Goal: Task Accomplishment & Management: Manage account settings

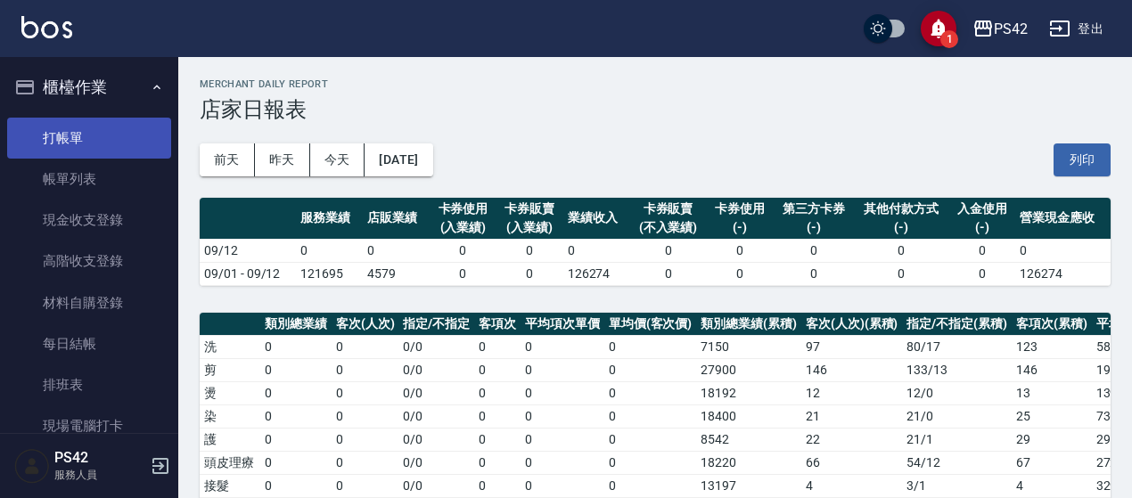
click at [57, 130] on link "打帳單" at bounding box center [89, 138] width 164 height 41
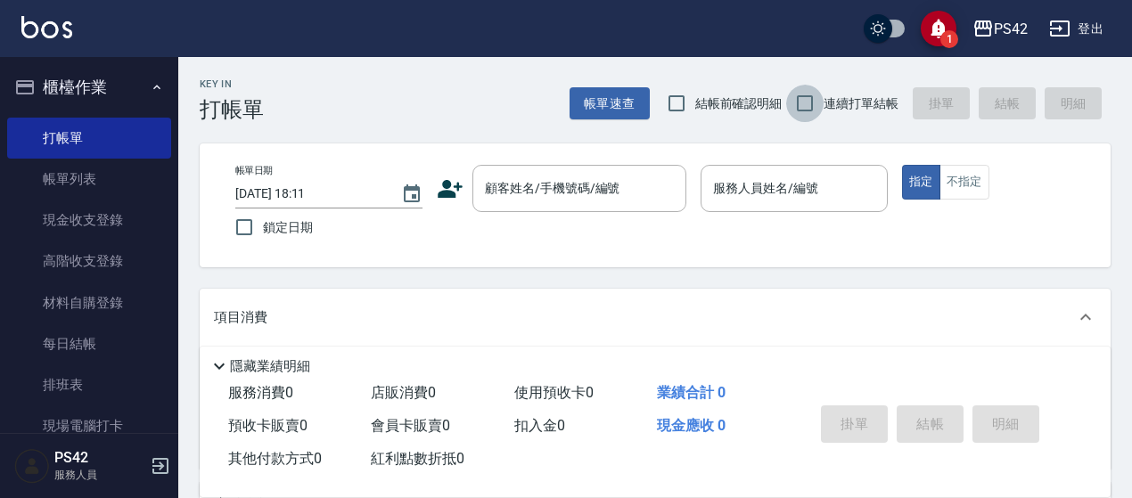
click at [822, 104] on input "連續打單結帳" at bounding box center [804, 103] width 37 height 37
checkbox input "true"
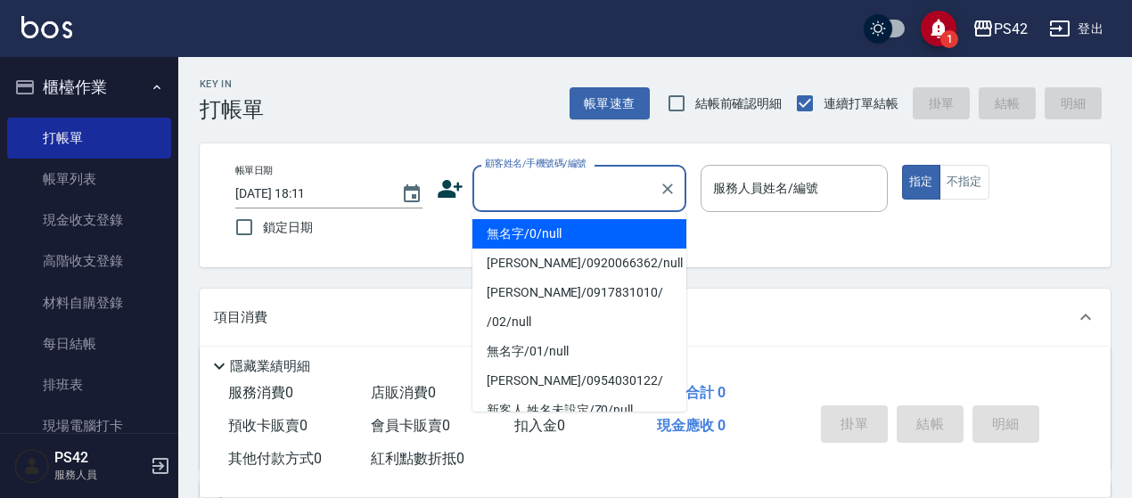
click at [564, 176] on div "顧客姓名/手機號碼/編號 顧客姓名/手機號碼/編號" at bounding box center [580, 188] width 214 height 47
type input "無名字/0/null"
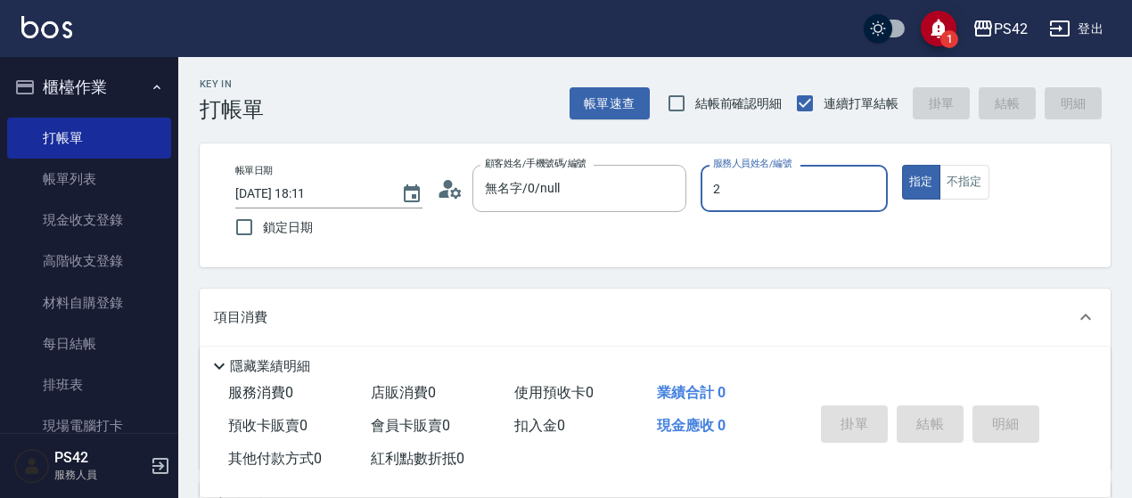
type input "[PERSON_NAME]-2"
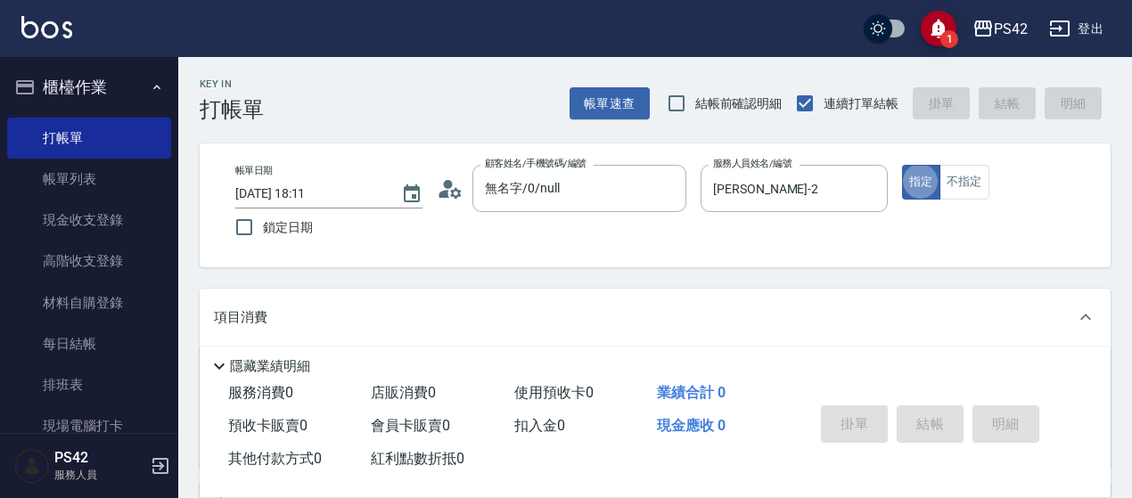
type button "true"
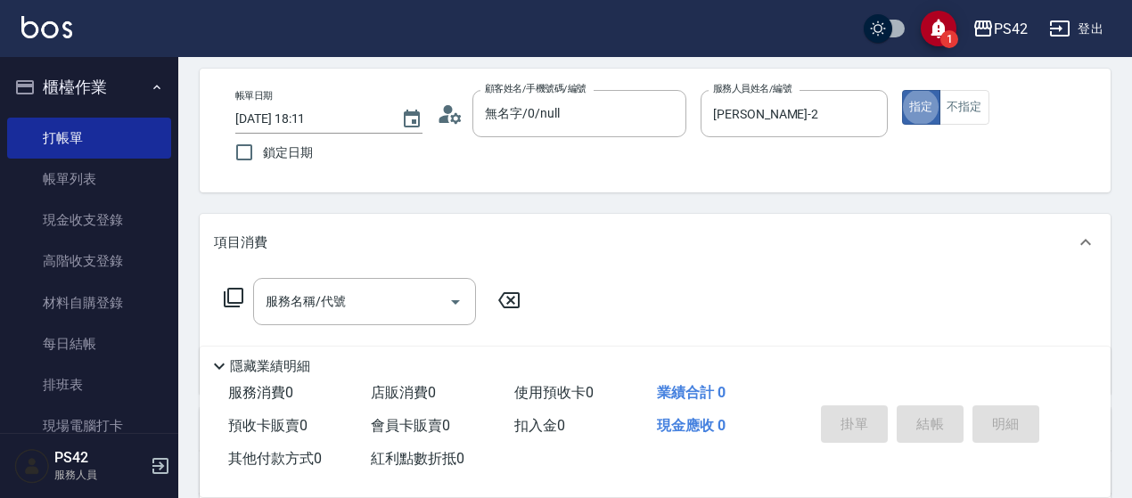
scroll to position [178, 0]
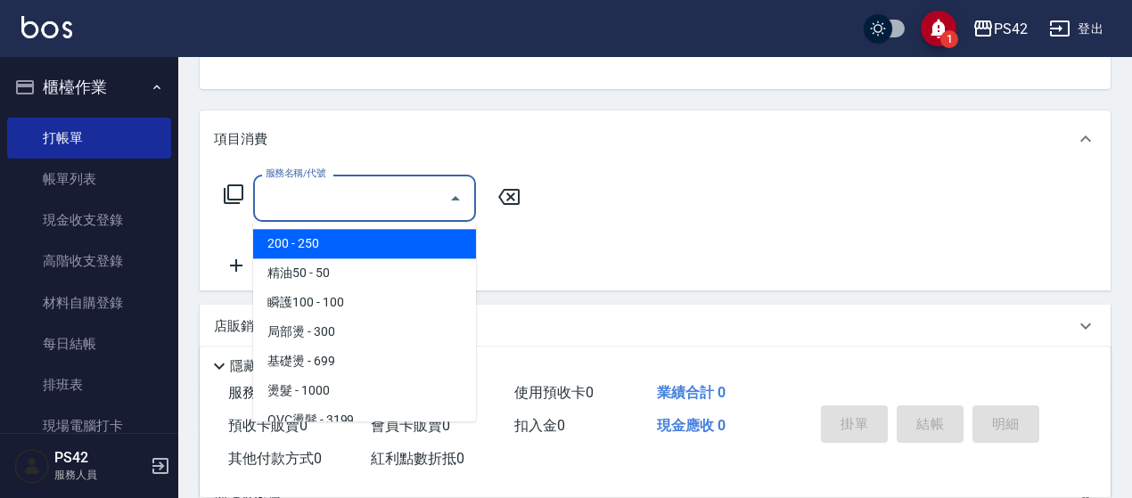
click at [269, 188] on div "服務名稱/代號 服務名稱/代號" at bounding box center [364, 198] width 223 height 47
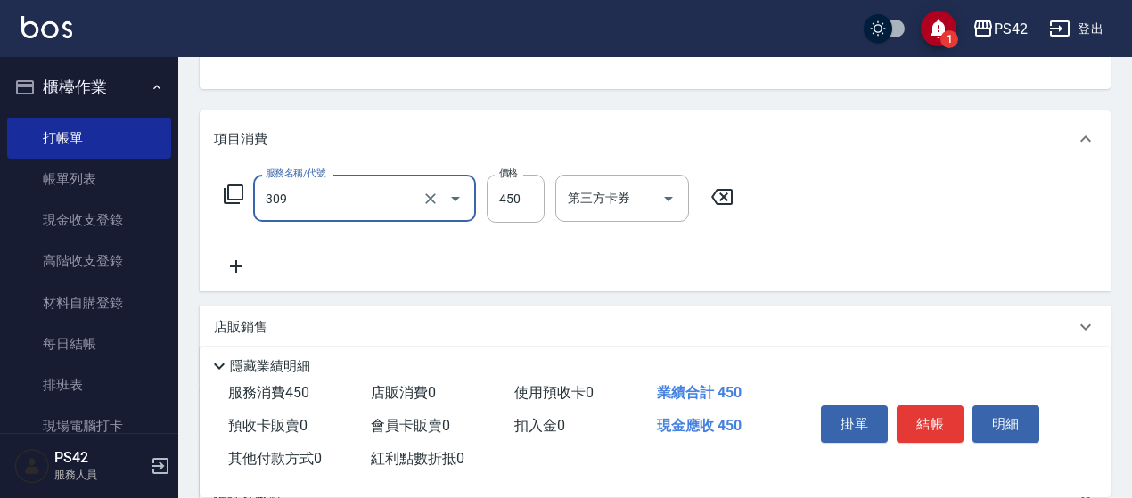
type input "洗+剪(309)"
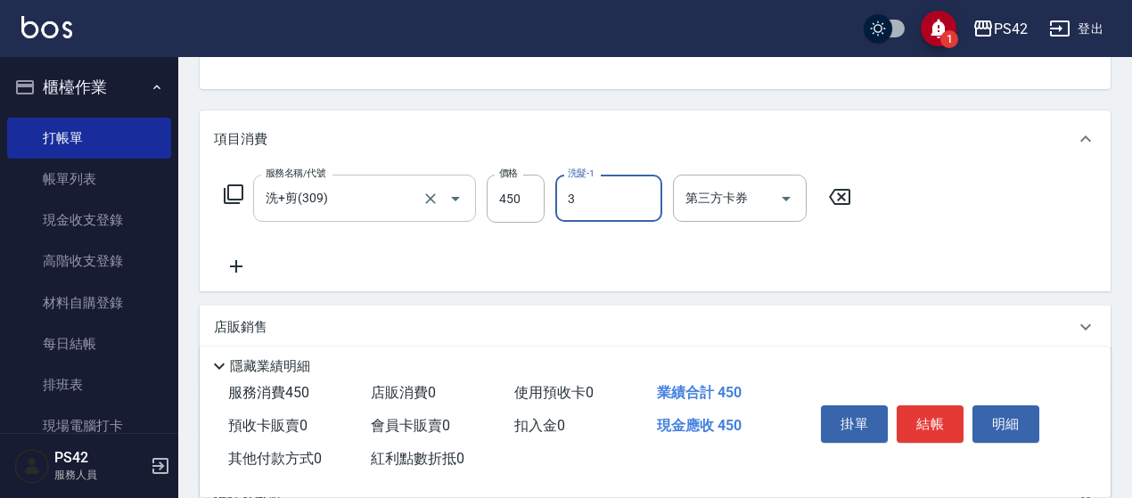
type input "3"
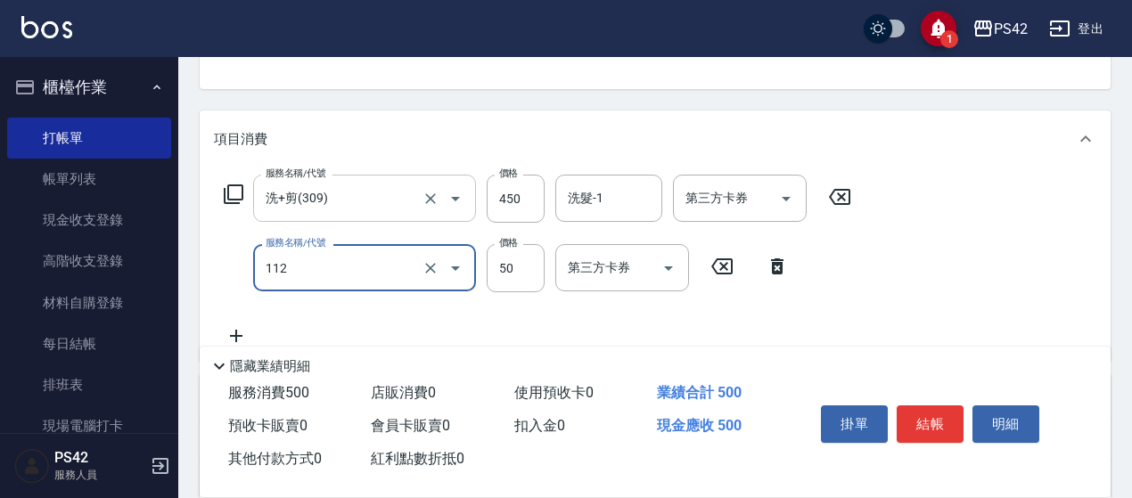
type input "精油50(112)"
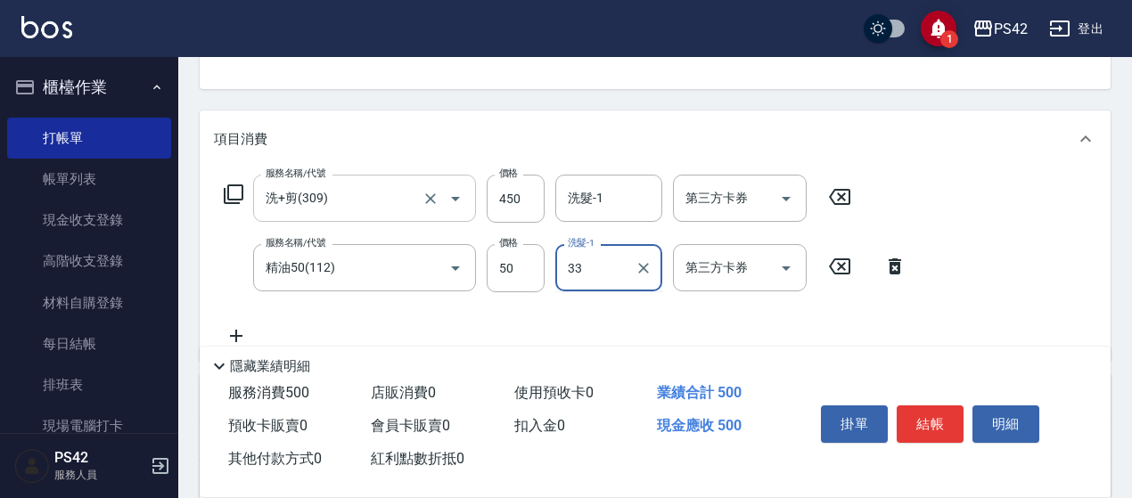
type input "[PERSON_NAME]-33"
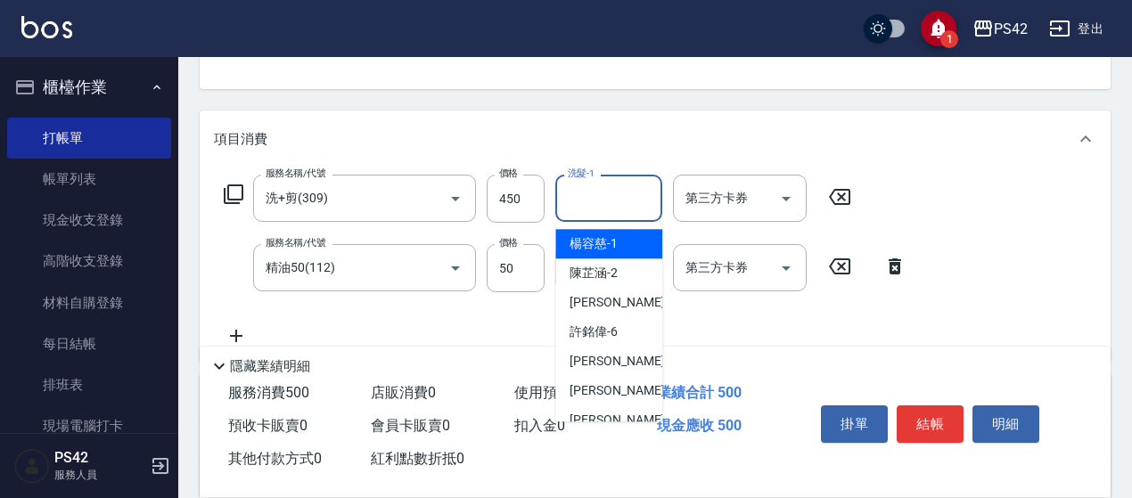
click at [588, 190] on input "洗髮-1" at bounding box center [608, 198] width 91 height 31
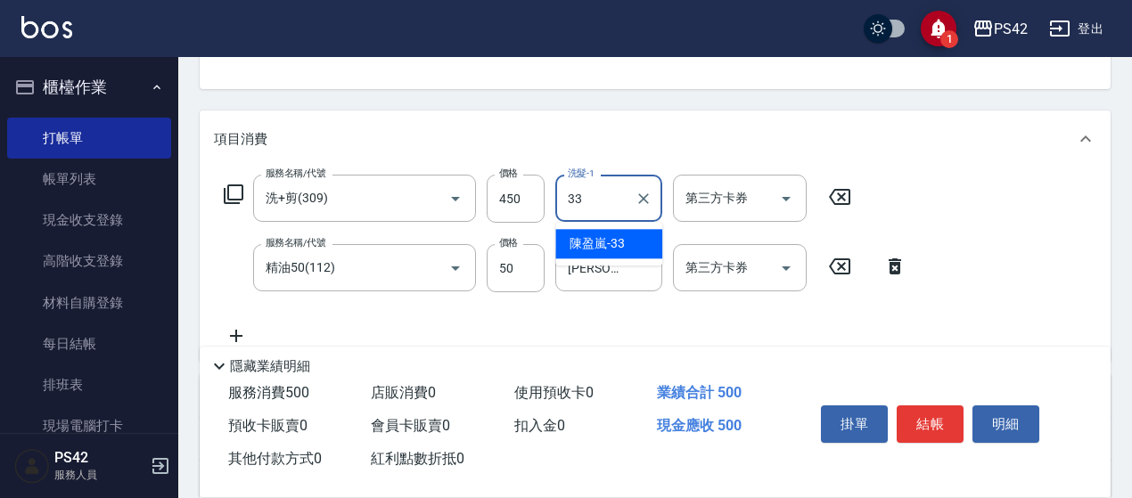
type input "[PERSON_NAME]-33"
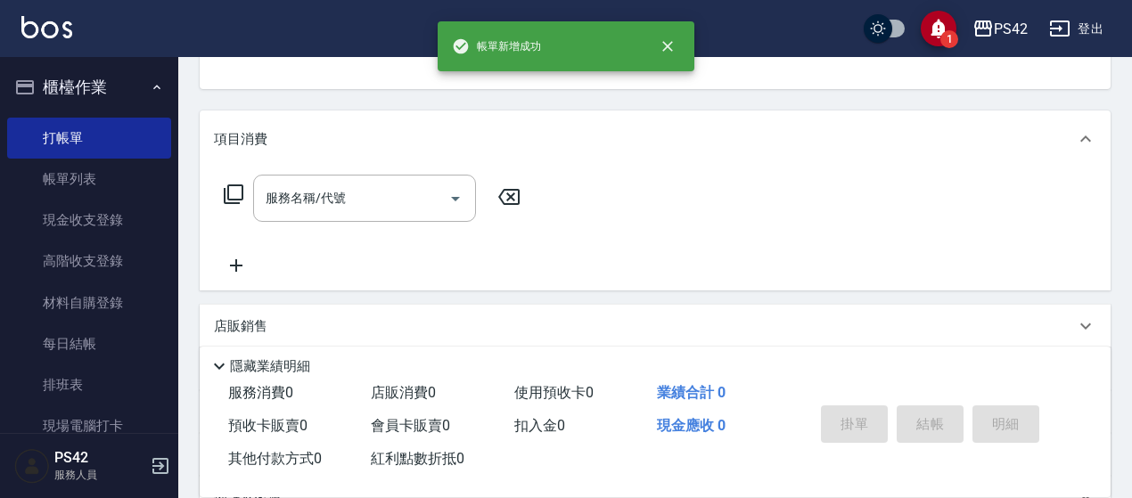
scroll to position [173, 0]
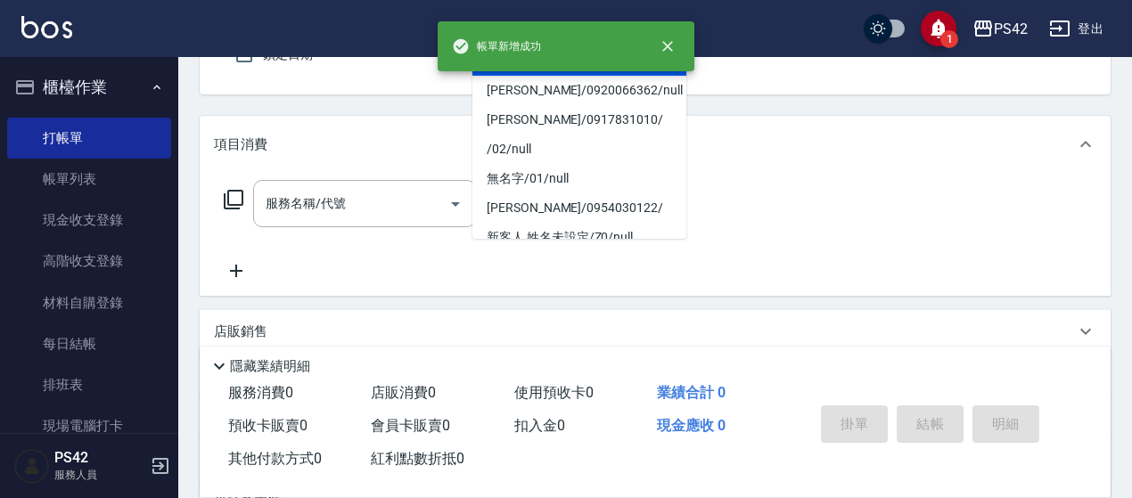
type input "無名字/0/null"
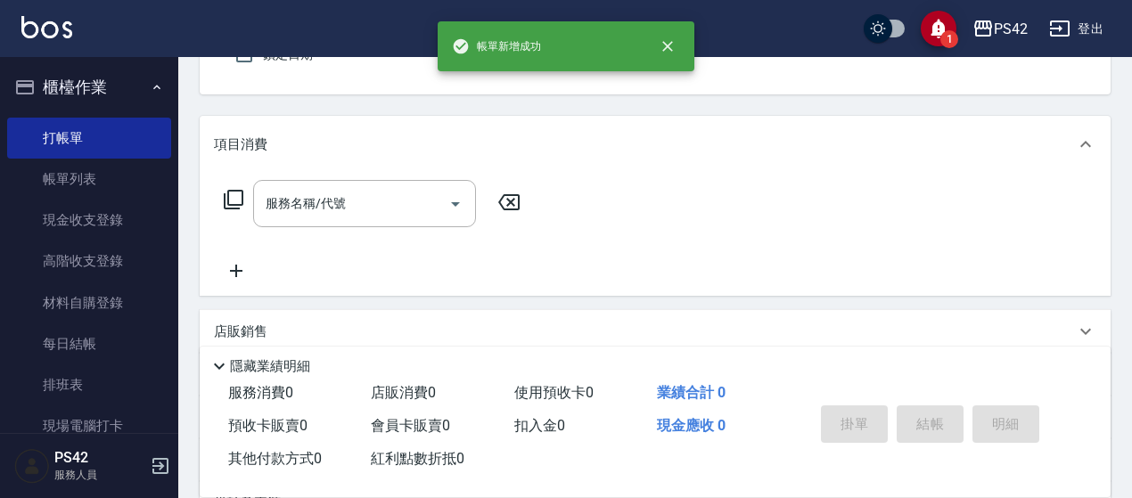
type input "21"
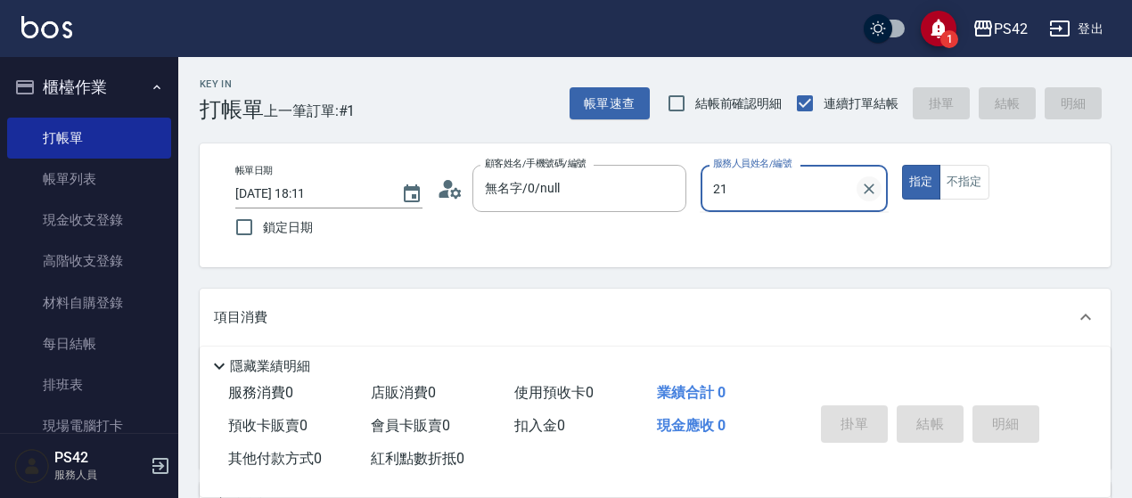
click at [870, 189] on icon "Clear" at bounding box center [869, 189] width 11 height 11
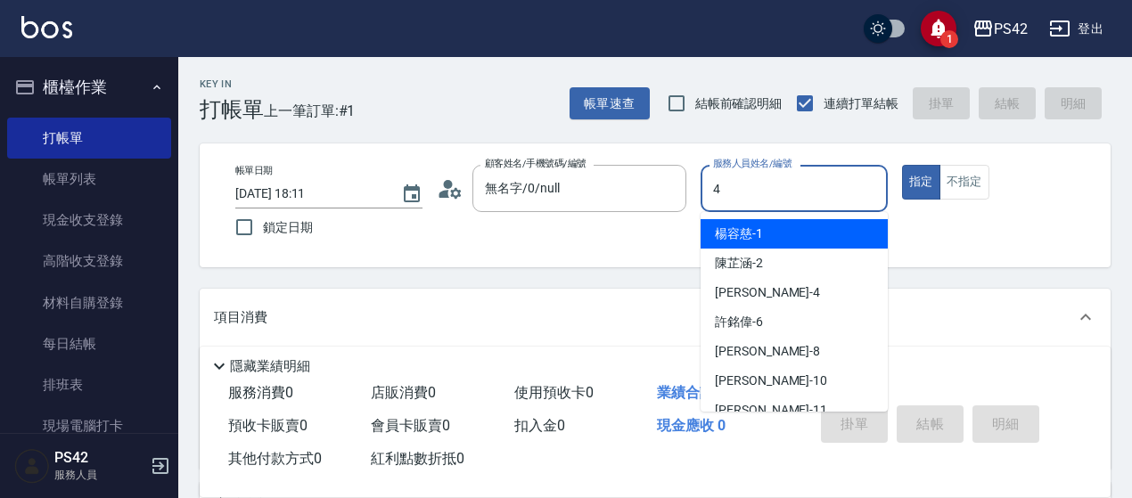
type input "[PERSON_NAME]-4"
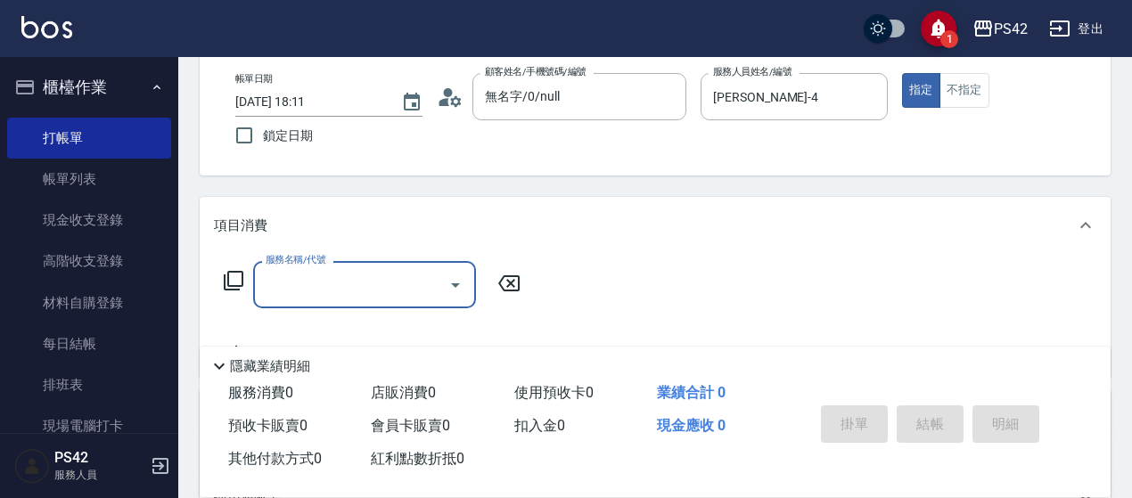
scroll to position [178, 0]
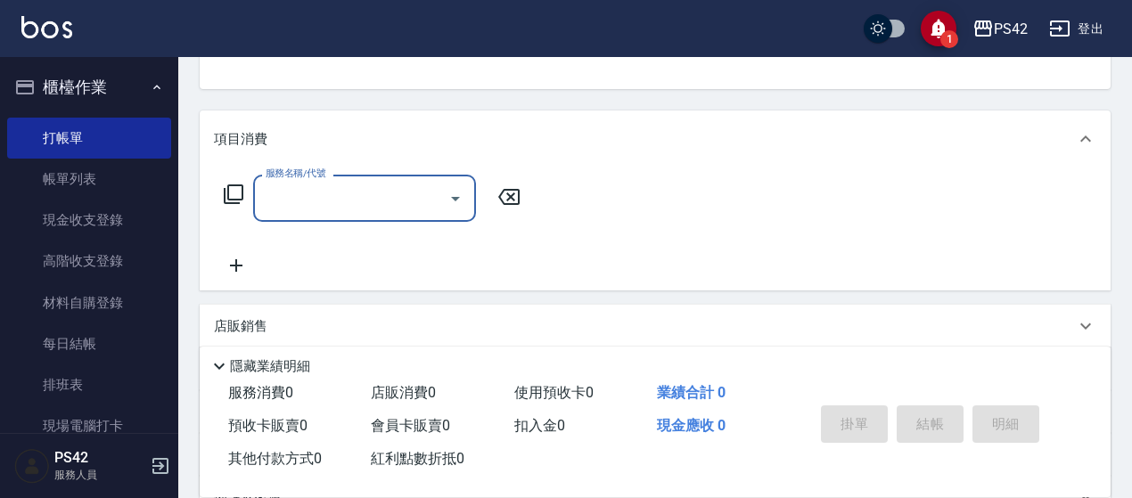
type input "0"
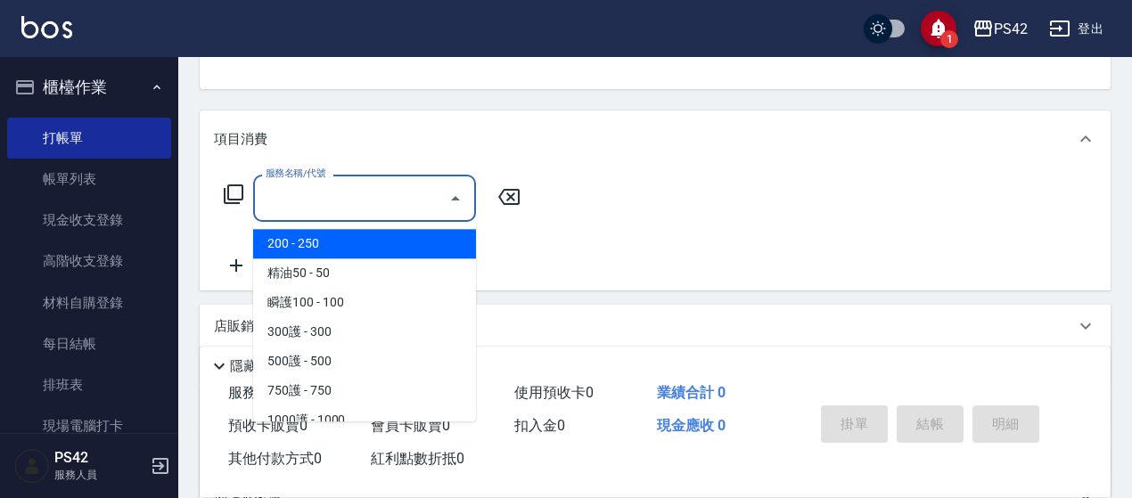
type input "200(111)"
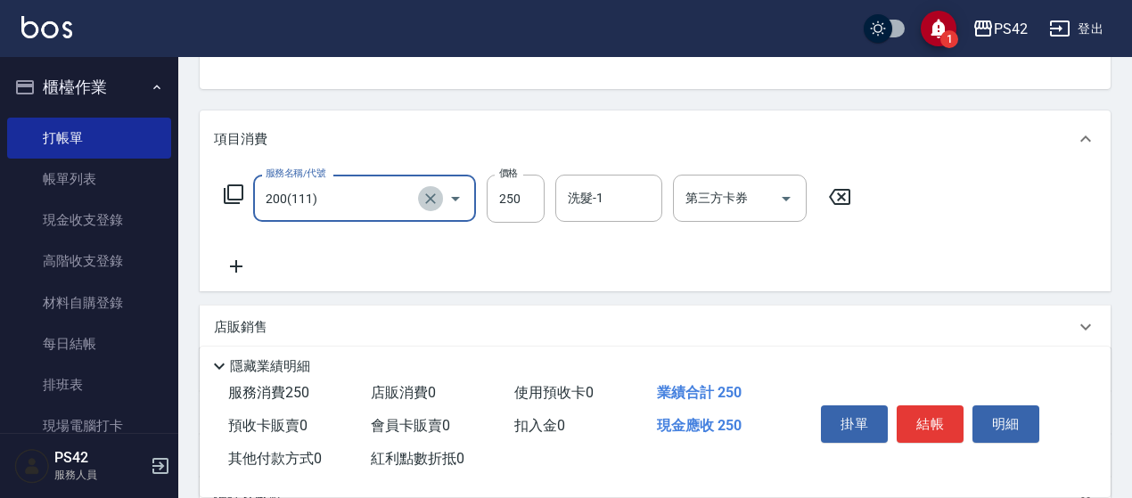
click at [428, 197] on icon "Clear" at bounding box center [430, 198] width 11 height 11
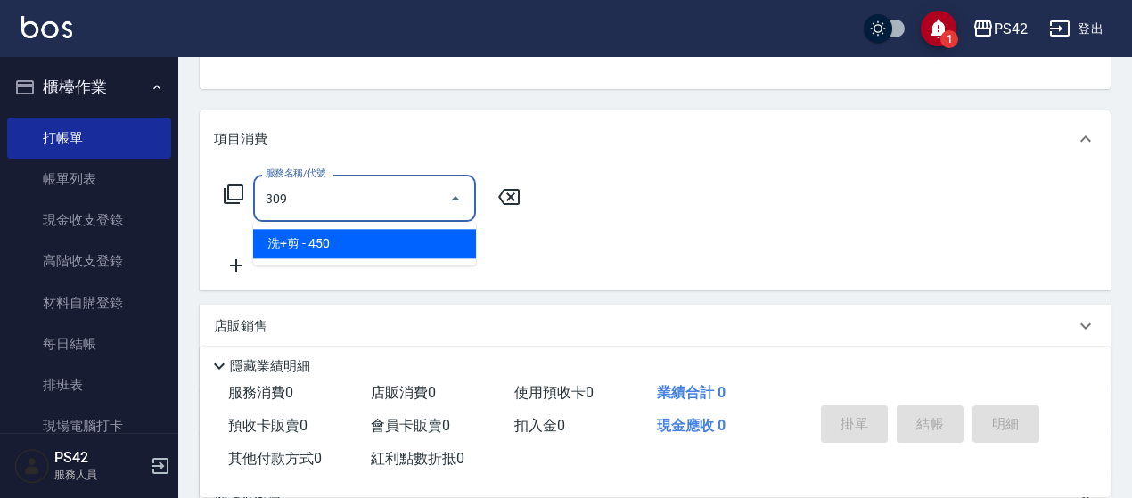
type input "洗+剪(309)"
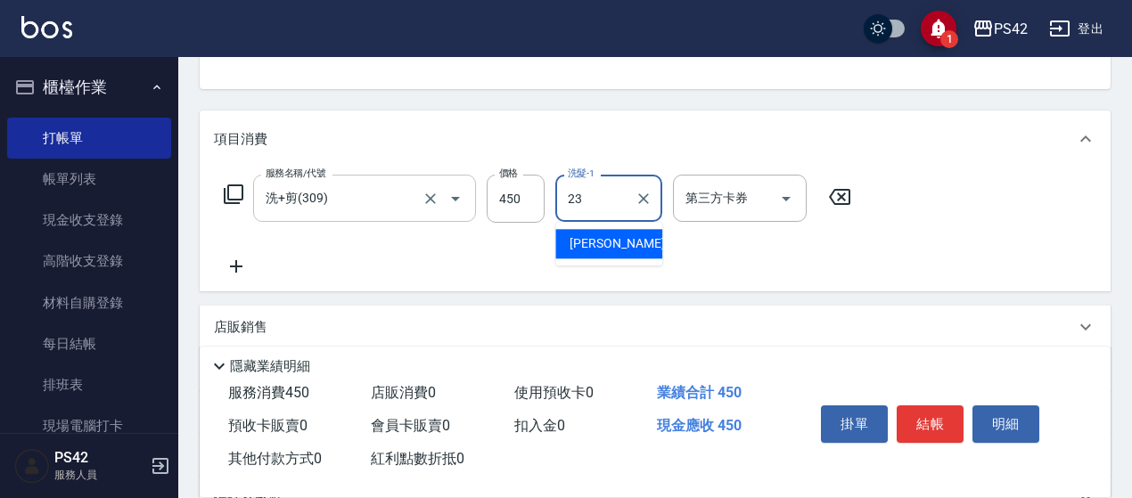
type input "[PERSON_NAME]-23"
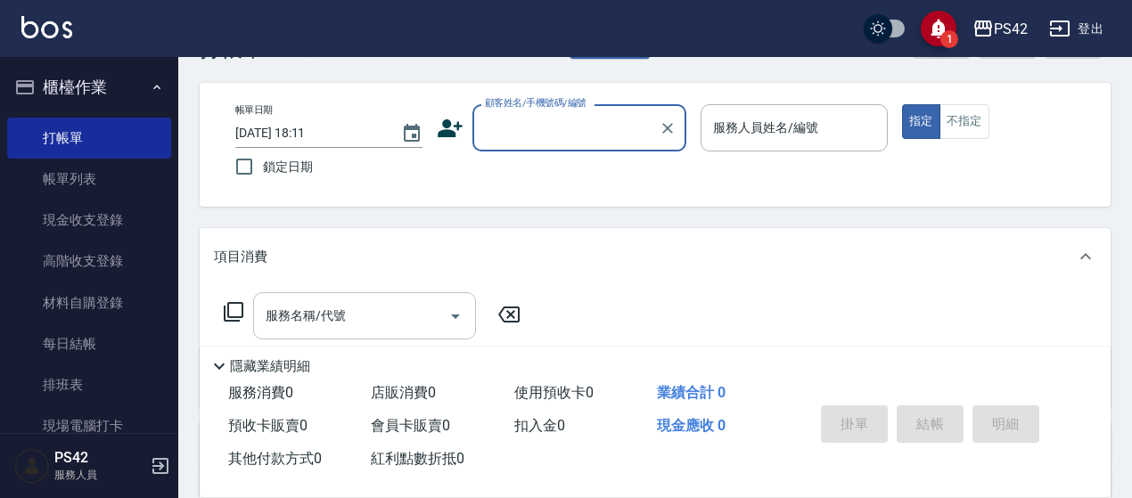
scroll to position [0, 0]
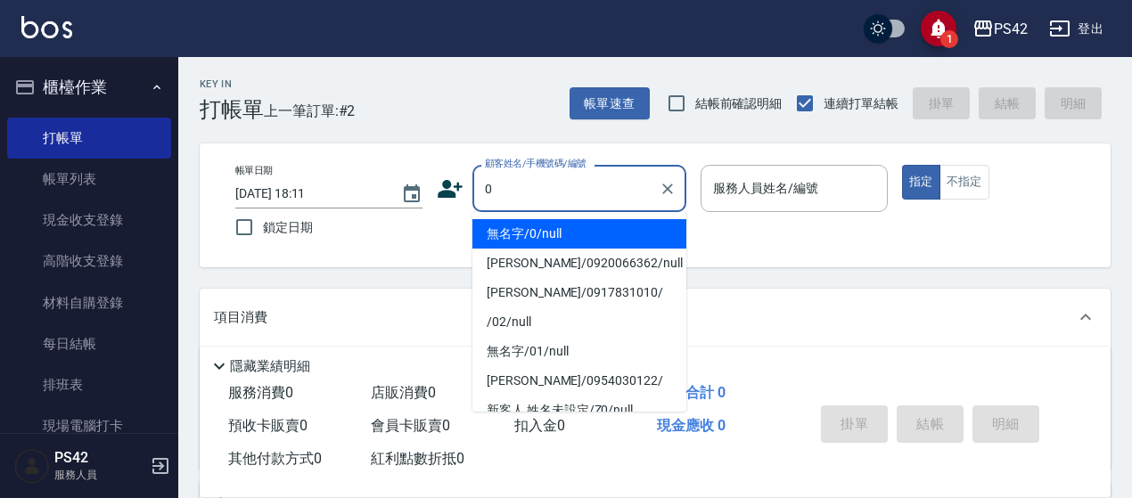
type input "無名字/0/null"
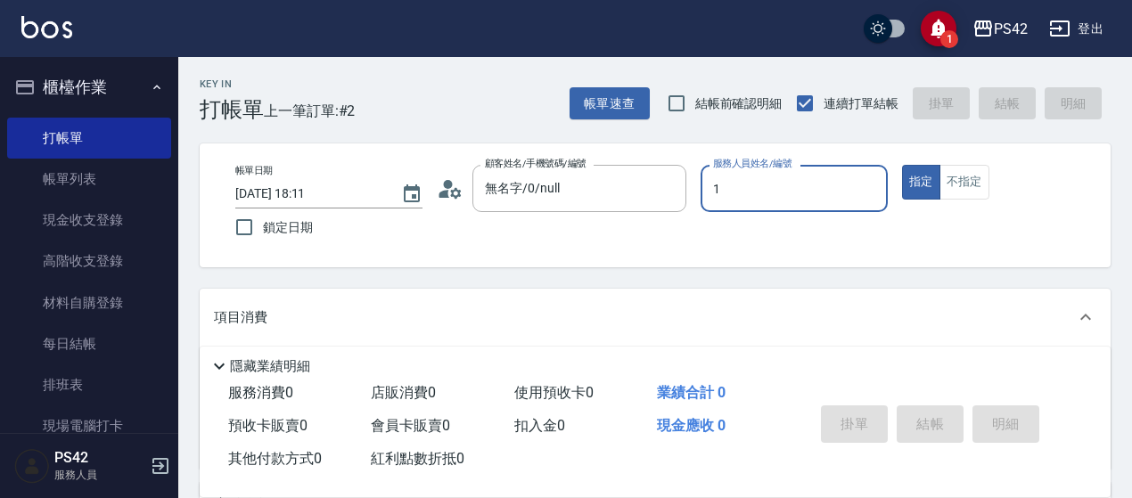
type input "[PERSON_NAME]-1"
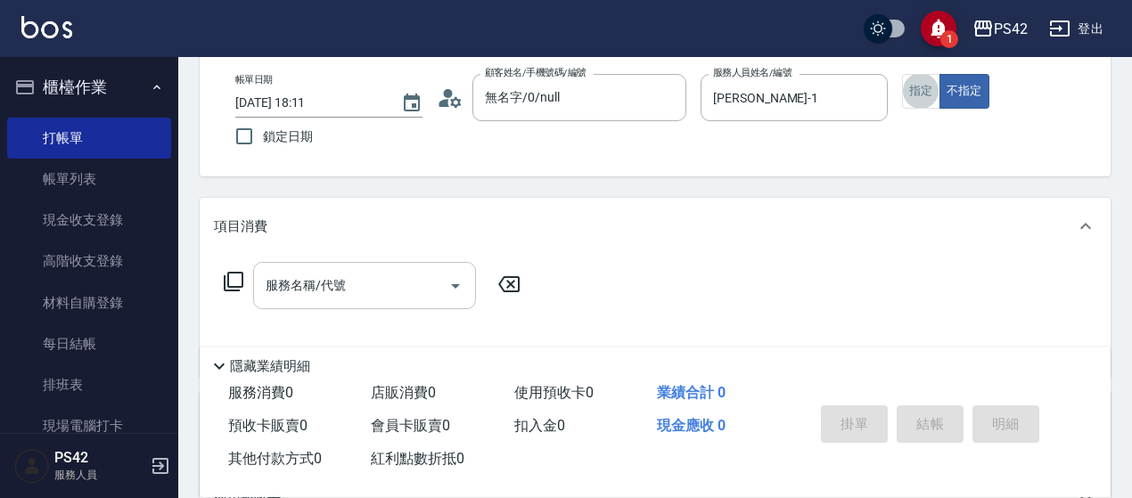
scroll to position [178, 0]
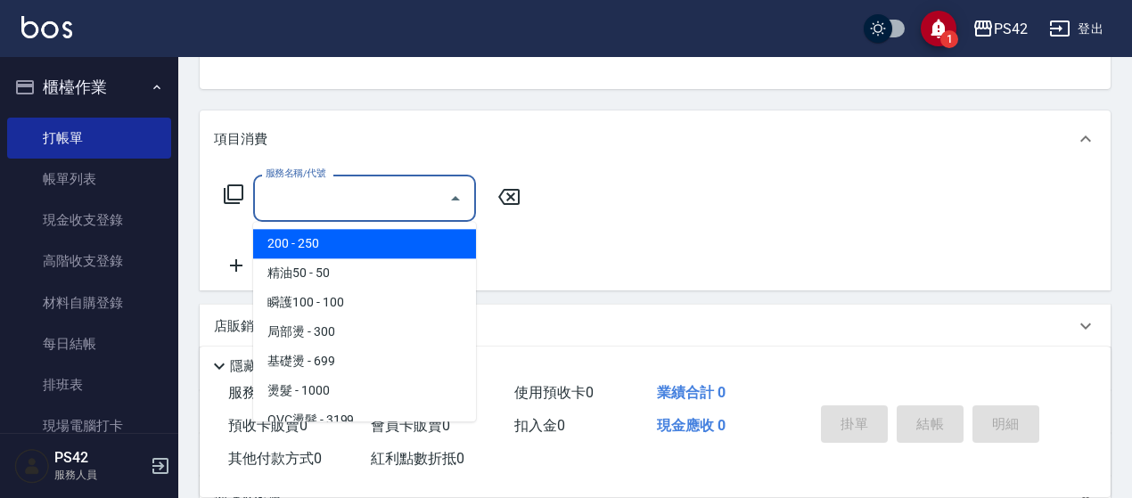
click at [306, 199] on input "服務名稱/代號" at bounding box center [351, 198] width 180 height 31
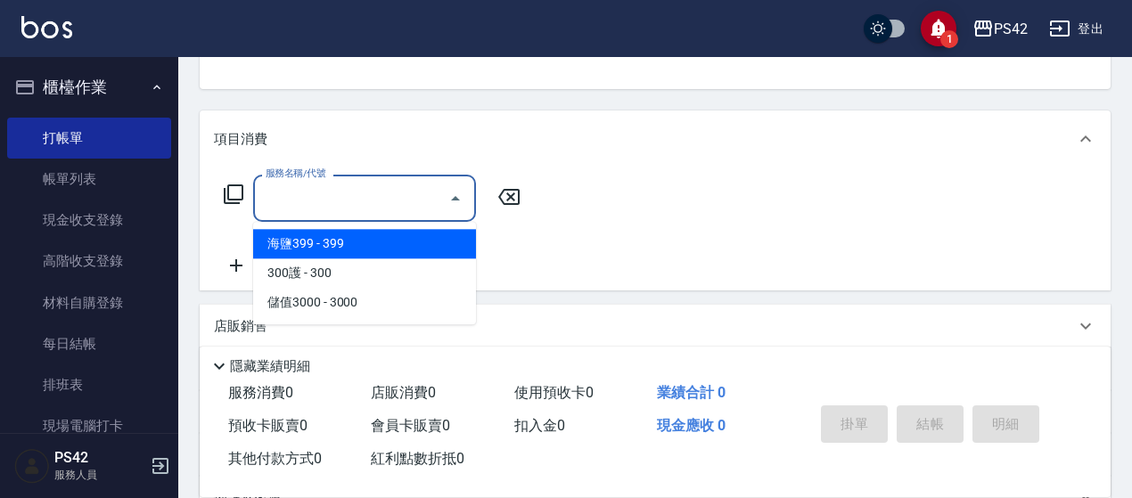
type input "3"
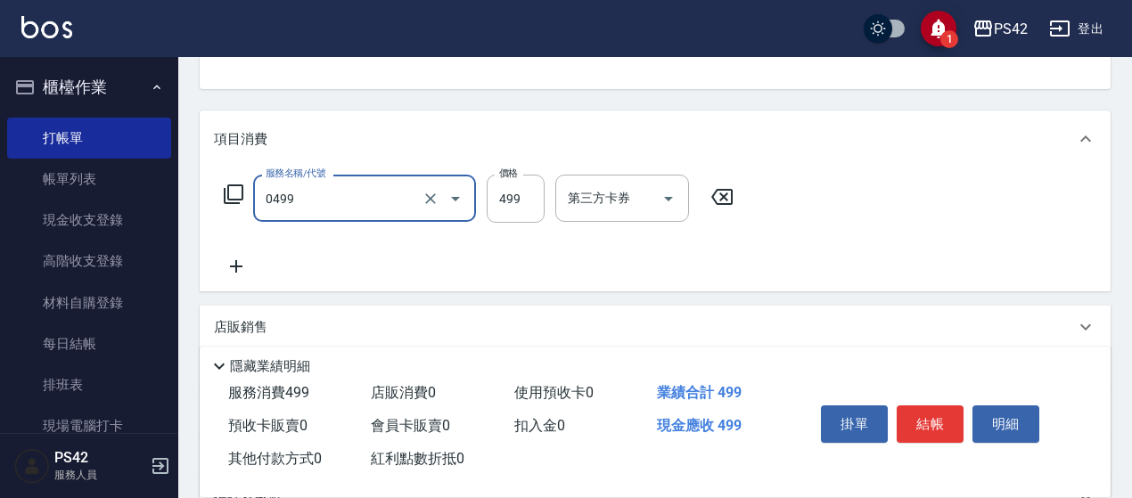
type input "[PERSON_NAME]499(0499)"
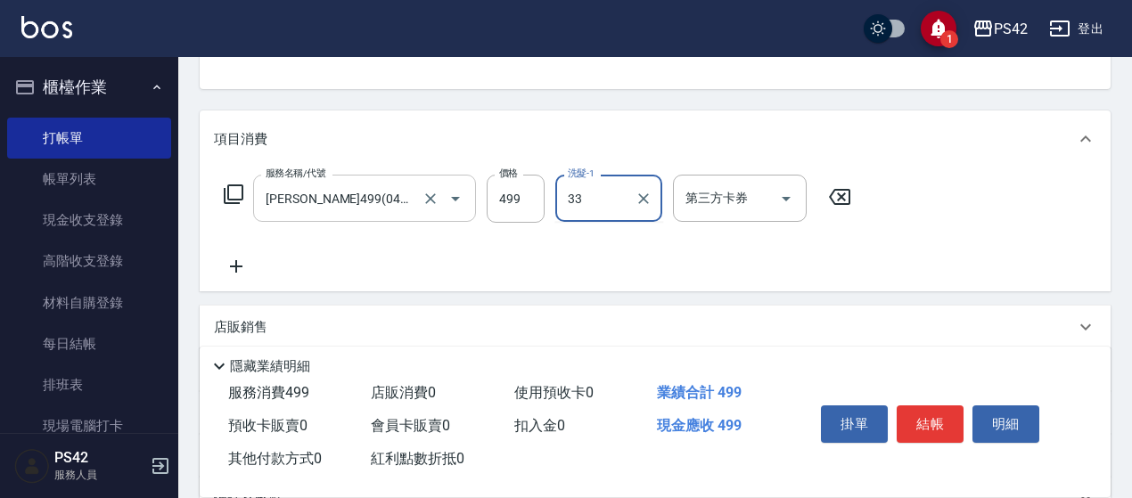
type input "[PERSON_NAME]-33"
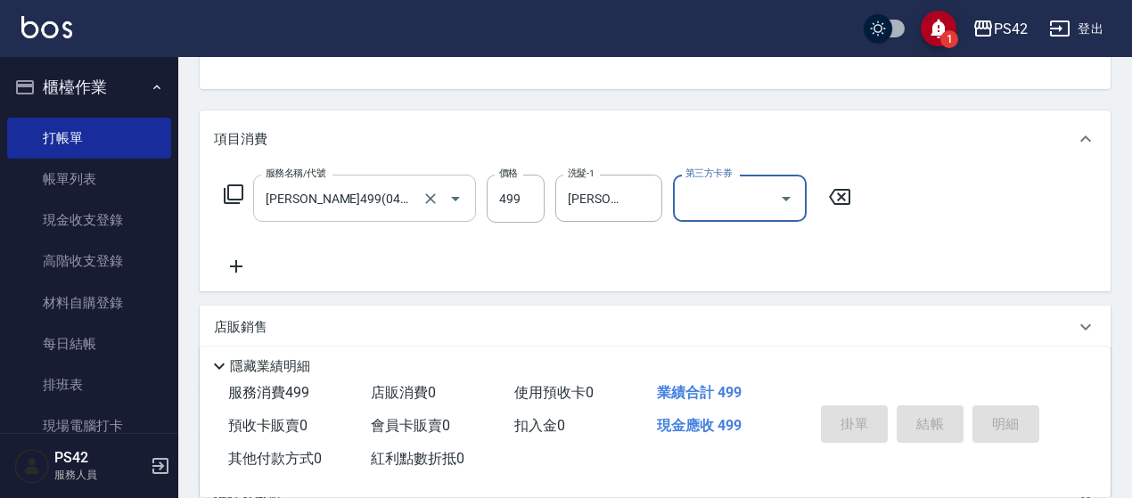
type input "[DATE] 18:14"
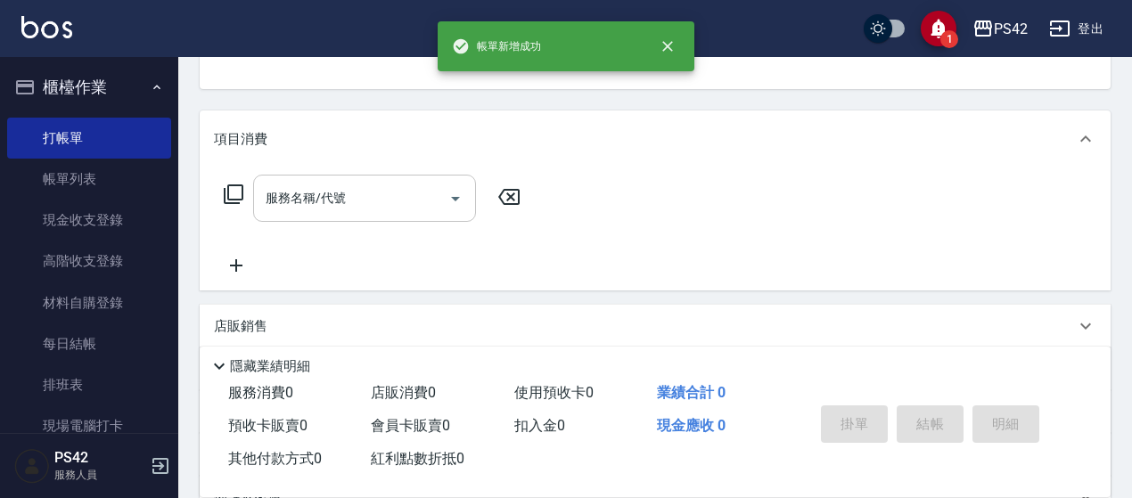
scroll to position [173, 0]
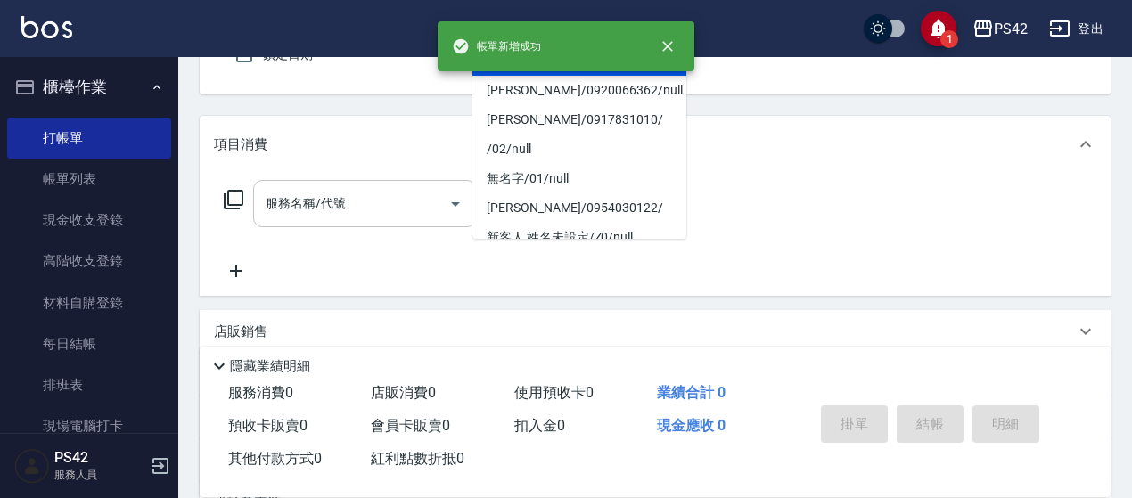
type input "無名字/0/null"
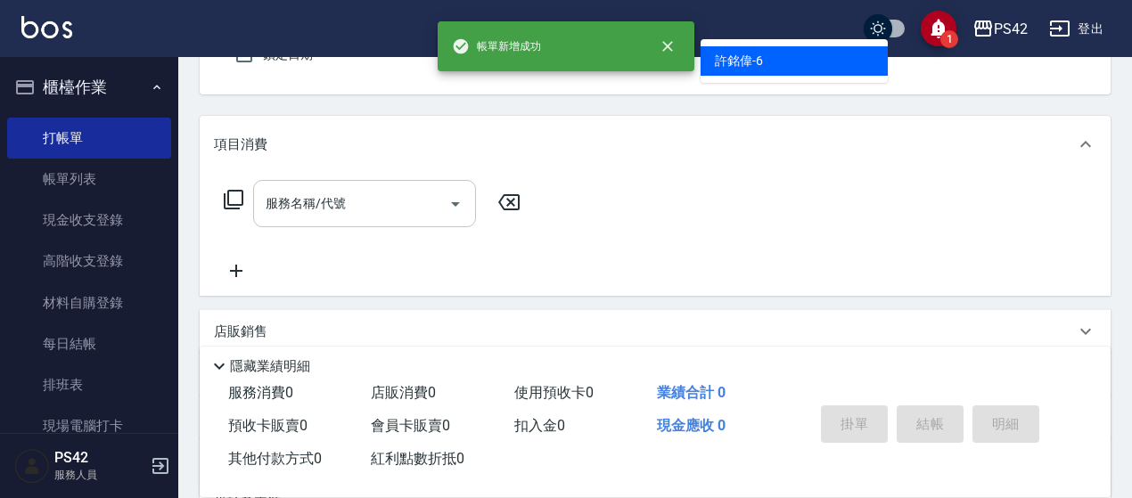
type input "[PERSON_NAME]-6"
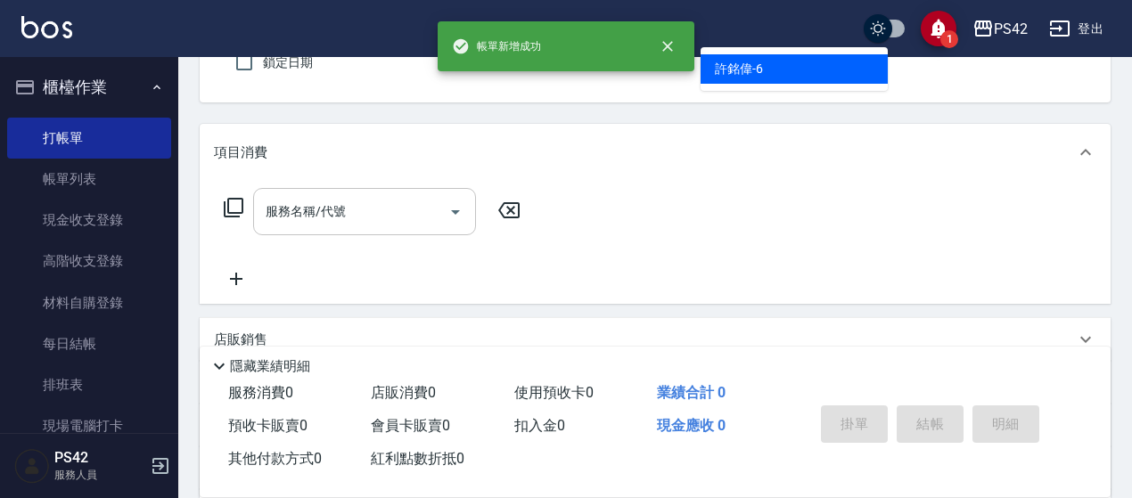
type button "false"
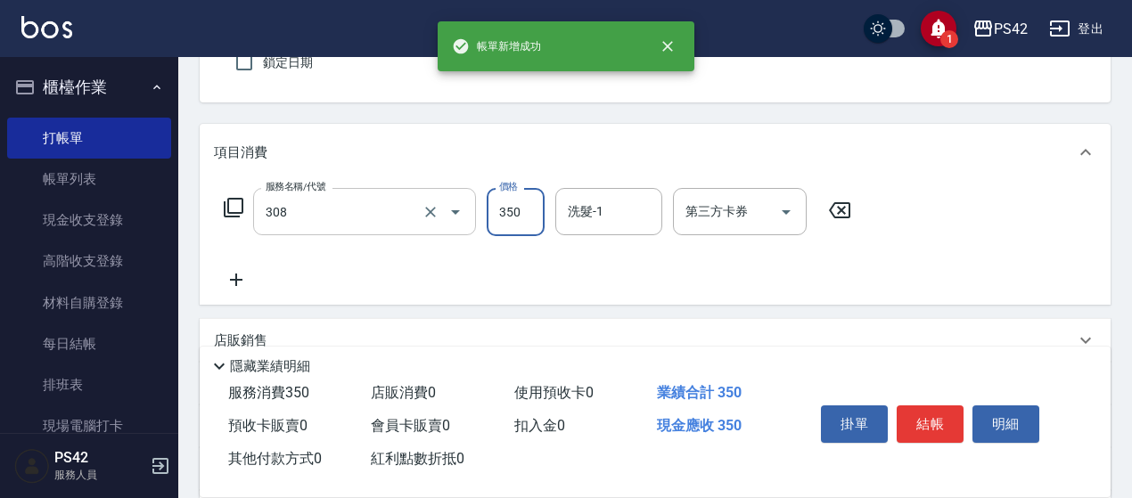
type input "洗+剪(308)"
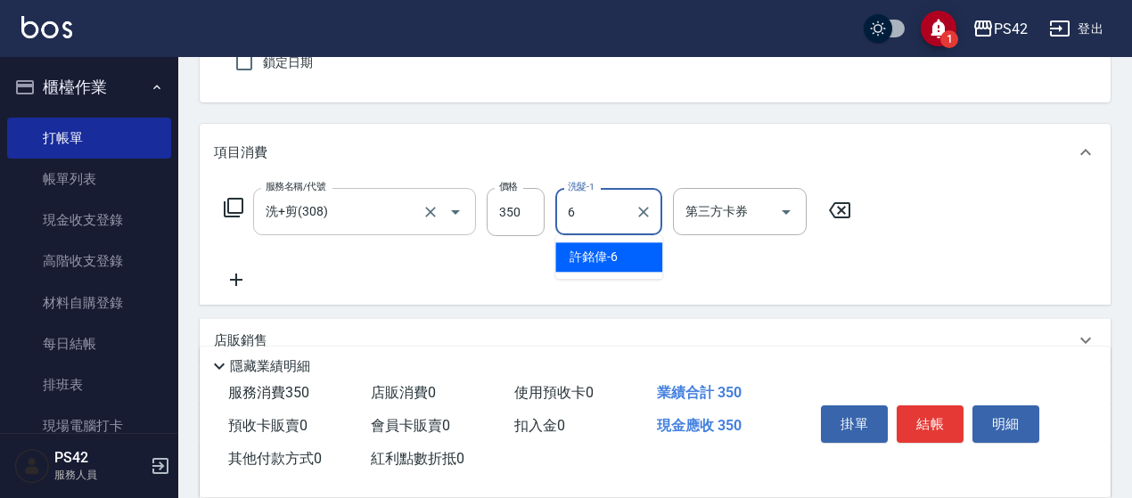
type input "[PERSON_NAME]-6"
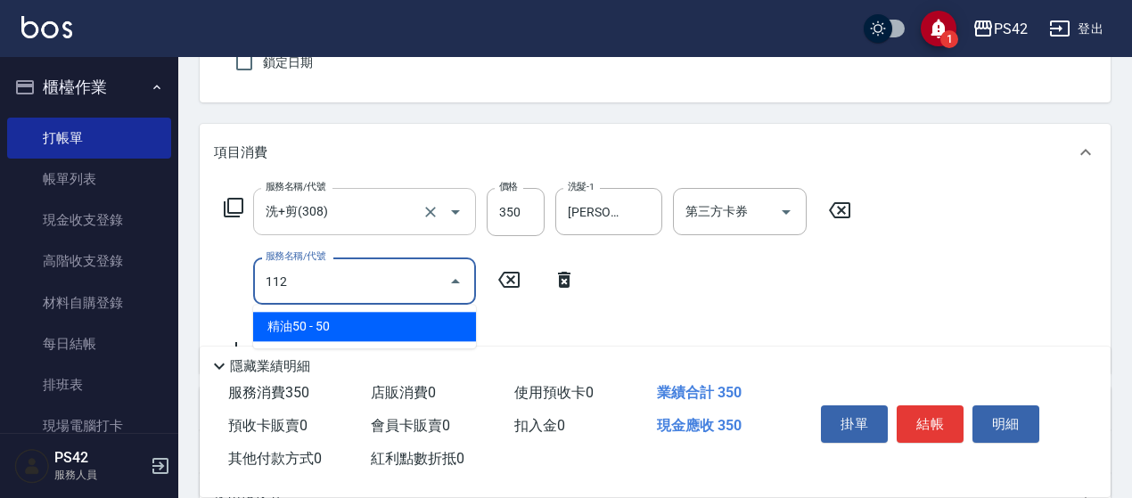
type input "精油50(112)"
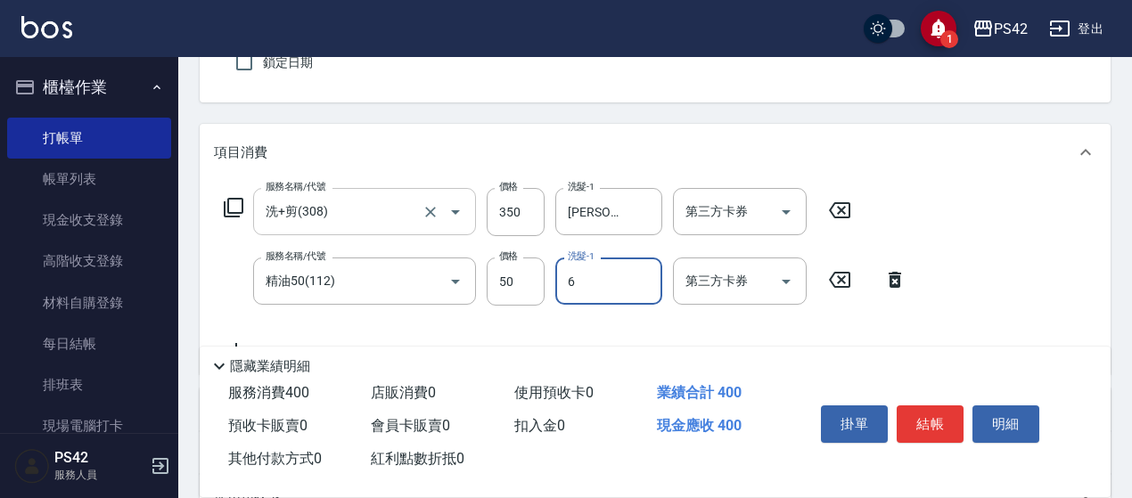
type input "[PERSON_NAME]-6"
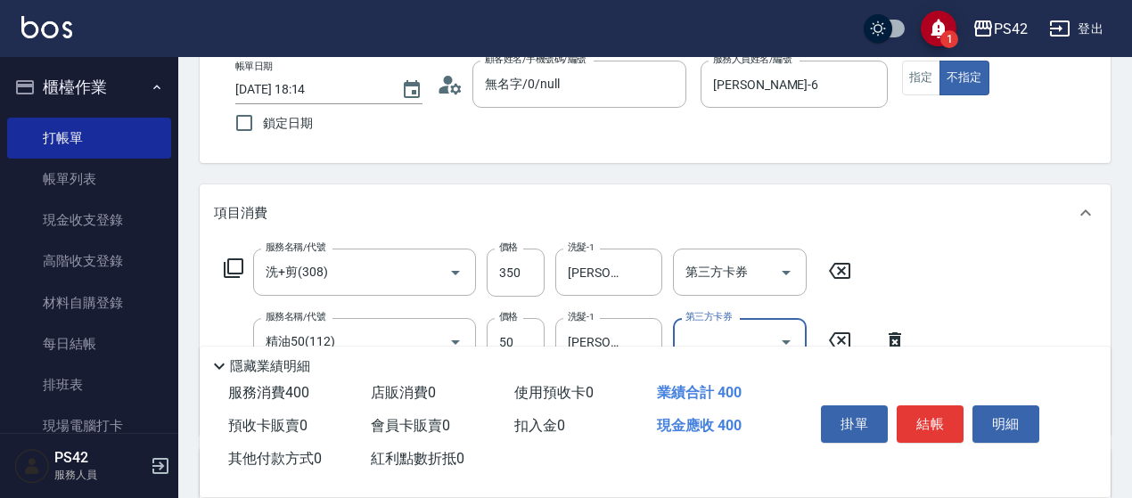
scroll to position [0, 0]
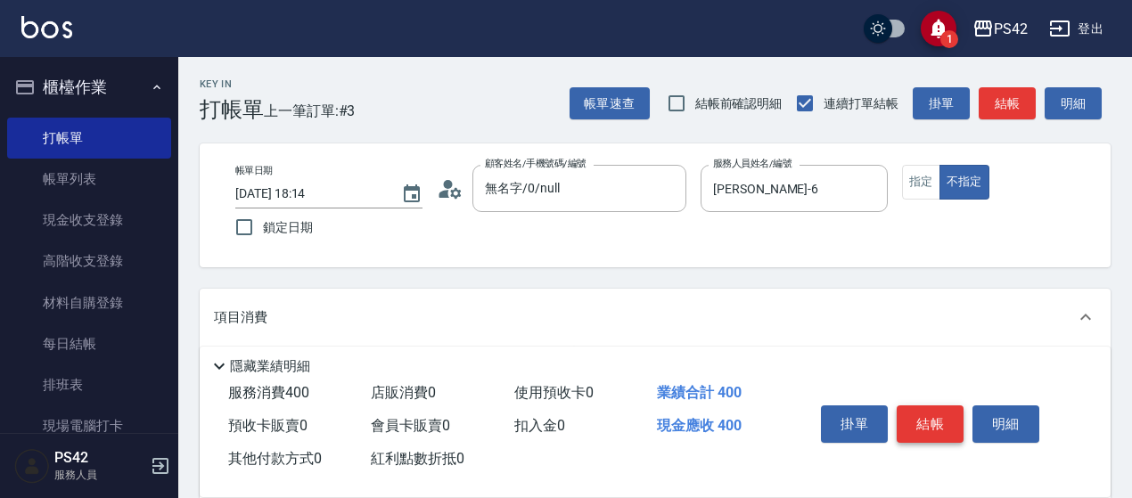
click at [935, 420] on button "結帳" at bounding box center [930, 424] width 67 height 37
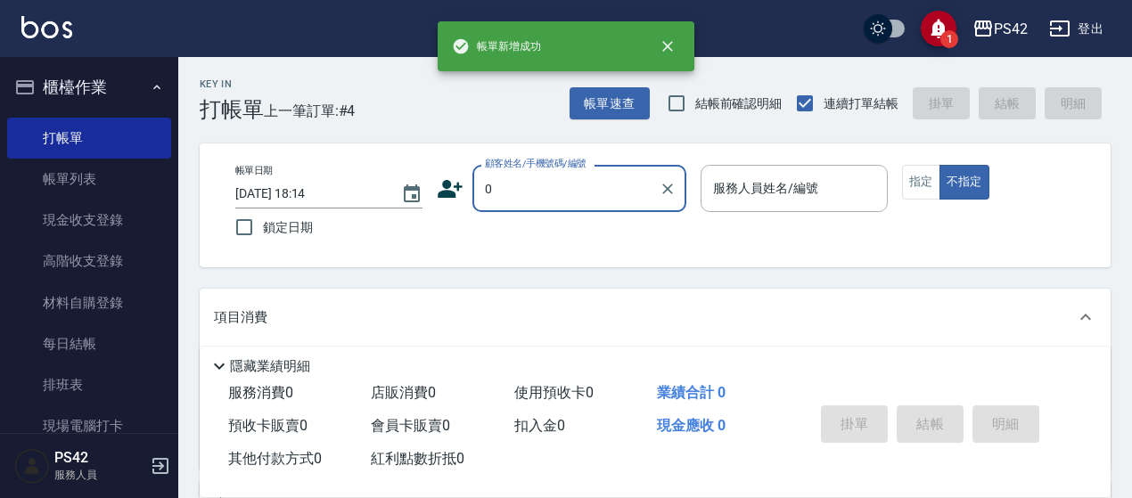
type input "無名字/0/null"
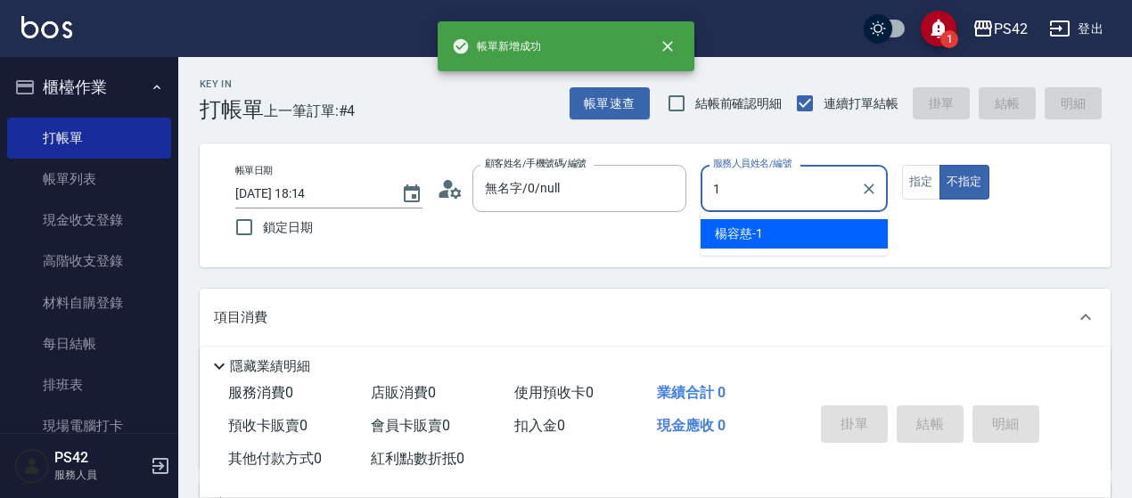
type input "[PERSON_NAME]-1"
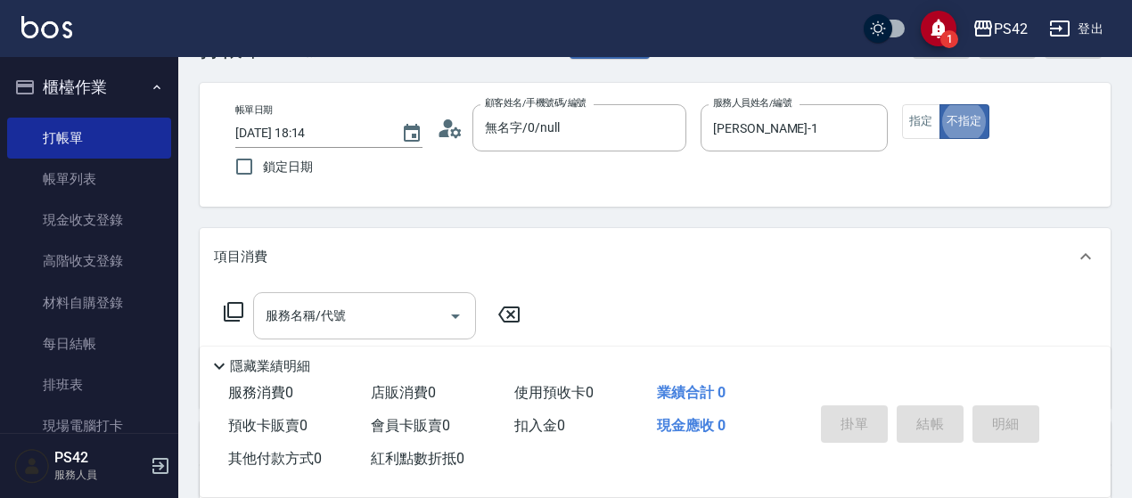
scroll to position [89, 0]
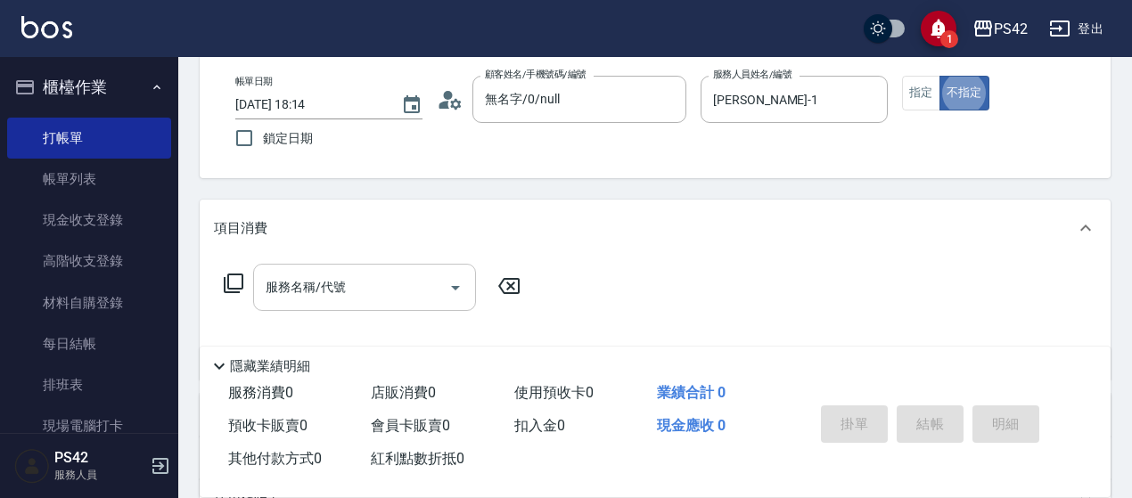
click at [289, 292] on div "服務名稱/代號 服務名稱/代號" at bounding box center [364, 287] width 223 height 47
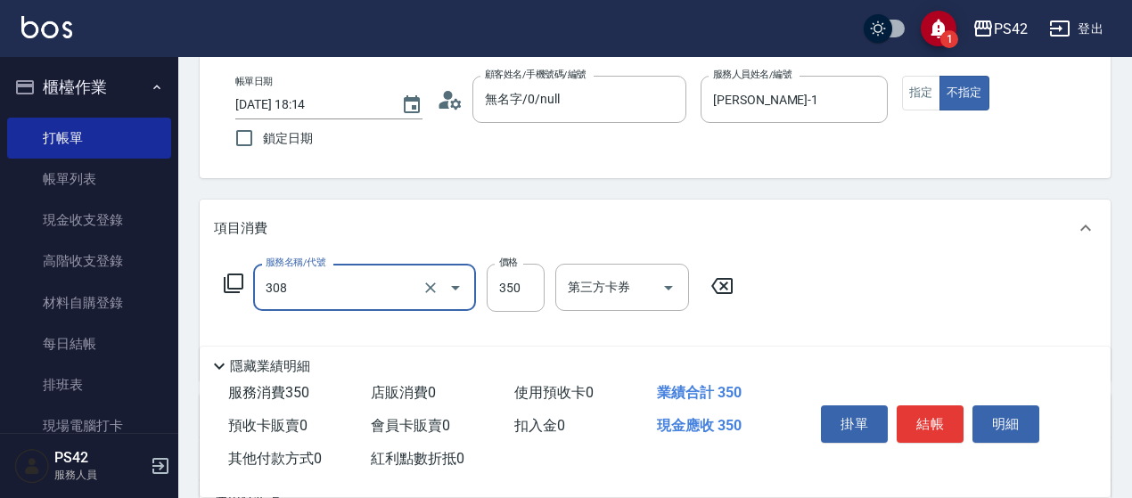
type input "洗+剪(308)"
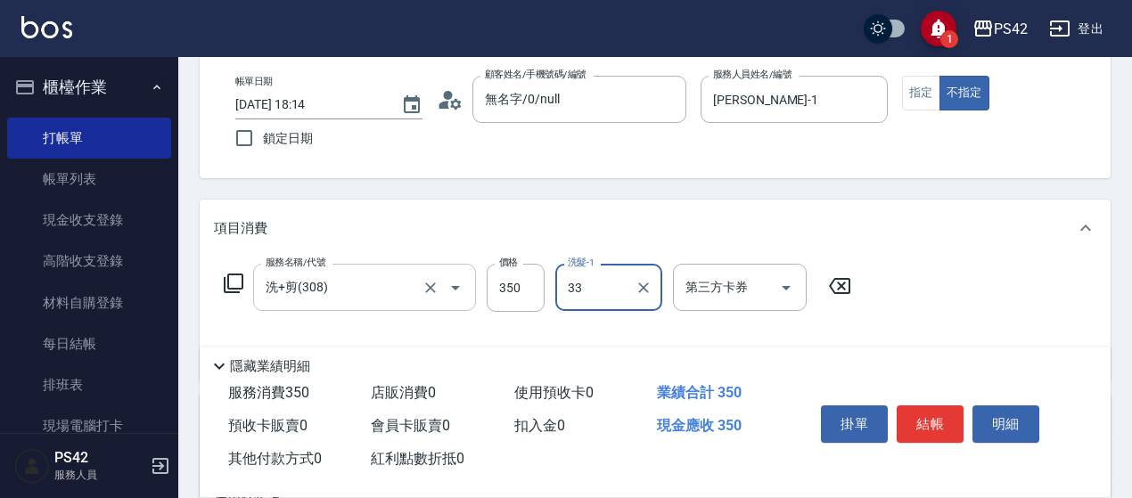
type input "[PERSON_NAME]-33"
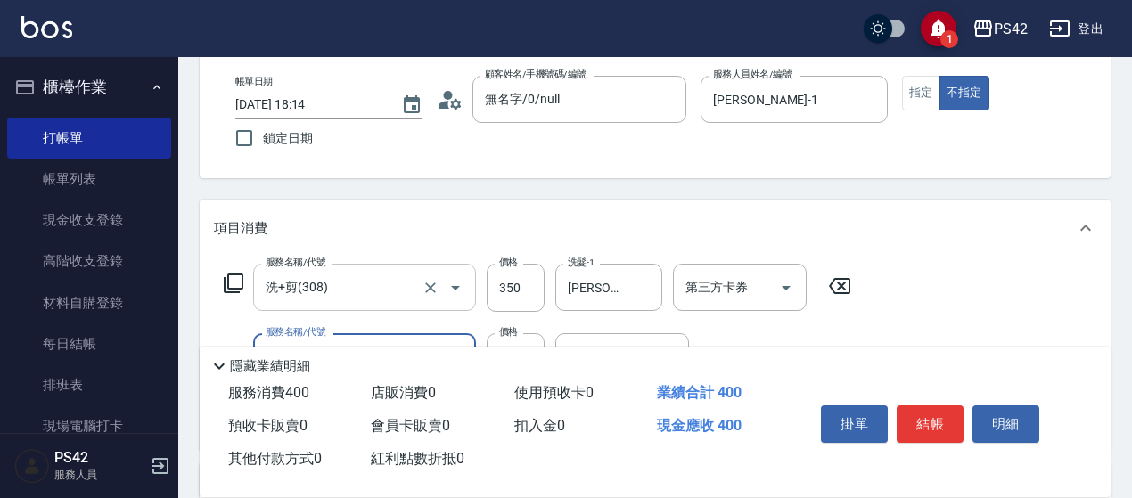
type input "精油50(112)"
type input "[PERSON_NAME]-33"
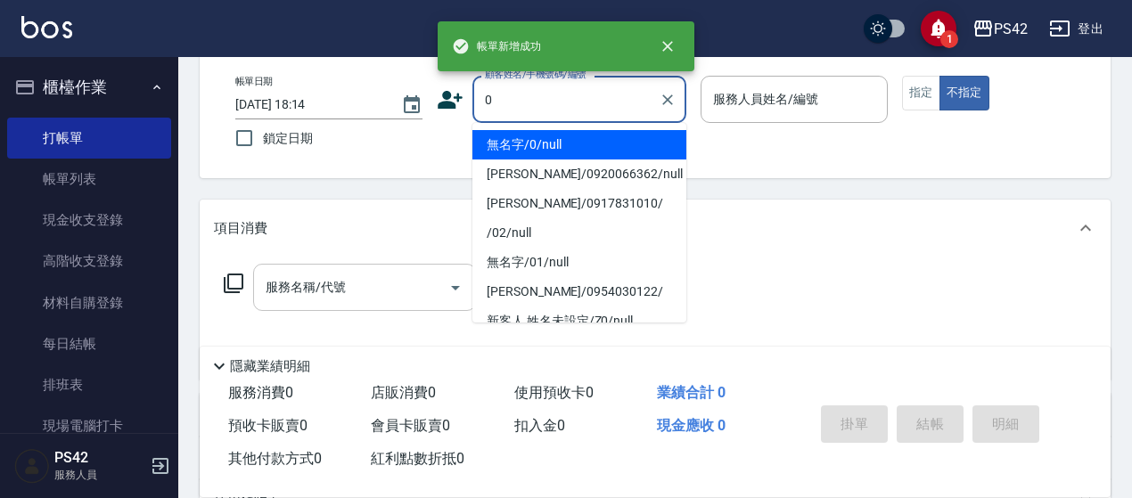
type input "無名字/0/null"
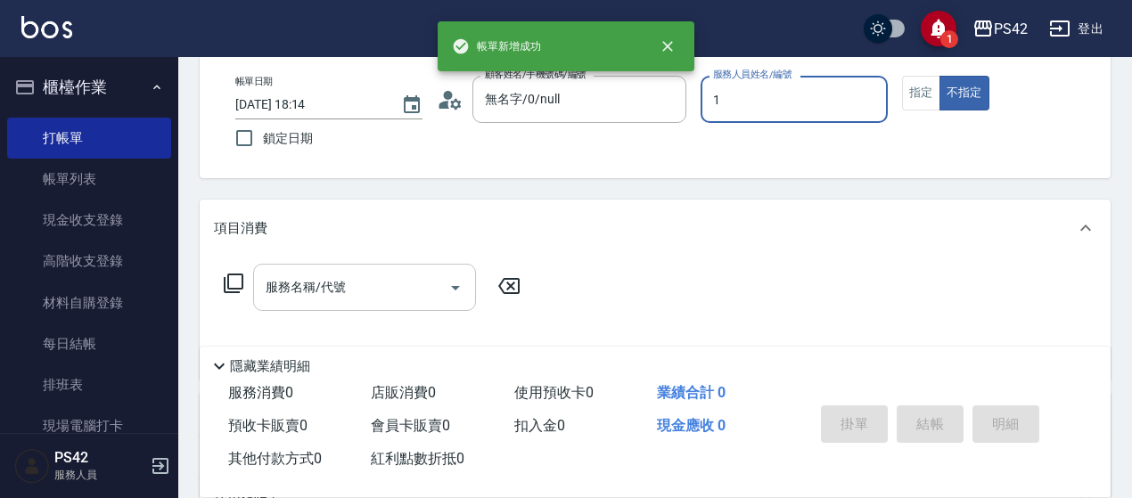
type input "[PERSON_NAME]-1"
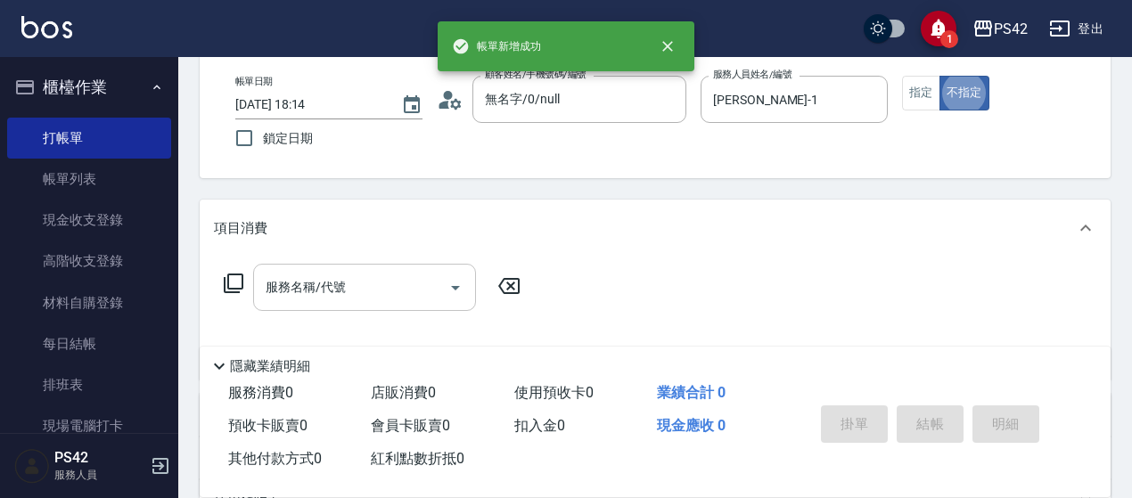
scroll to position [125, 0]
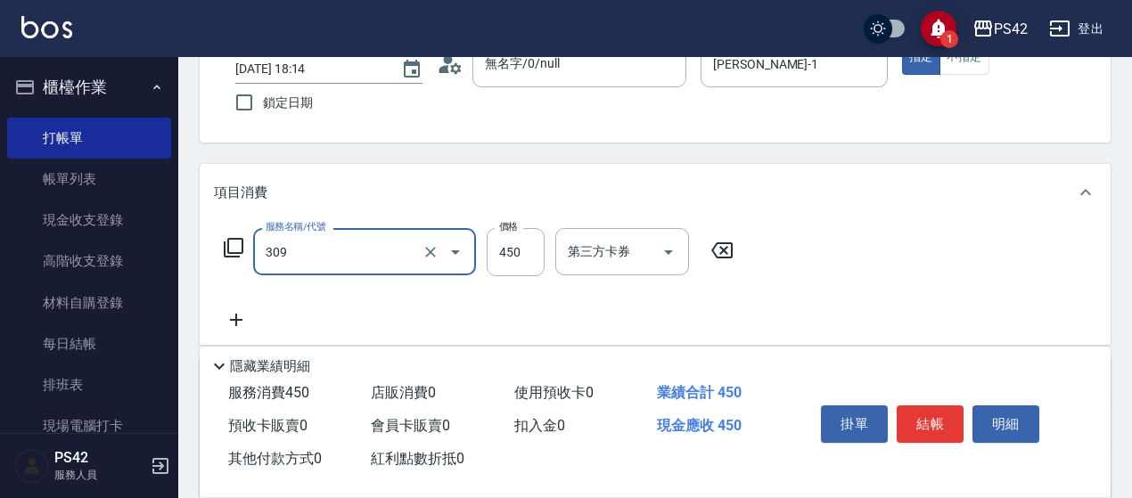
type input "洗+剪(309)"
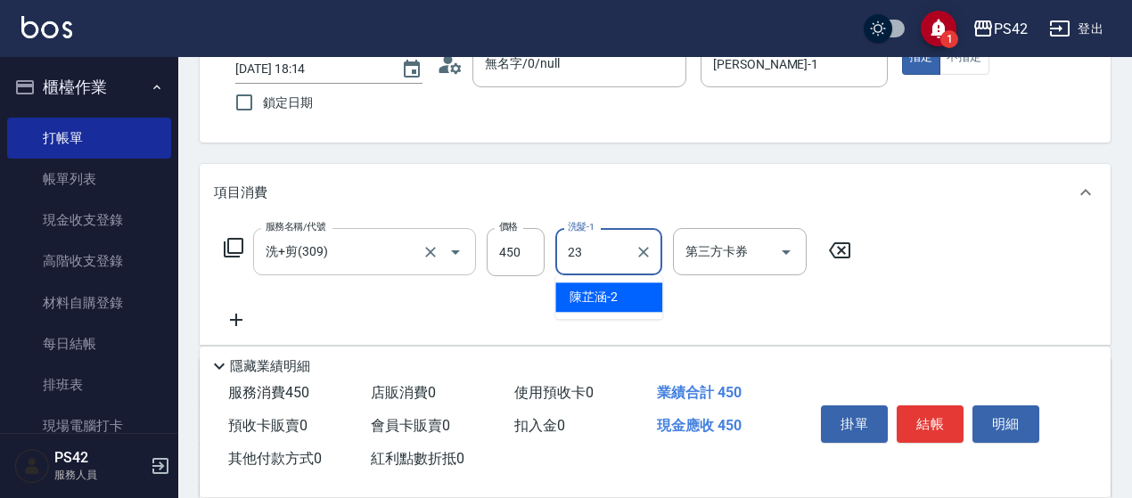
type input "[PERSON_NAME]-23"
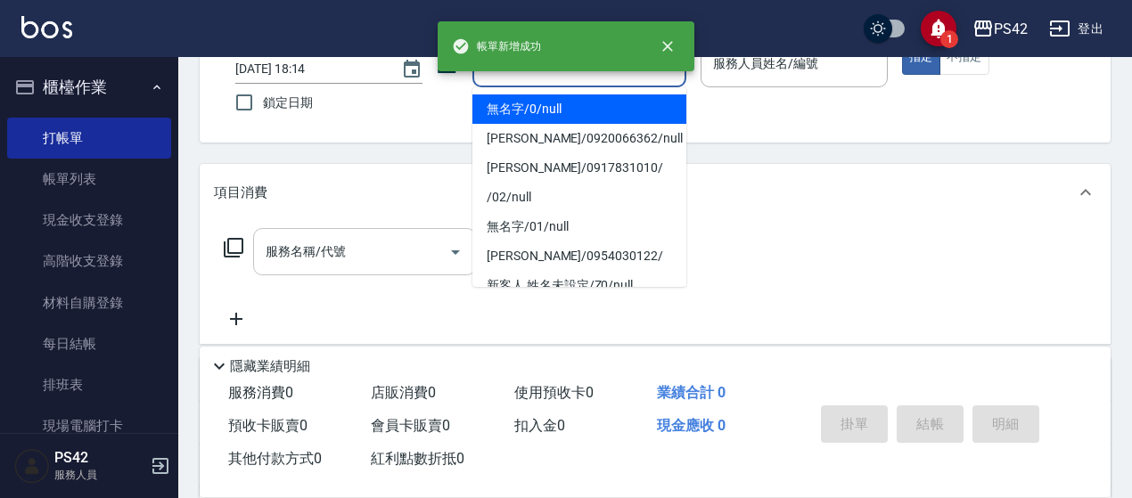
type input "無名字/0/null"
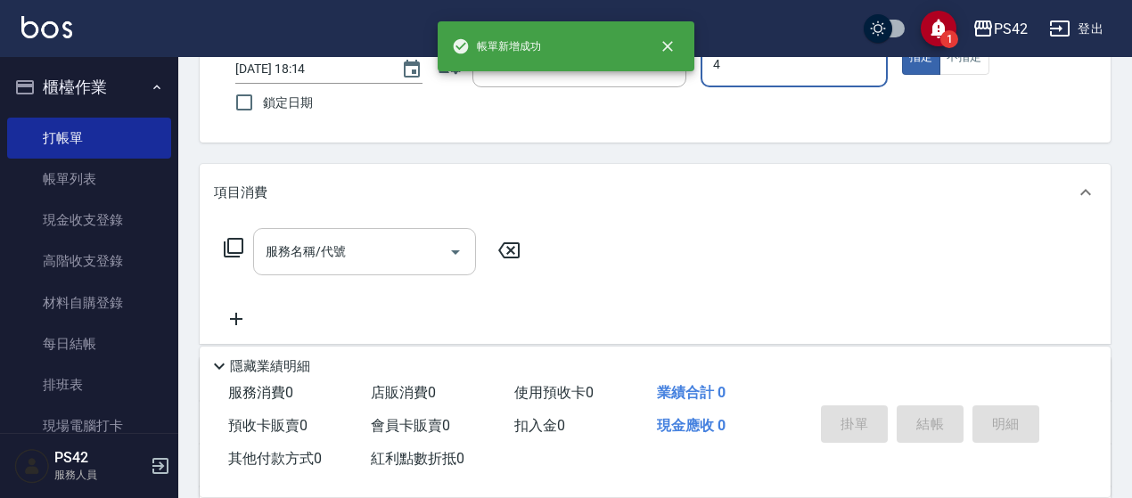
type input "[PERSON_NAME]-4"
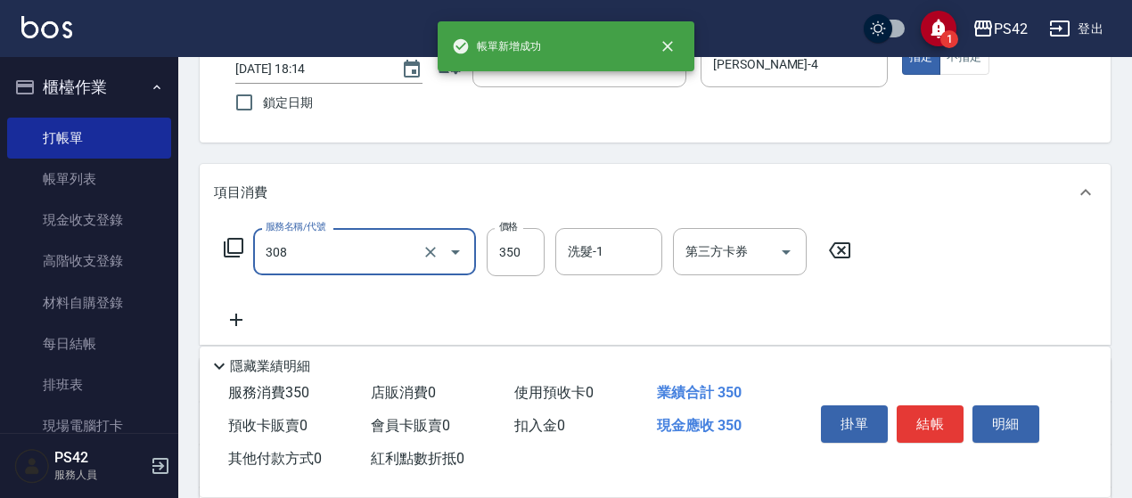
type input "洗+剪(308)"
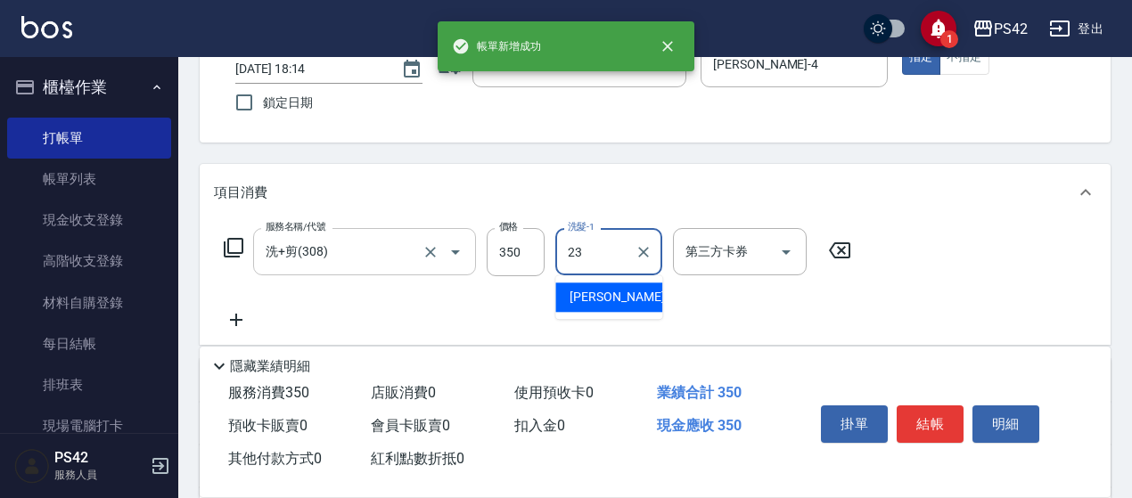
type input "[PERSON_NAME]-23"
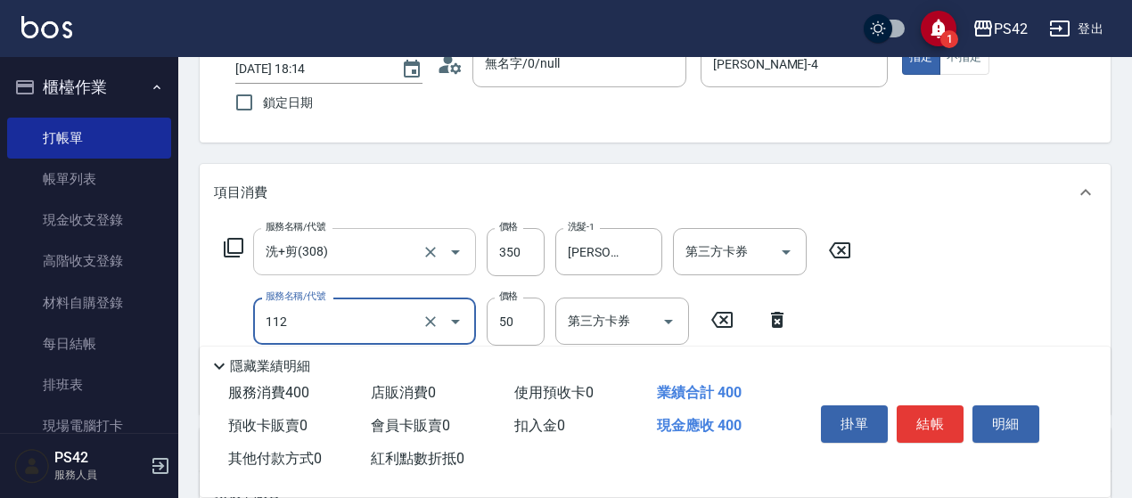
type input "精油50(112)"
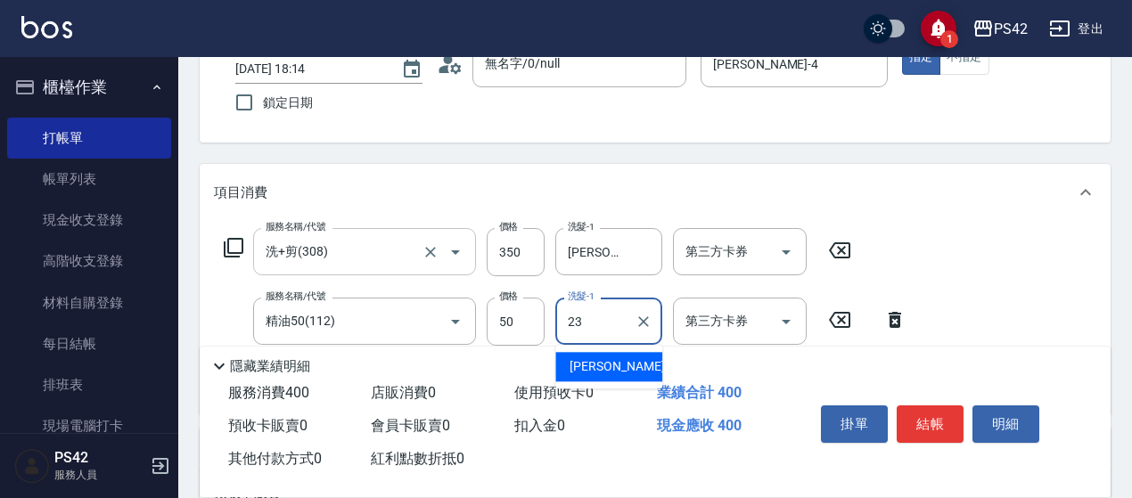
type input "[PERSON_NAME]-23"
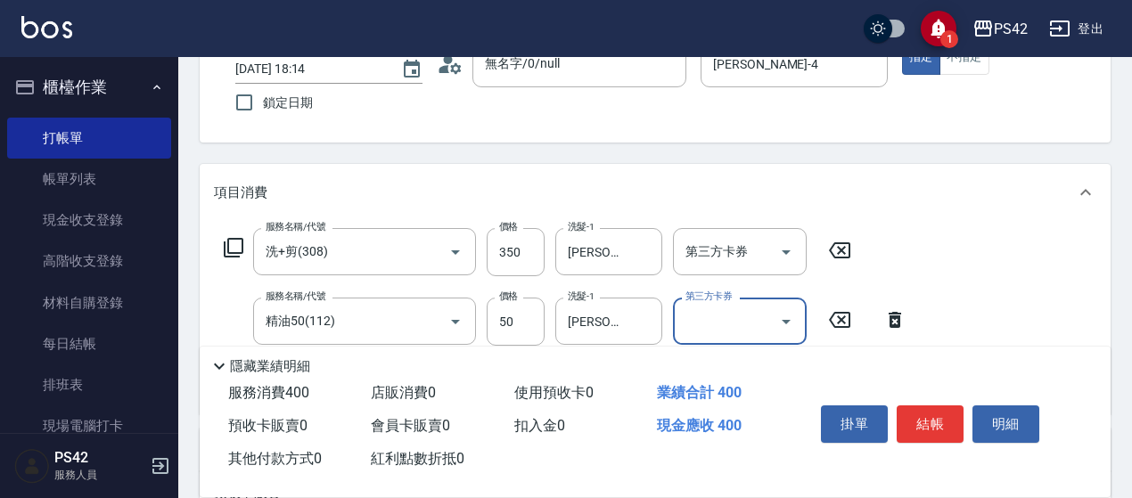
click at [972, 56] on div "1 PS42 登出" at bounding box center [566, 28] width 1132 height 57
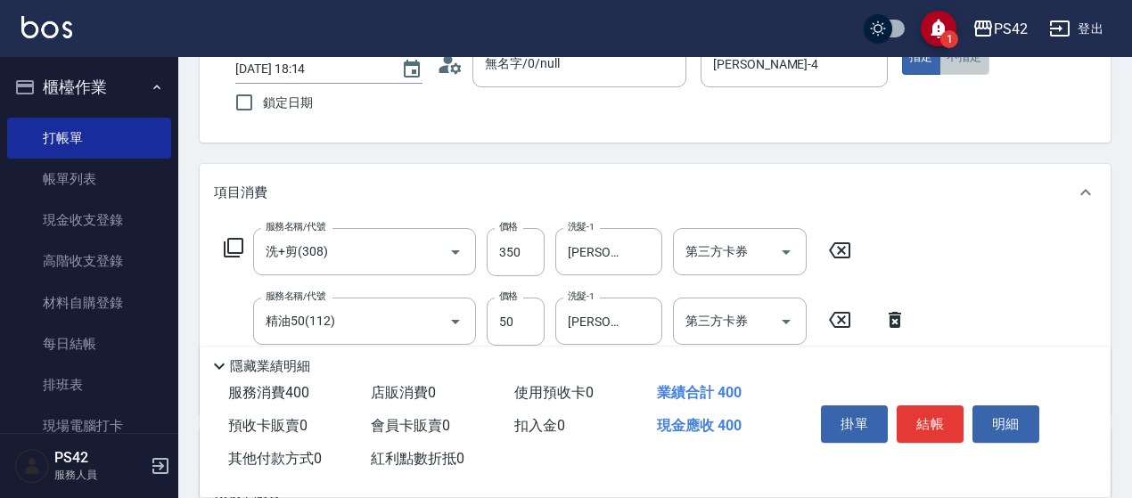
click at [972, 62] on button "不指定" at bounding box center [965, 57] width 50 height 35
click at [928, 429] on button "結帳" at bounding box center [930, 424] width 67 height 37
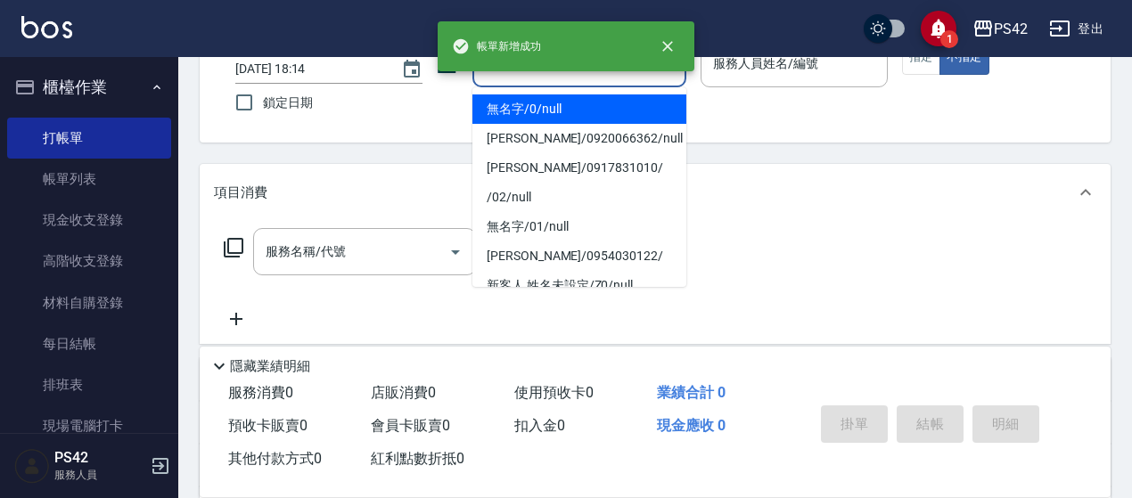
type input "無名字/0/null"
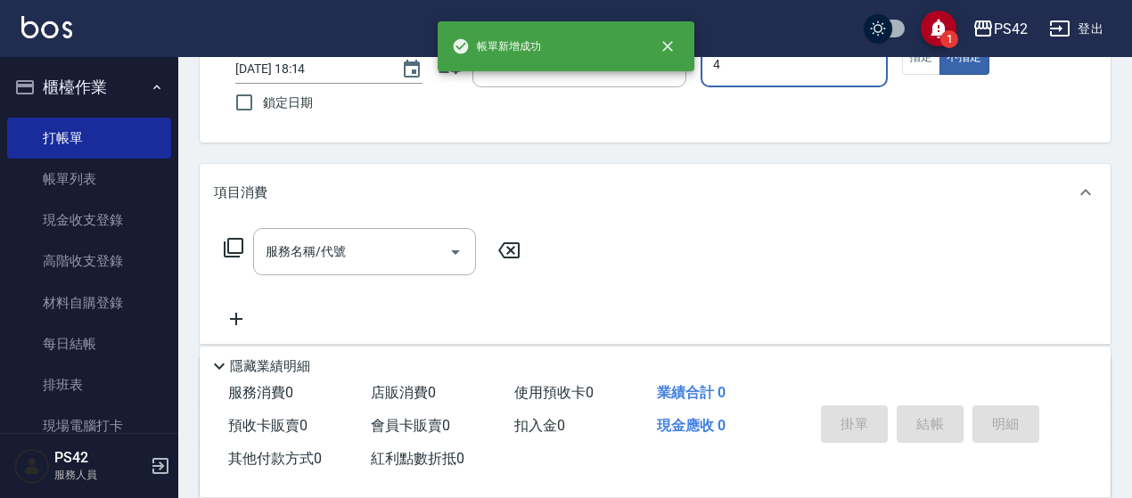
type input "[PERSON_NAME]-4"
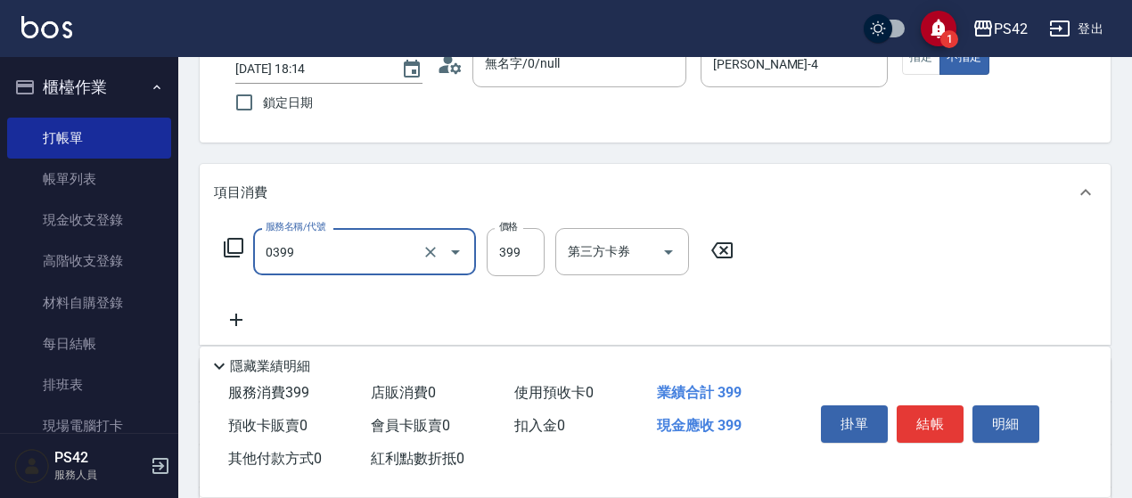
type input "海鹽399(0399)"
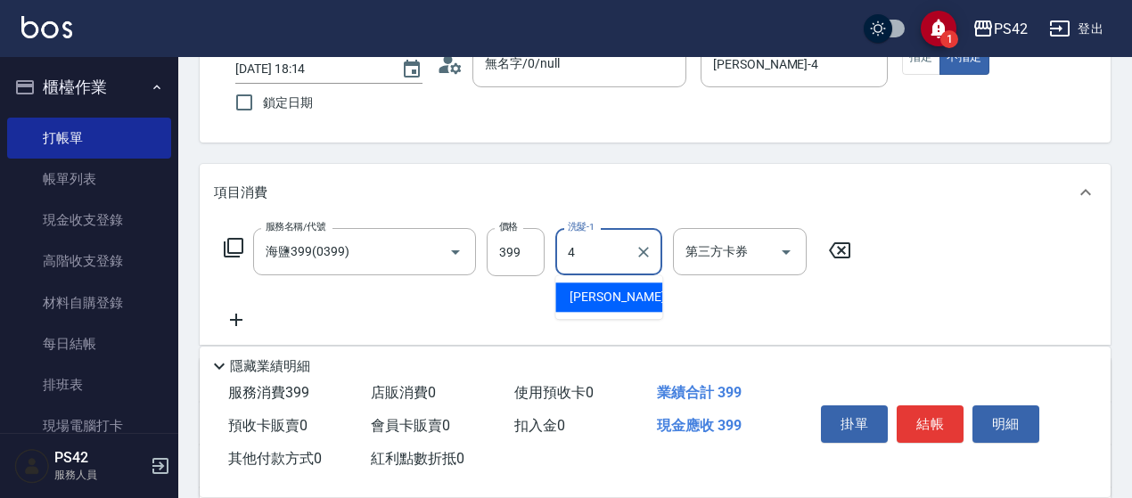
type input "[PERSON_NAME]-4"
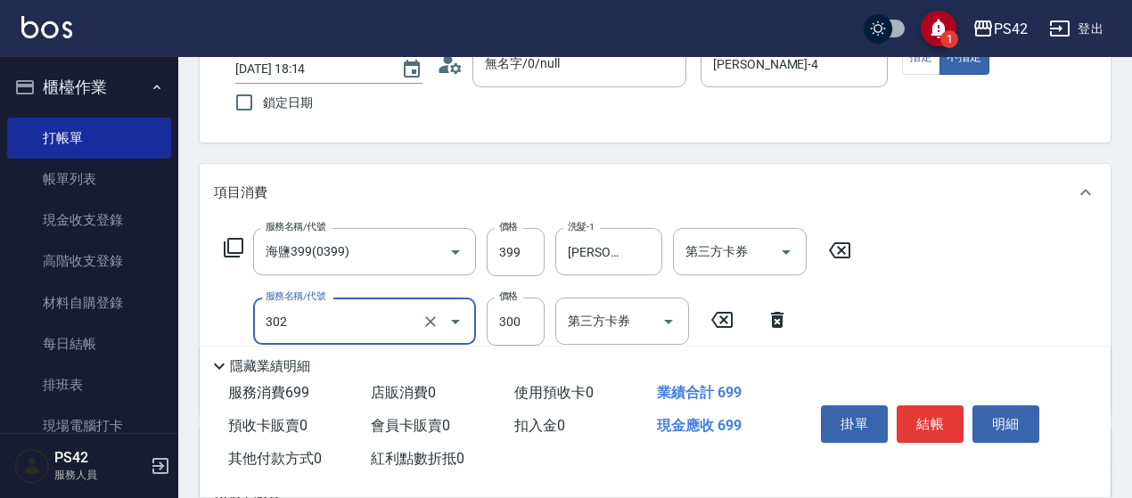
type input "剪髮(302)"
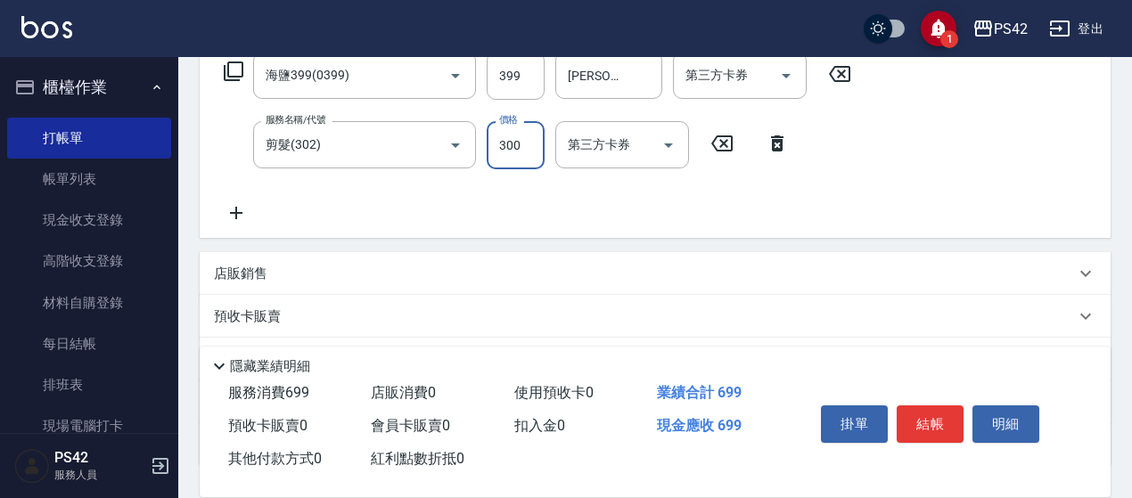
scroll to position [303, 0]
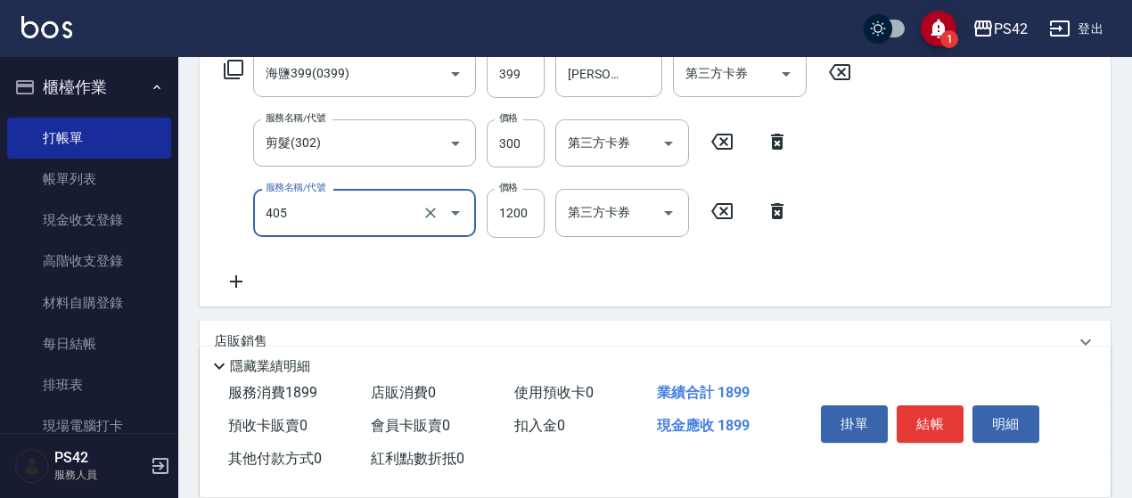
type input "1200護(405)"
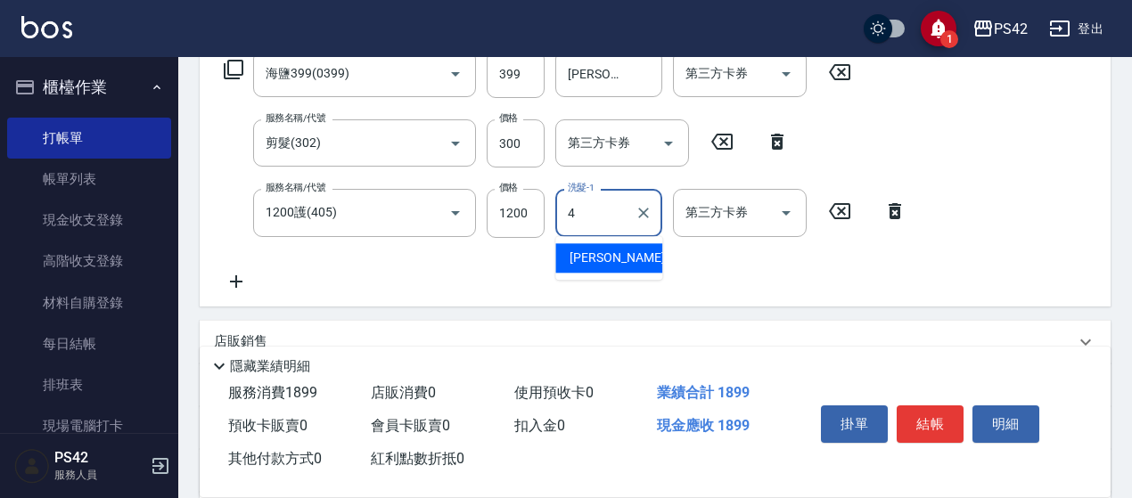
type input "[PERSON_NAME]-4"
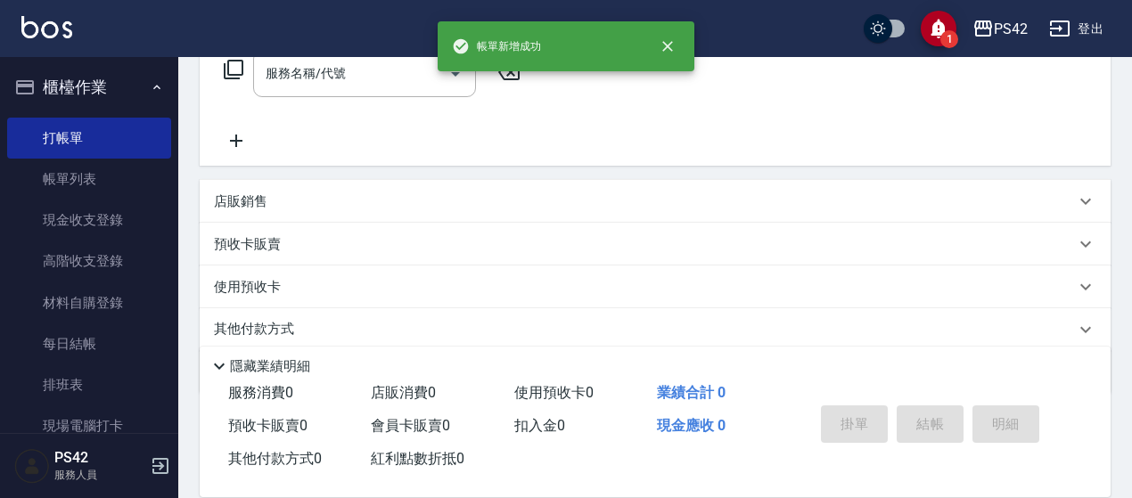
scroll to position [0, 0]
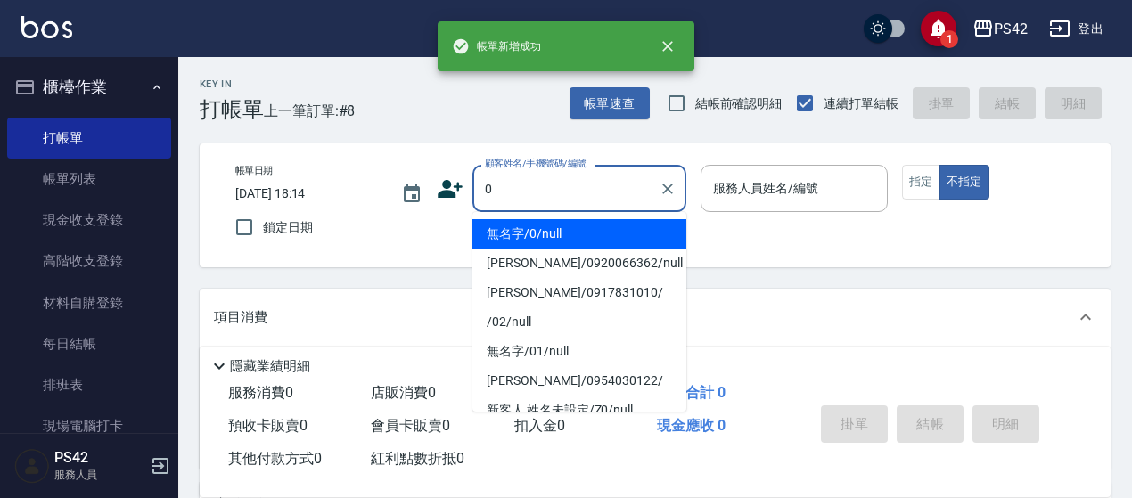
type input "無名字/0/null"
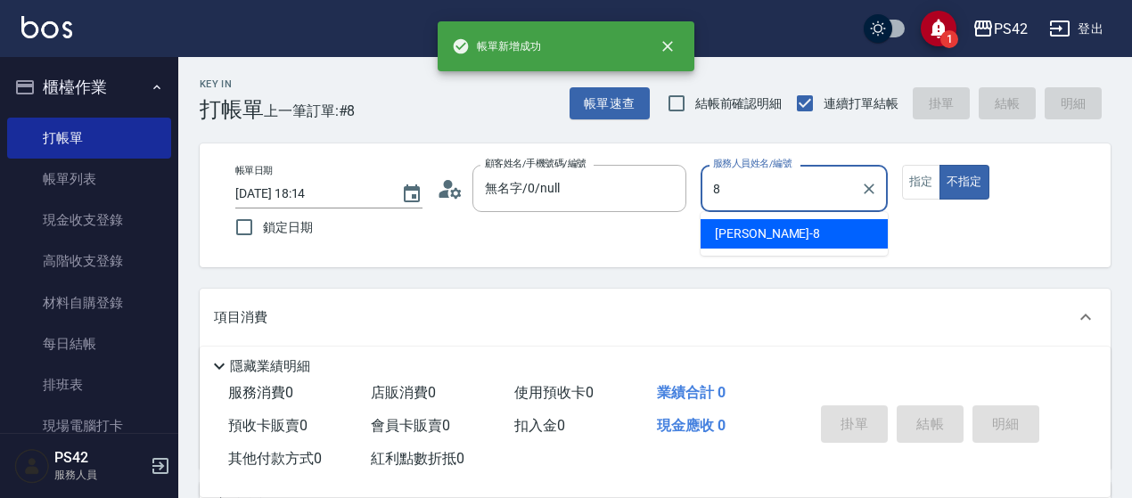
type input "[PERSON_NAME]-8"
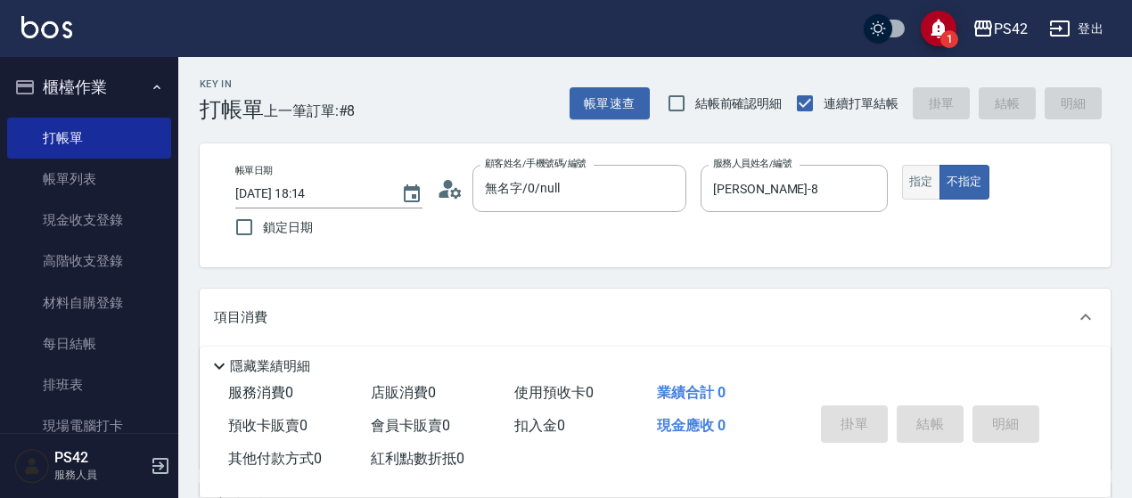
click at [924, 184] on button "指定" at bounding box center [921, 182] width 38 height 35
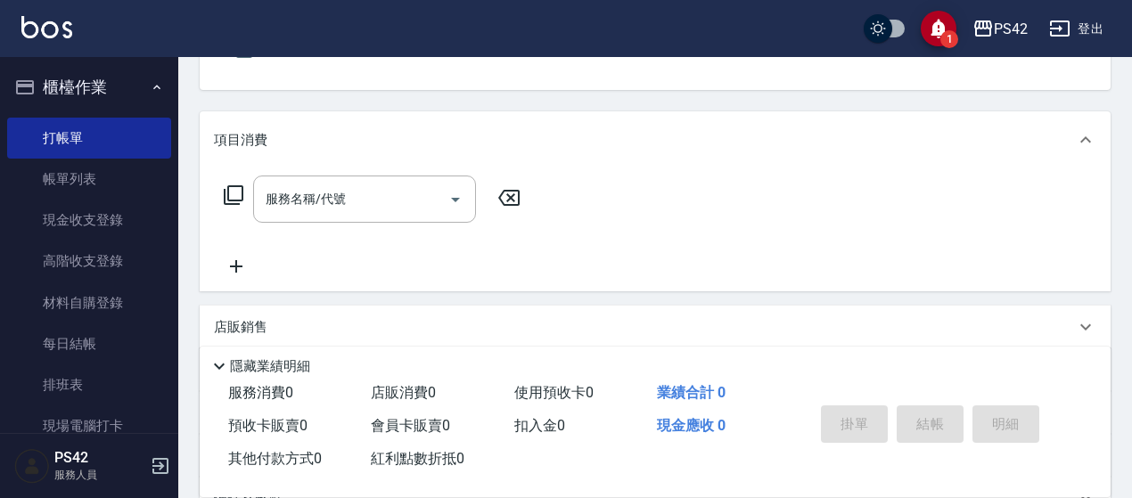
scroll to position [178, 0]
click at [402, 208] on input "服務名稱/代號" at bounding box center [351, 198] width 180 height 31
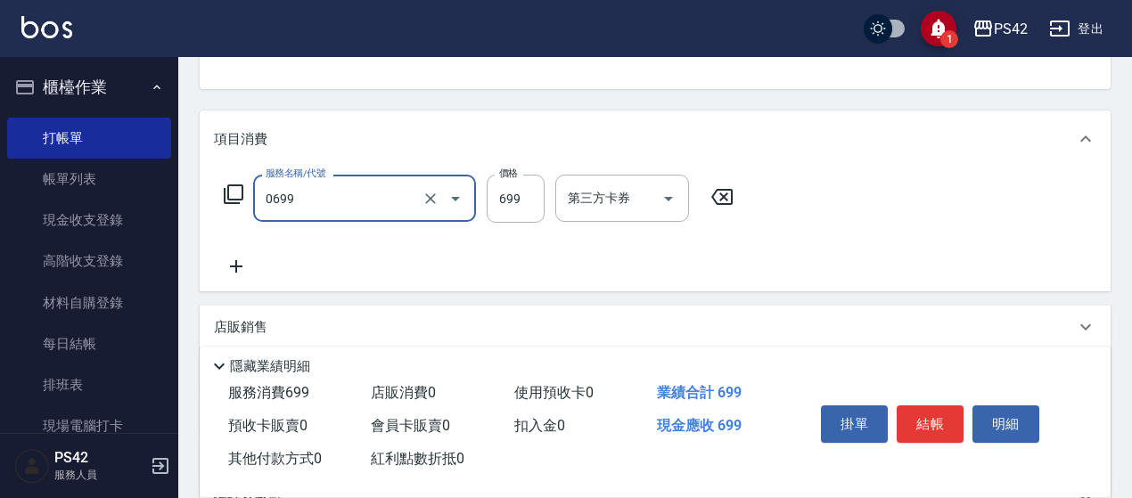
type input "精油SPA(0699)"
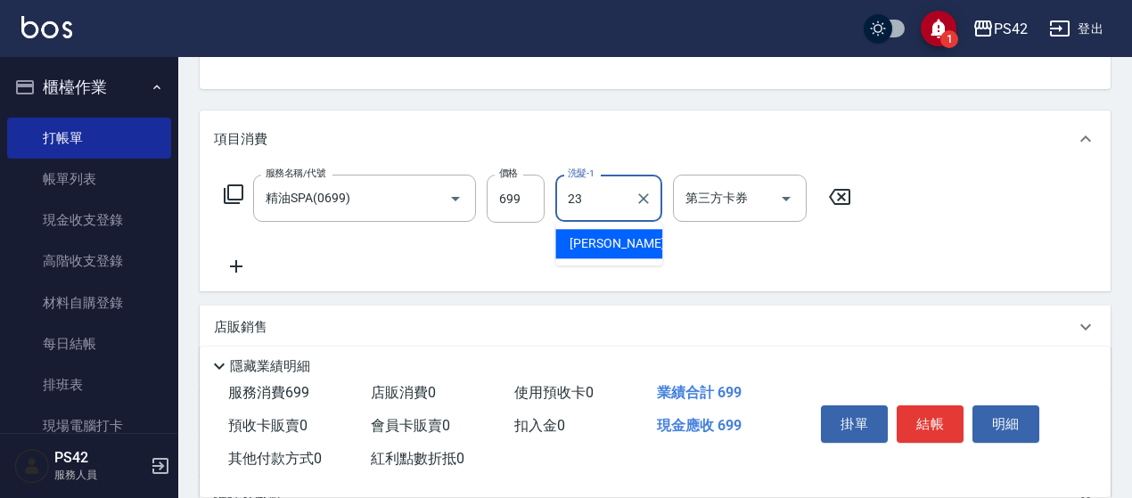
type input "[PERSON_NAME]-23"
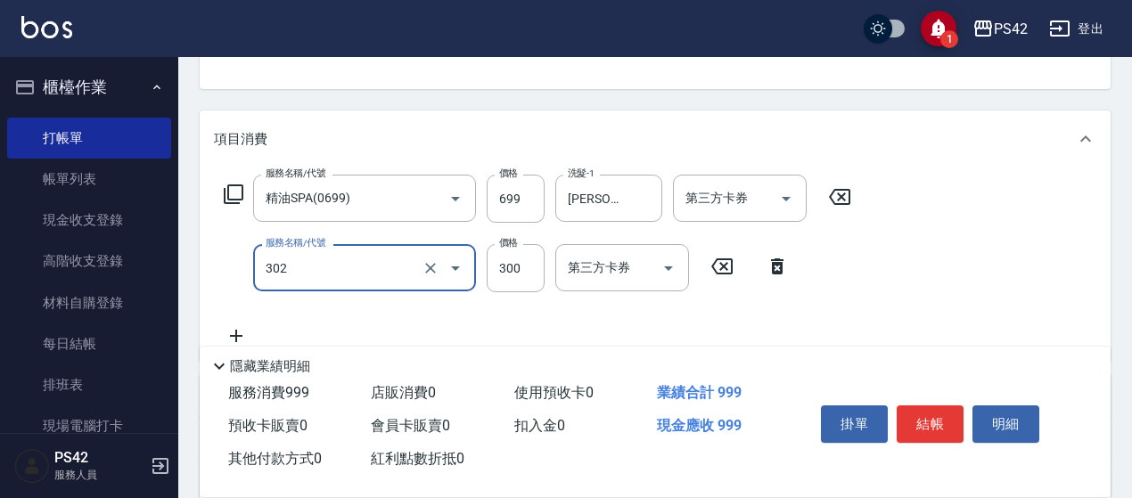
type input "剪髮(302)"
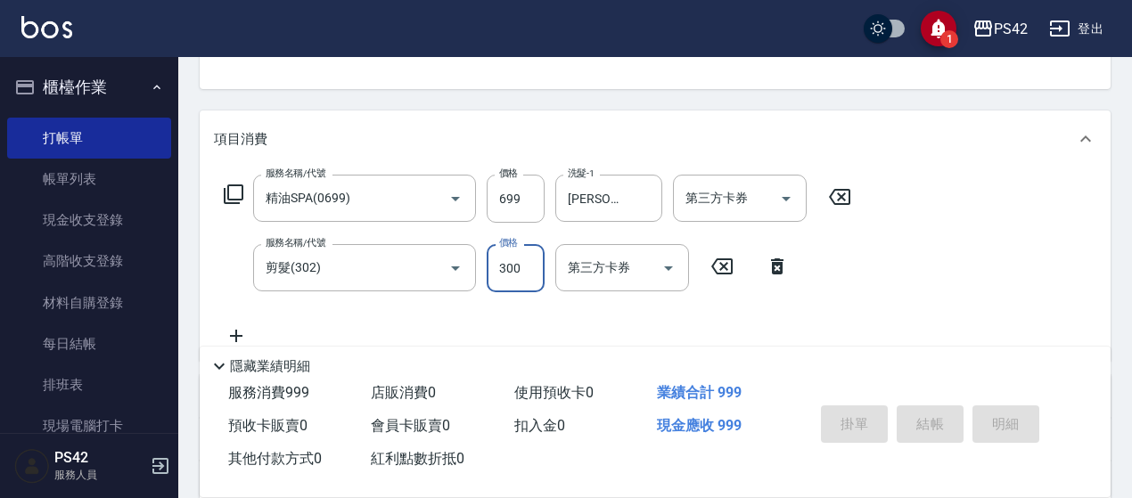
type input "[DATE] 18:15"
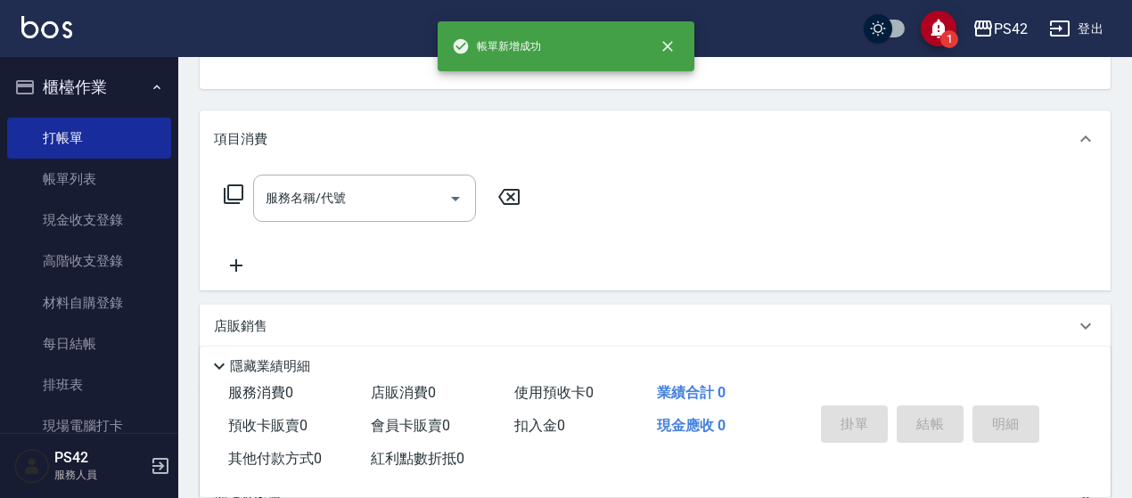
scroll to position [173, 0]
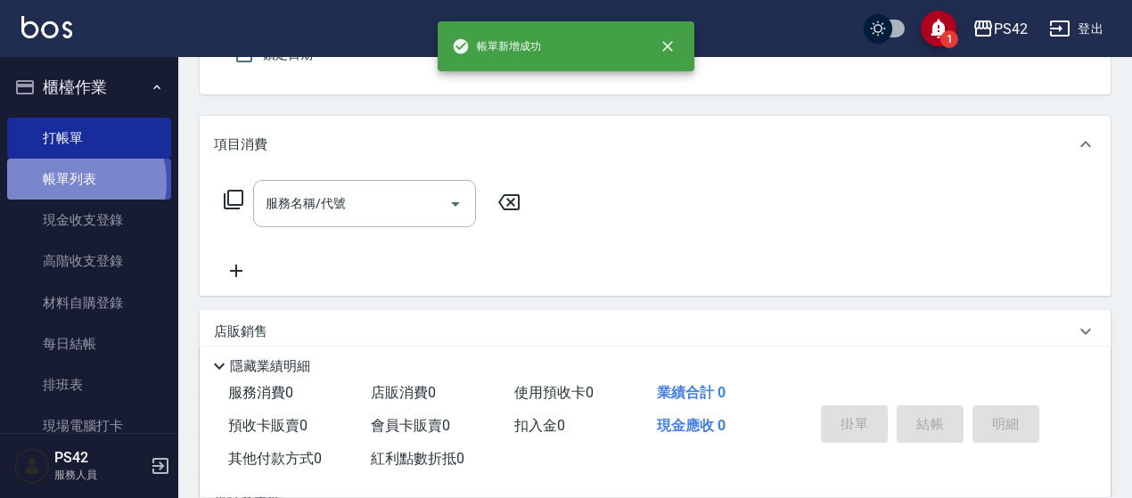
click at [70, 183] on link "帳單列表" at bounding box center [89, 179] width 164 height 41
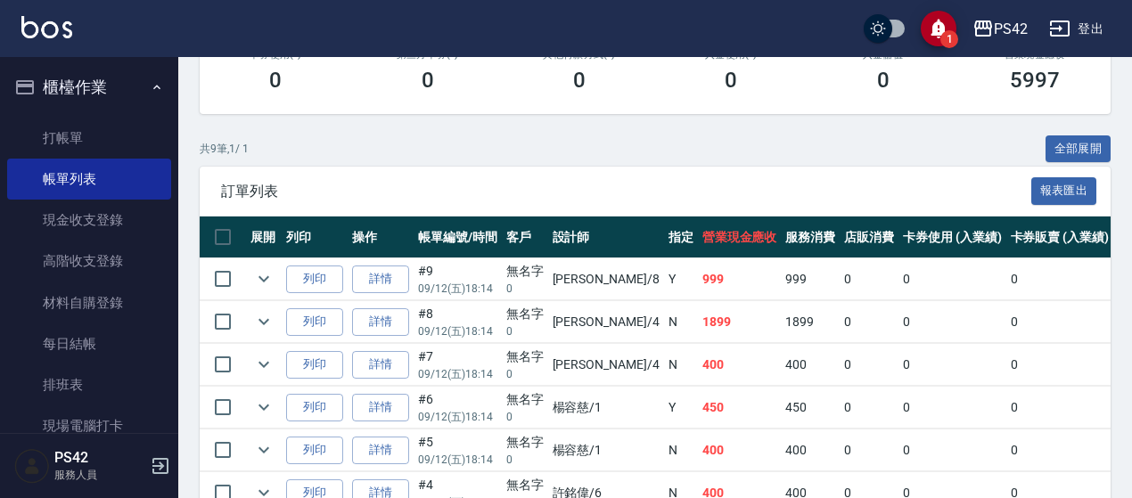
scroll to position [357, 0]
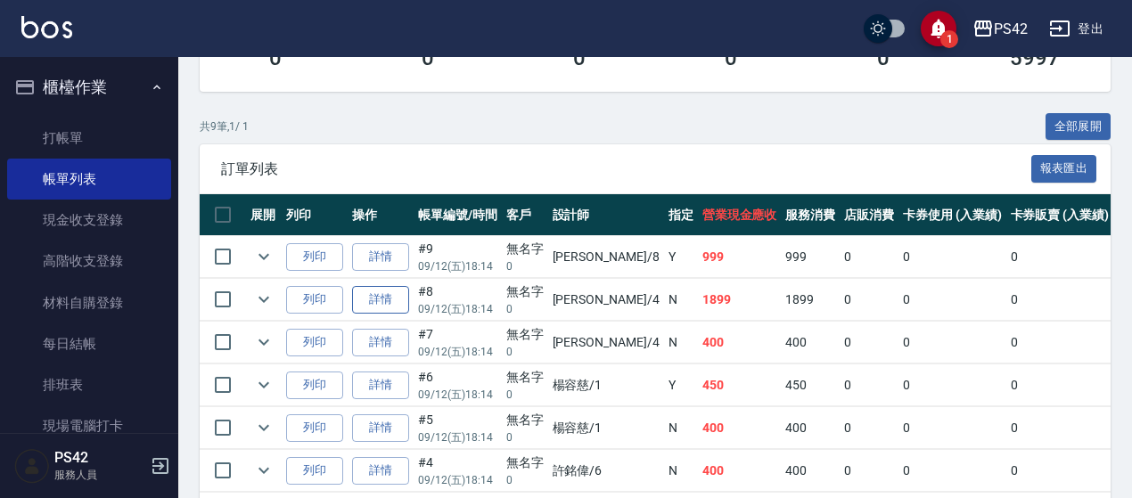
click at [401, 290] on link "詳情" at bounding box center [380, 300] width 57 height 28
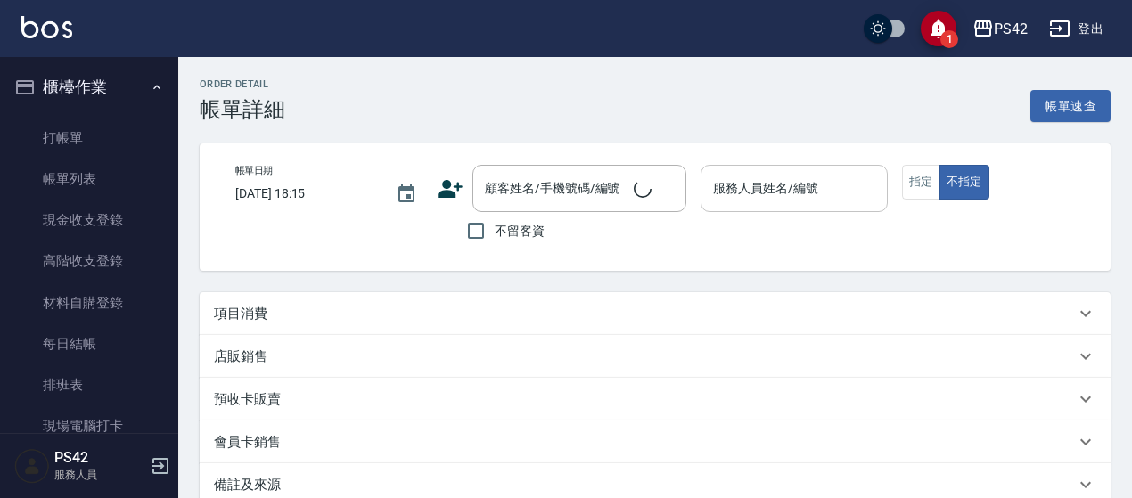
type input "[DATE] 18:14"
type input "[PERSON_NAME]-4"
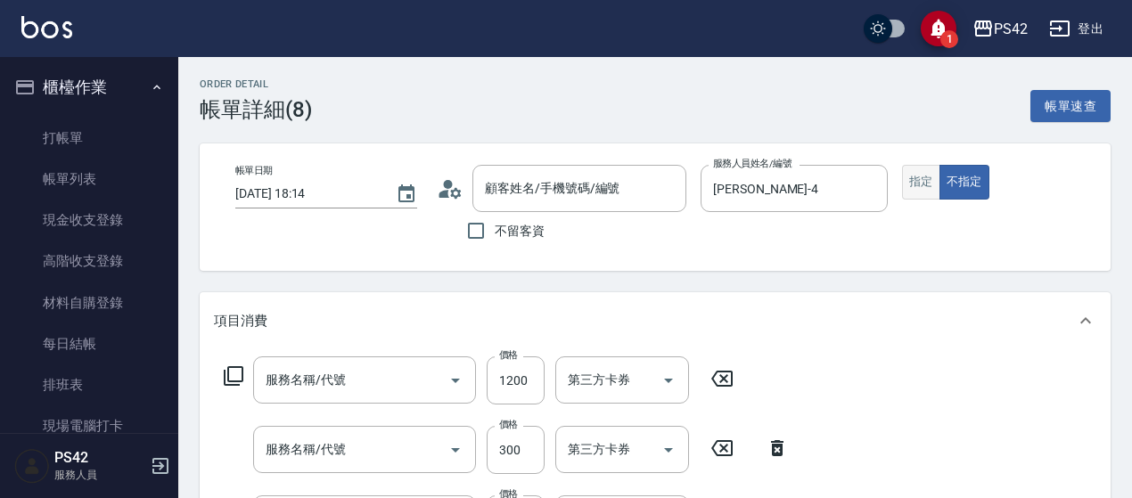
click at [929, 181] on button "指定" at bounding box center [921, 182] width 38 height 35
type input "無名字/0/null"
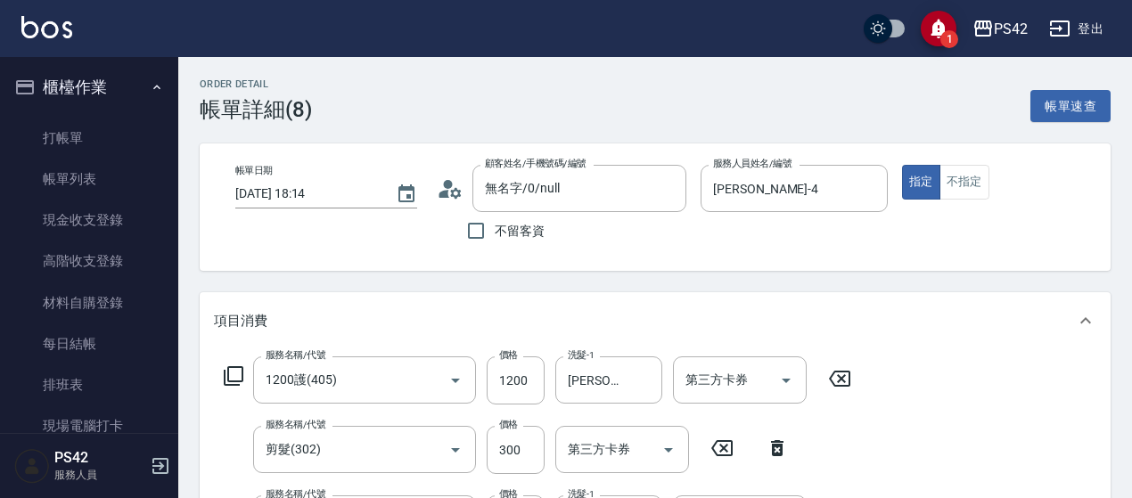
type input "1200護(405)"
type input "剪髮(302)"
type input "海鹽399(0399)"
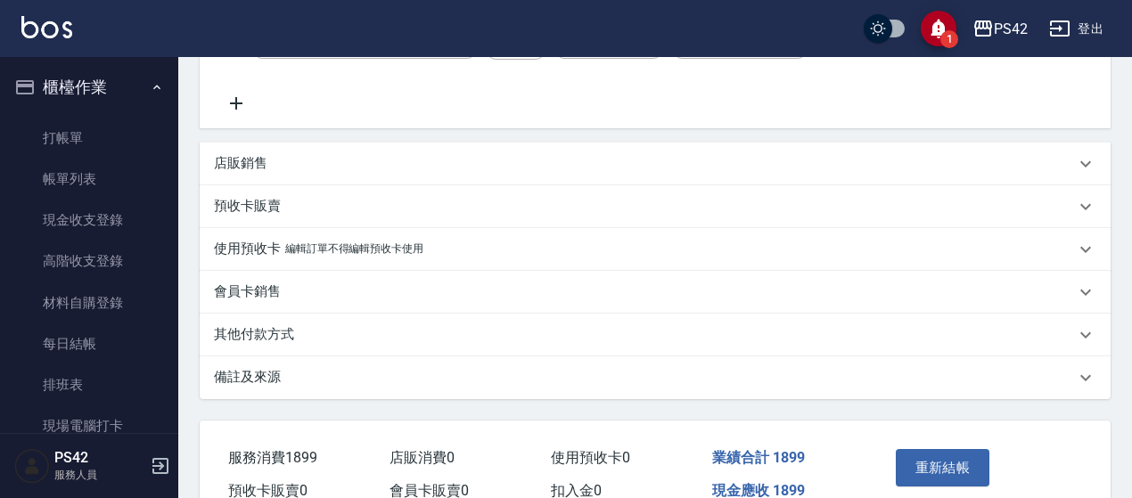
scroll to position [576, 0]
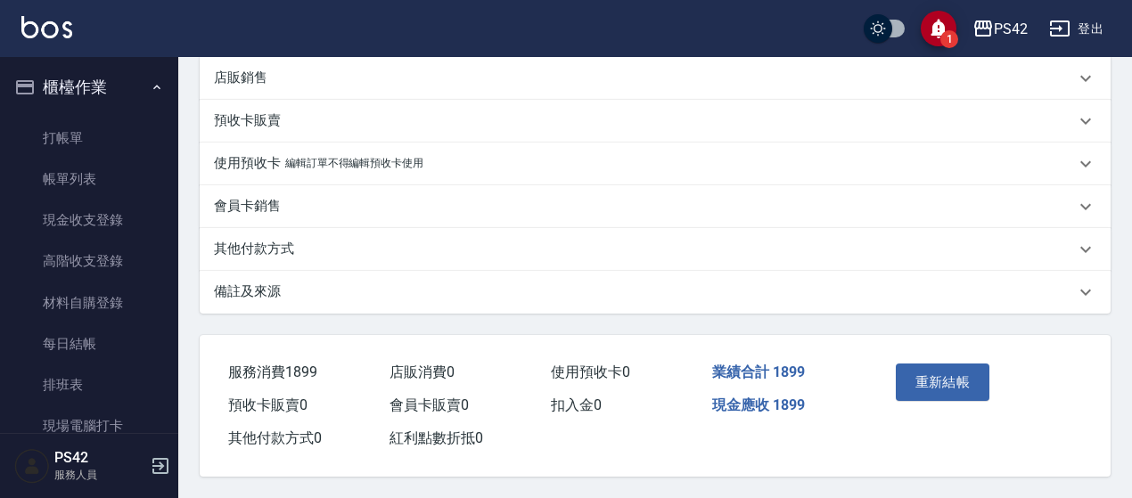
click at [924, 379] on button "重新結帳" at bounding box center [943, 382] width 95 height 37
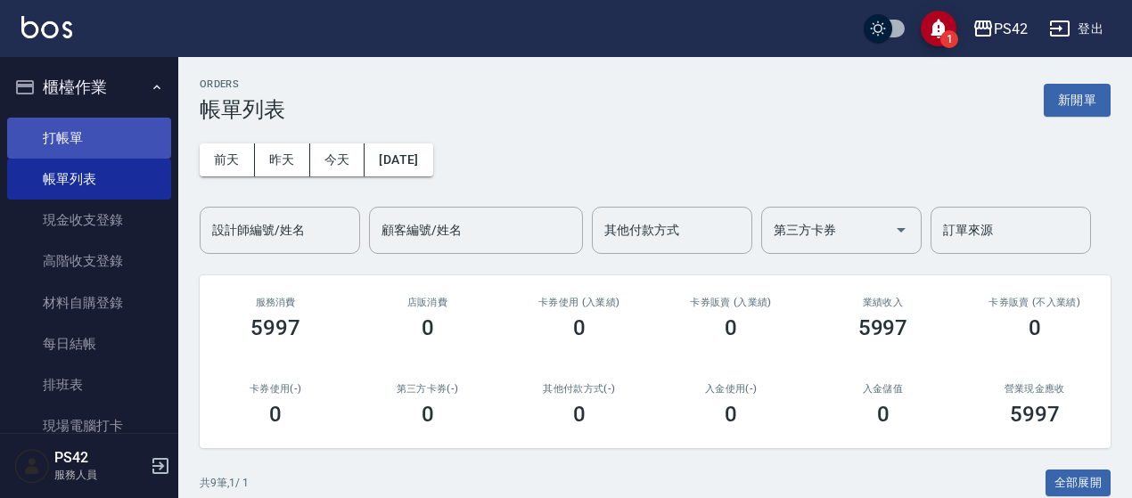
click at [91, 143] on link "打帳單" at bounding box center [89, 138] width 164 height 41
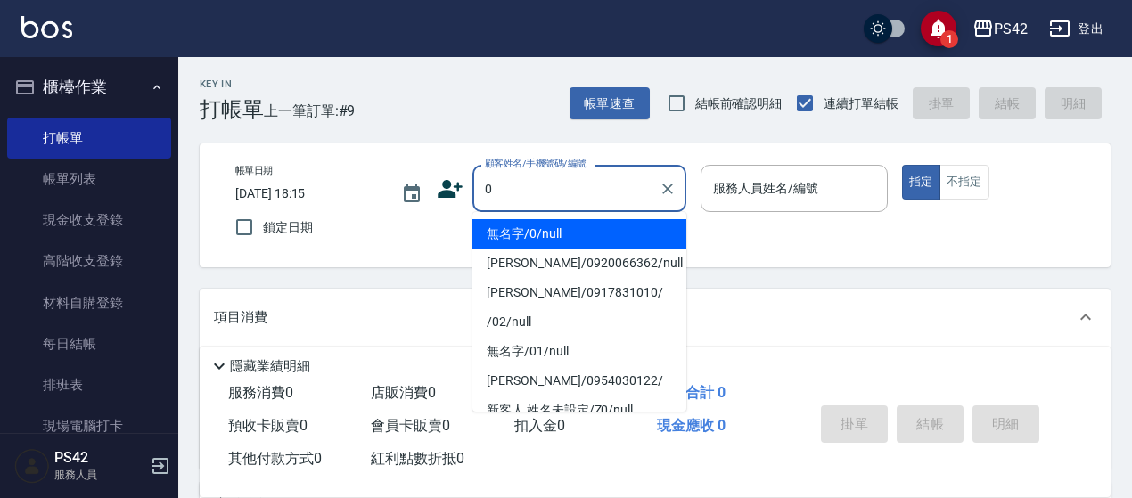
type input "無名字/0/null"
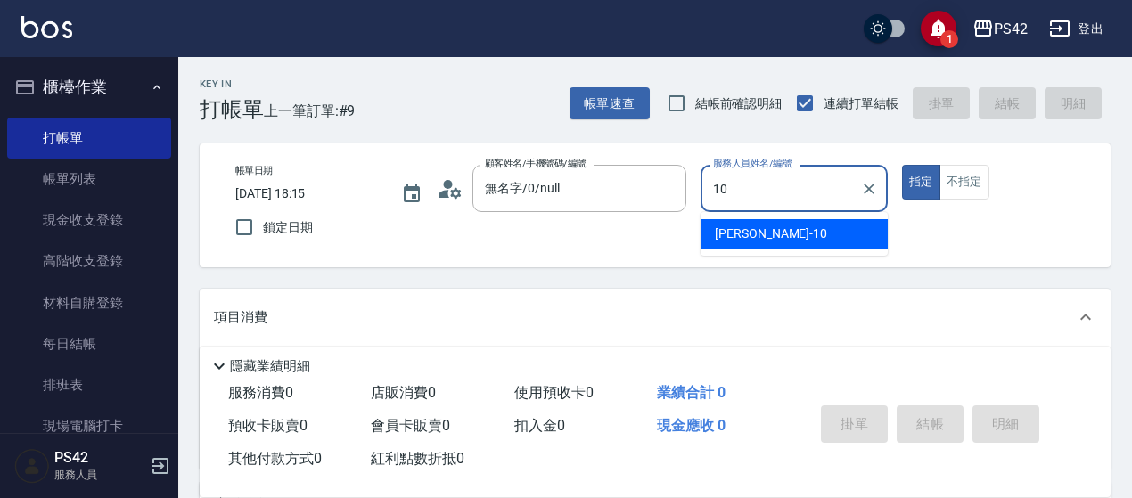
type input "[PERSON_NAME]-10"
type button "true"
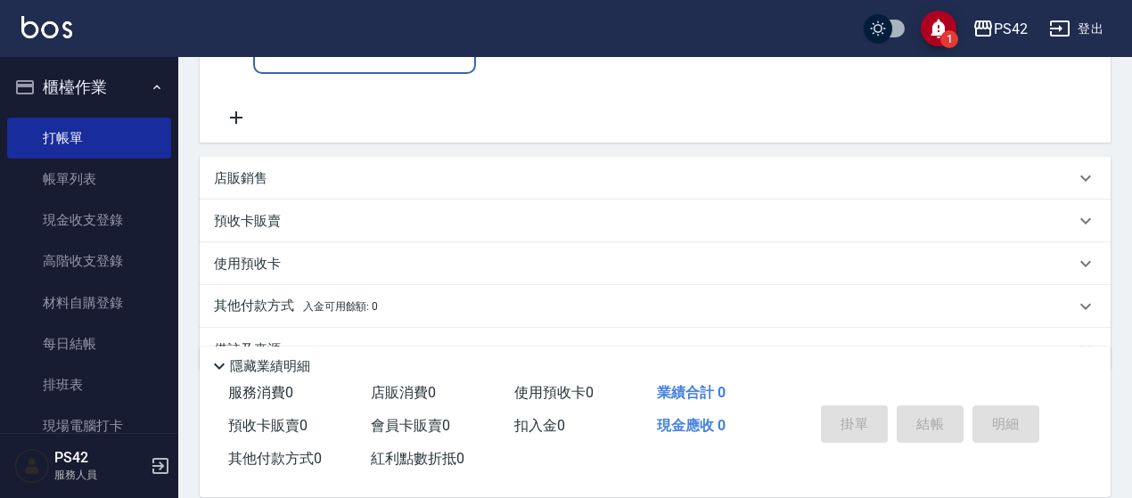
scroll to position [357, 0]
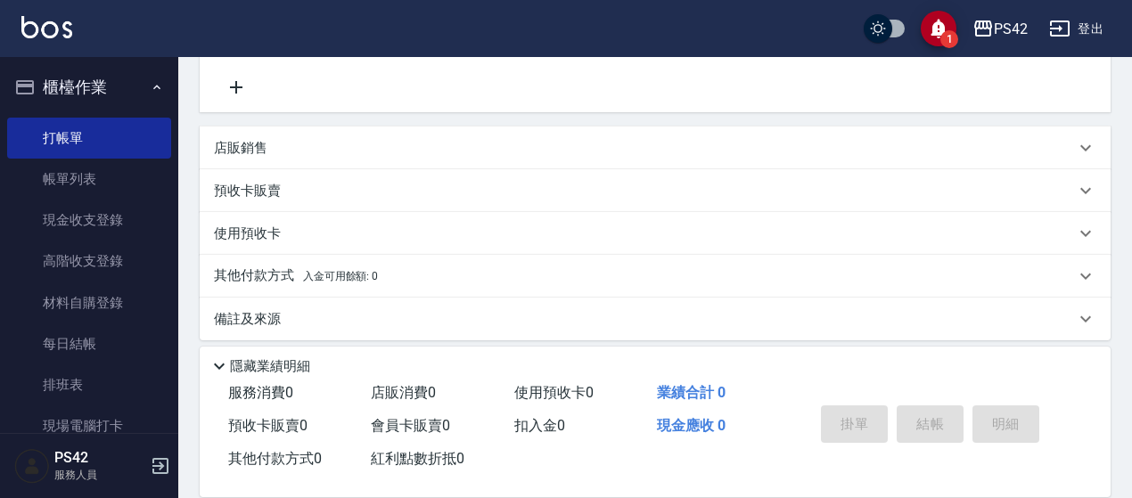
click at [279, 140] on div "店販銷售" at bounding box center [644, 148] width 861 height 19
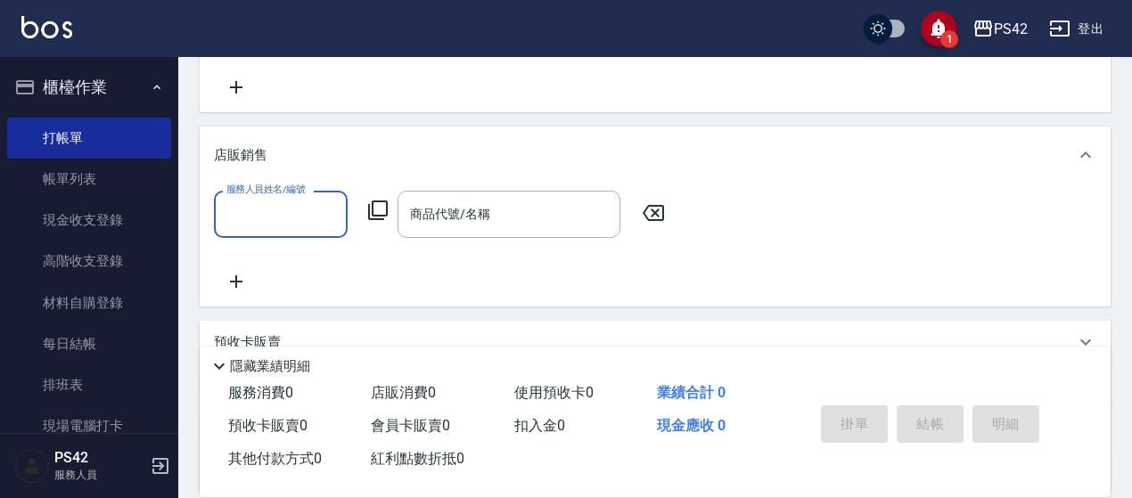
scroll to position [0, 0]
type input "[PERSON_NAME]-2"
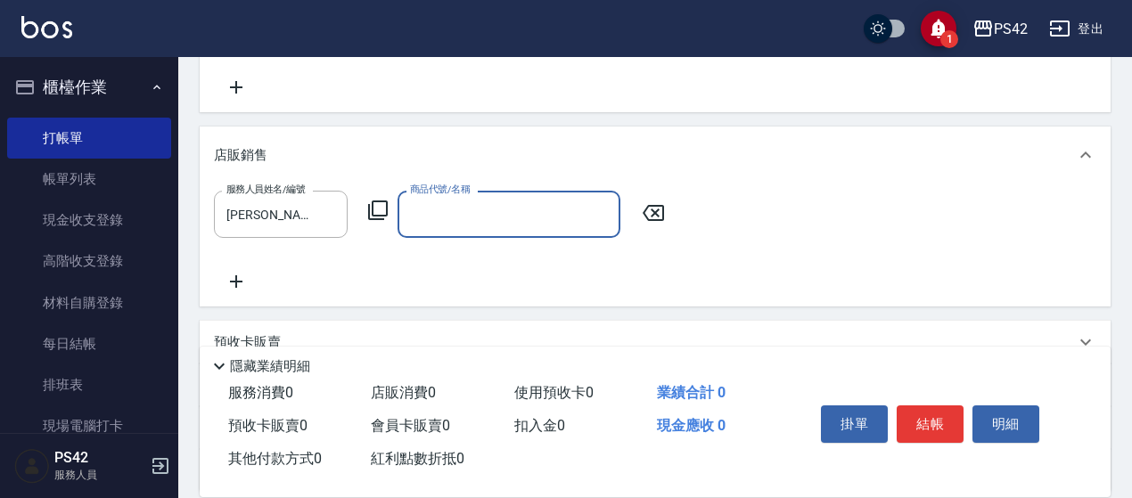
type input "1"
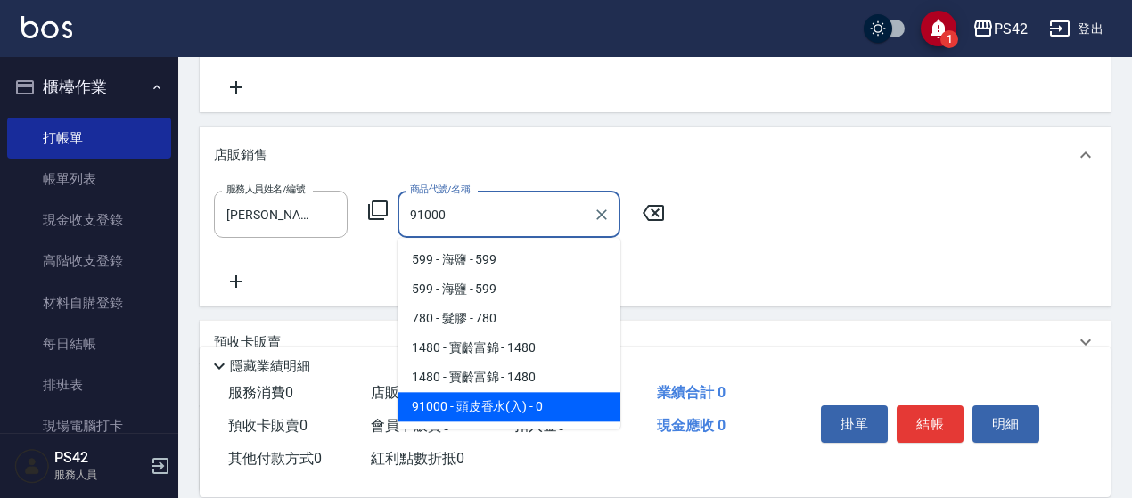
type input "頭皮香水(入)"
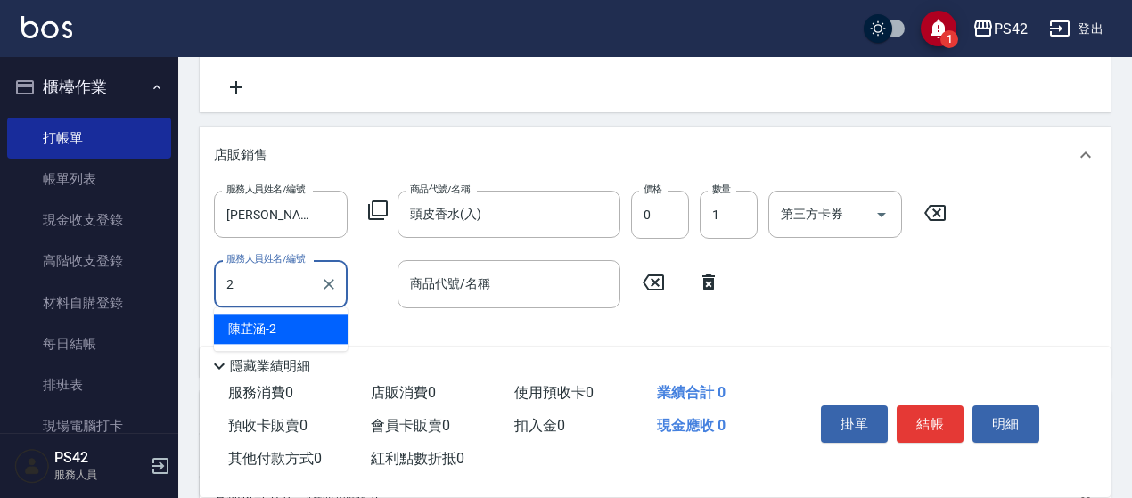
type input "[PERSON_NAME]-2"
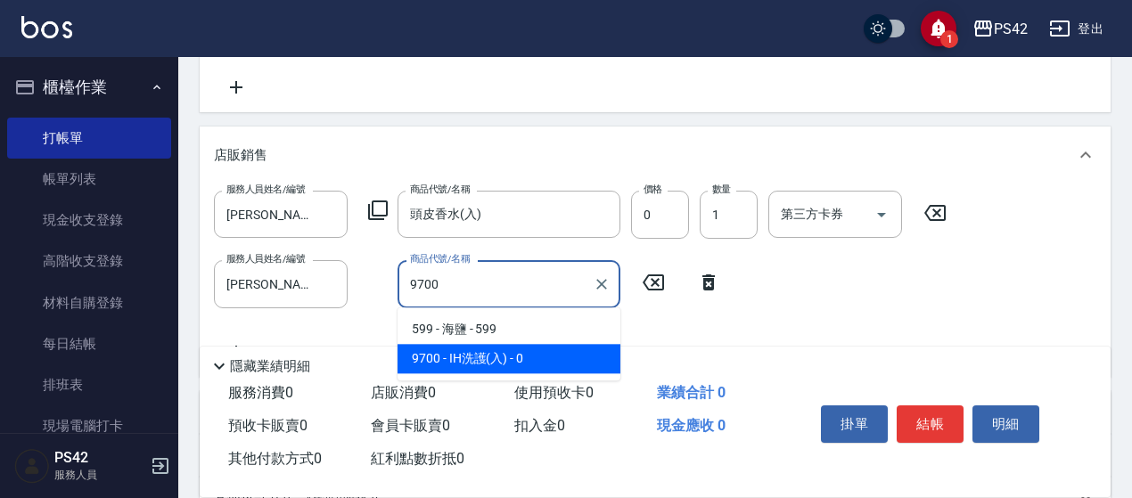
type input "IH洗護(入)"
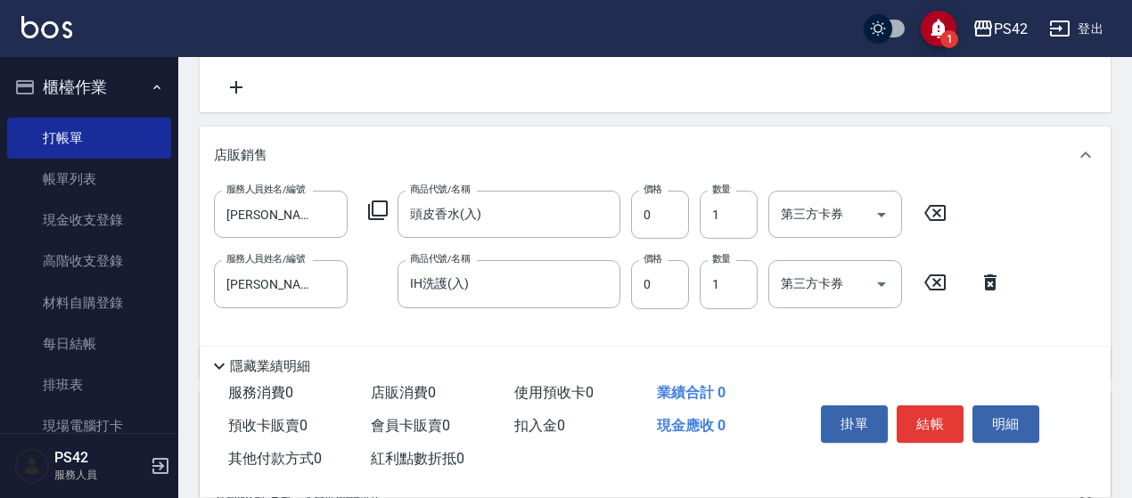
click at [931, 438] on div "掛單 結帳 明細" at bounding box center [930, 427] width 233 height 56
click at [945, 416] on button "結帳" at bounding box center [930, 424] width 67 height 37
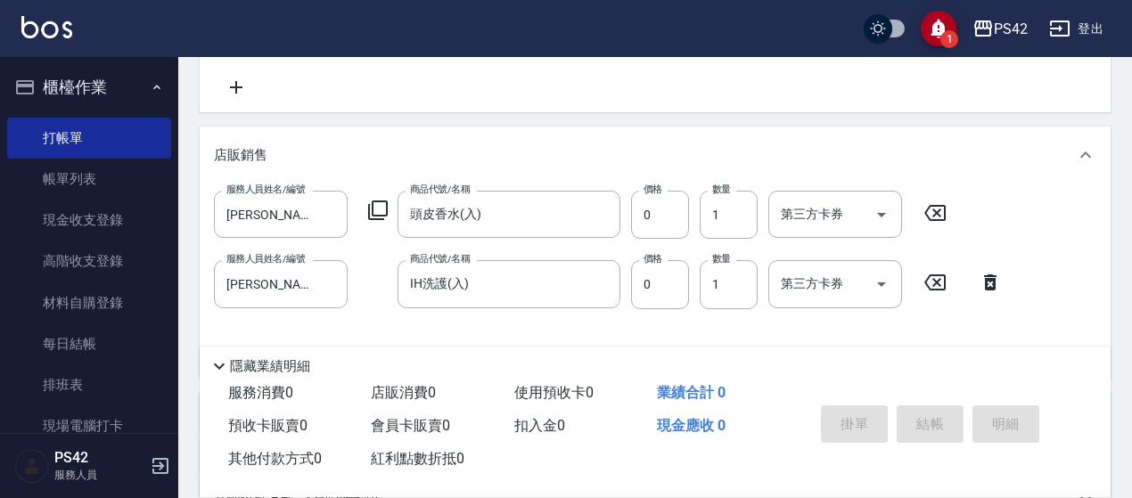
type input "[DATE] 18:16"
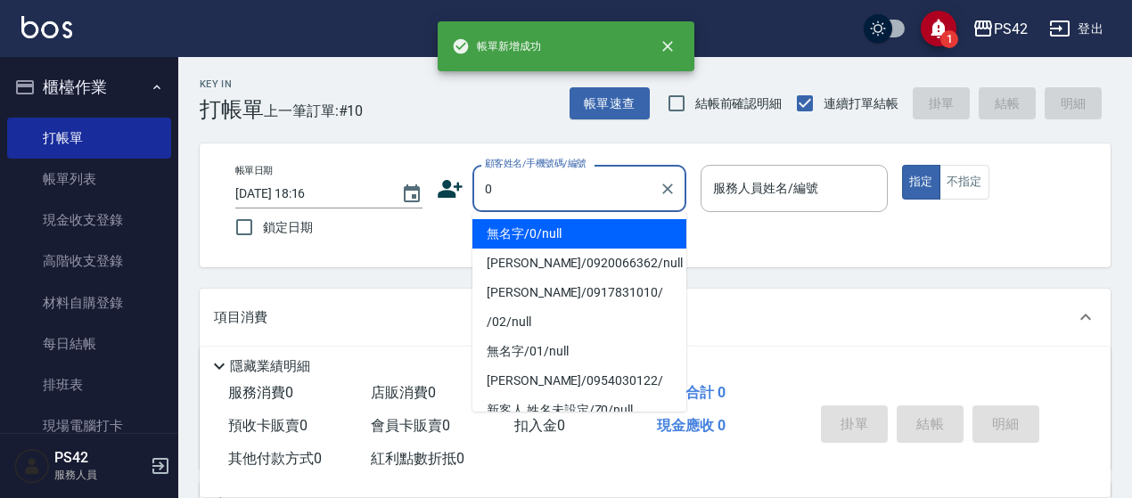
type input "無名字/0/null"
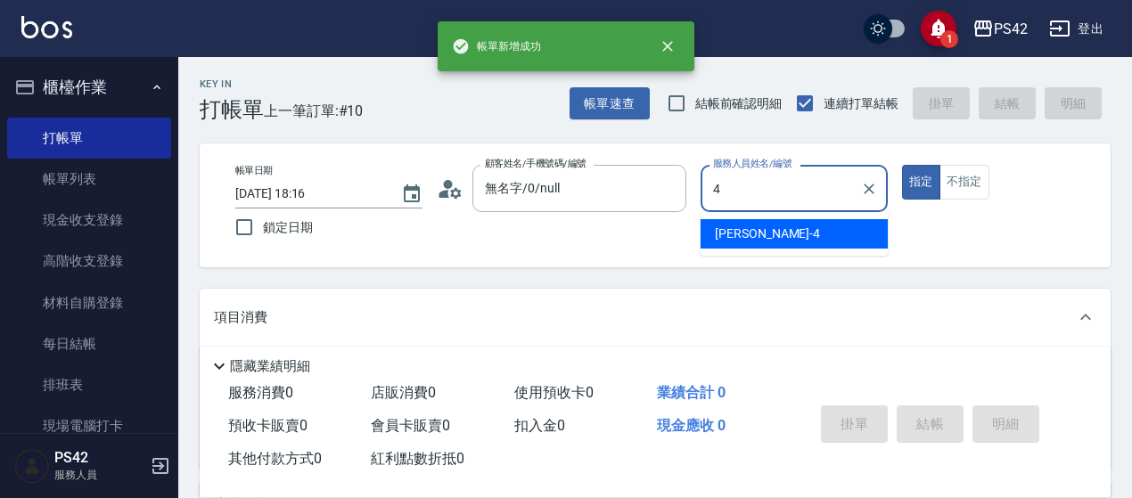
type input "[PERSON_NAME]-4"
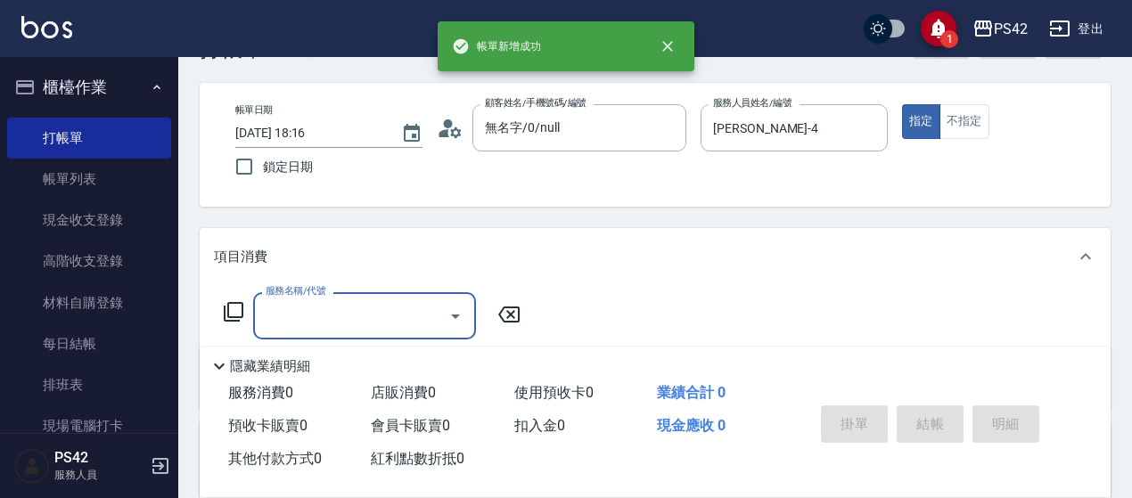
scroll to position [89, 0]
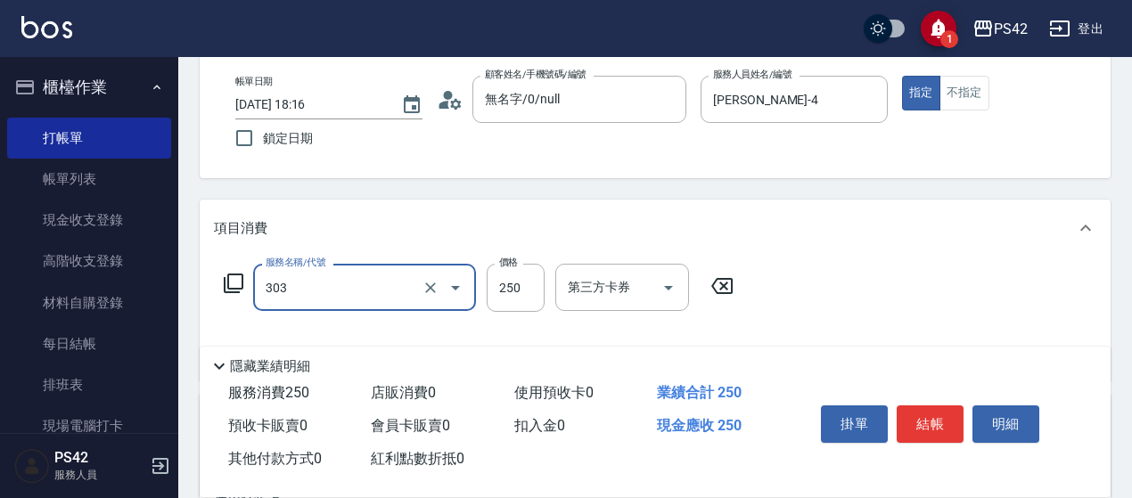
type input "剪髮(303)"
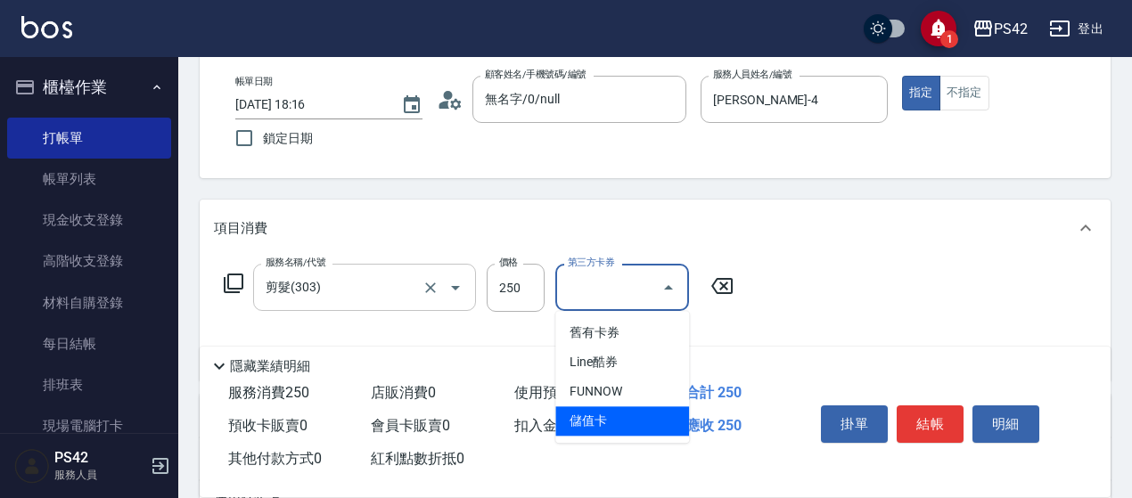
type input "儲值卡"
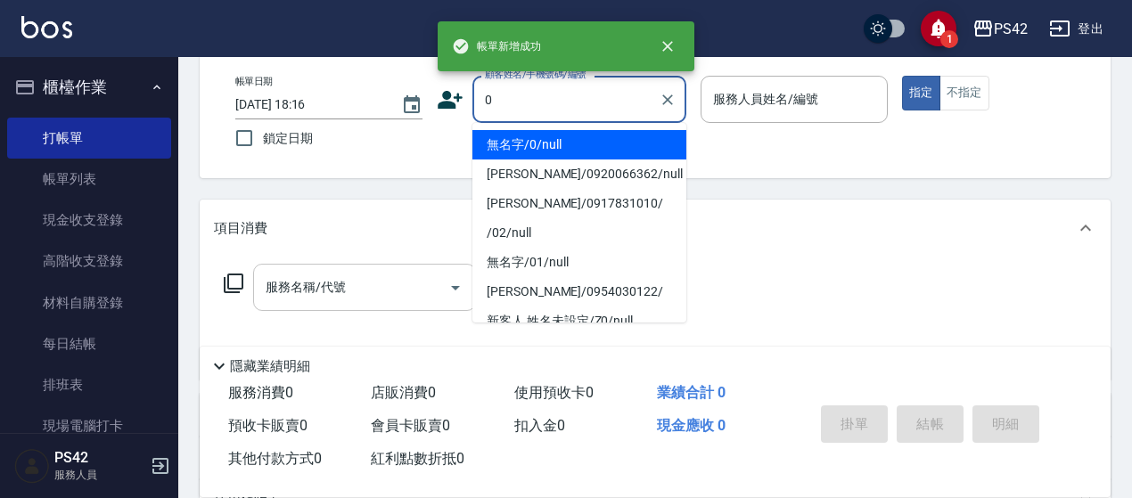
type input "無名字/0/null"
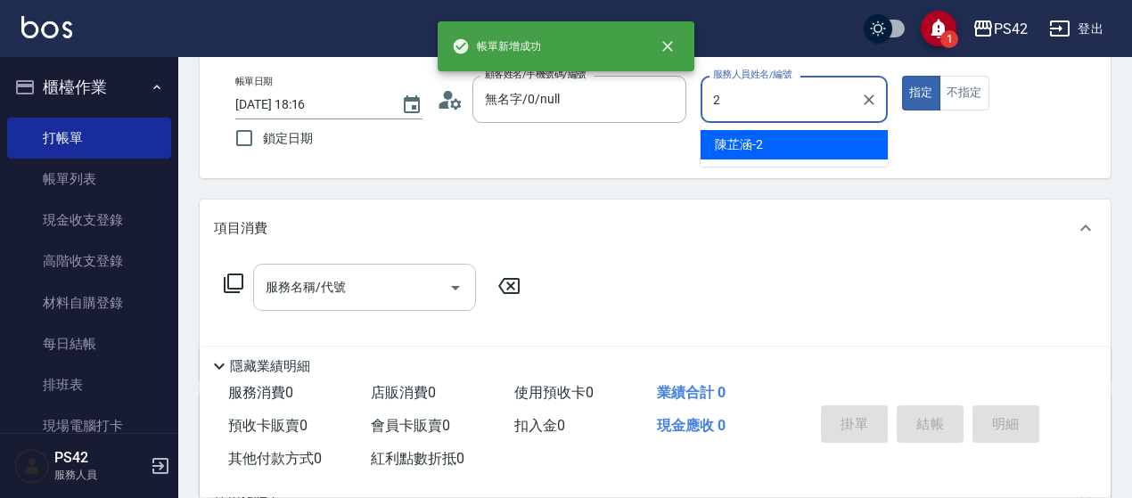
type input "[PERSON_NAME]-2"
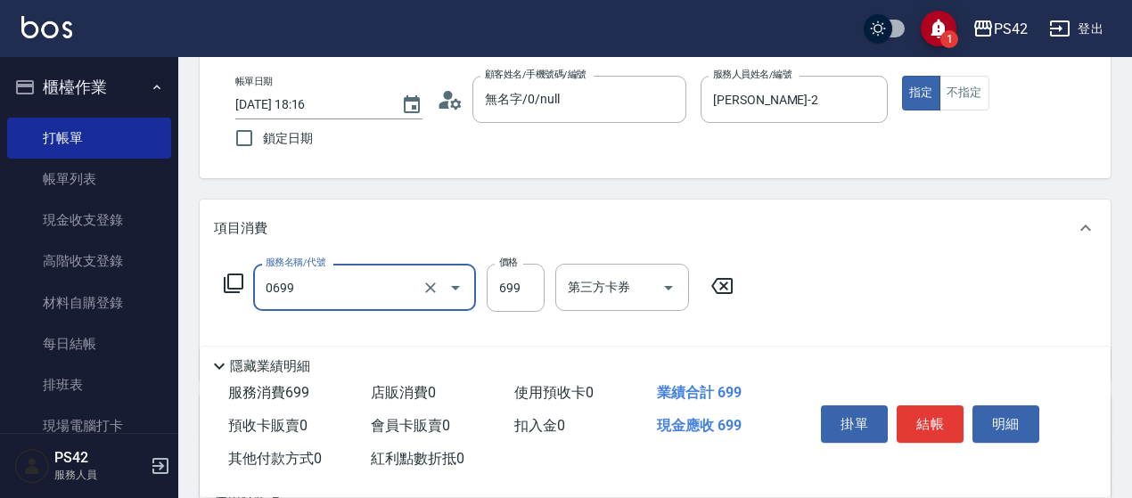
type input "精油SPA(0699)"
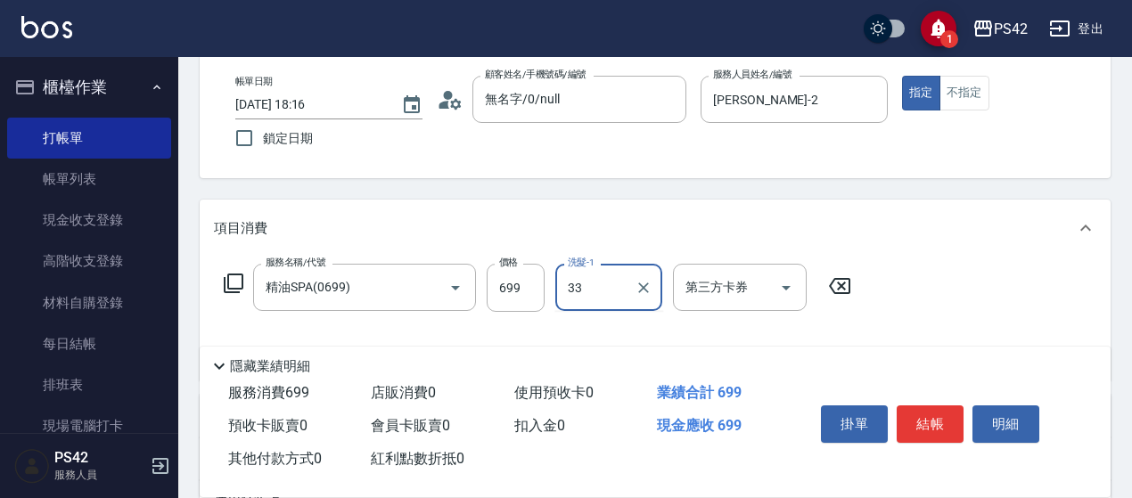
type input "[PERSON_NAME]-33"
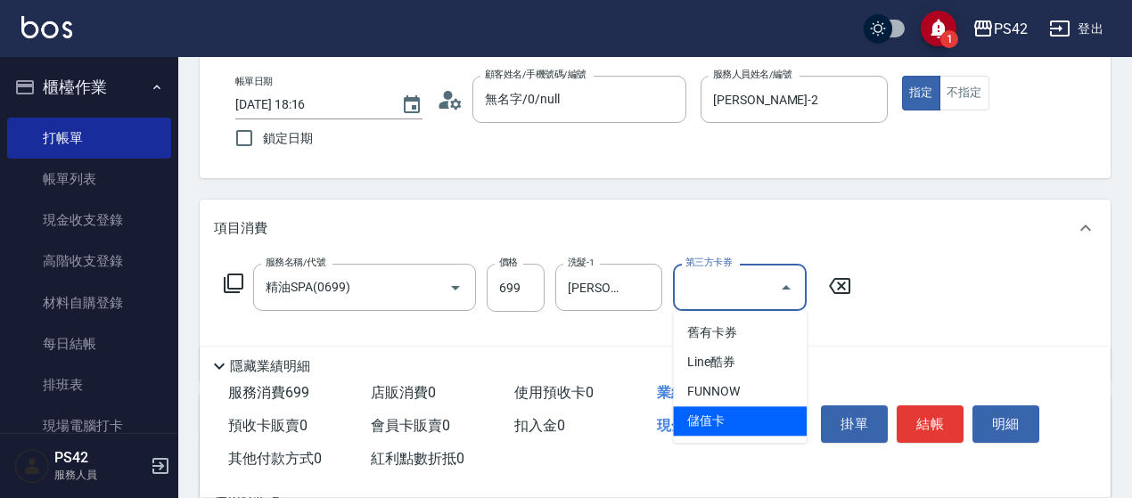
type input "儲值卡"
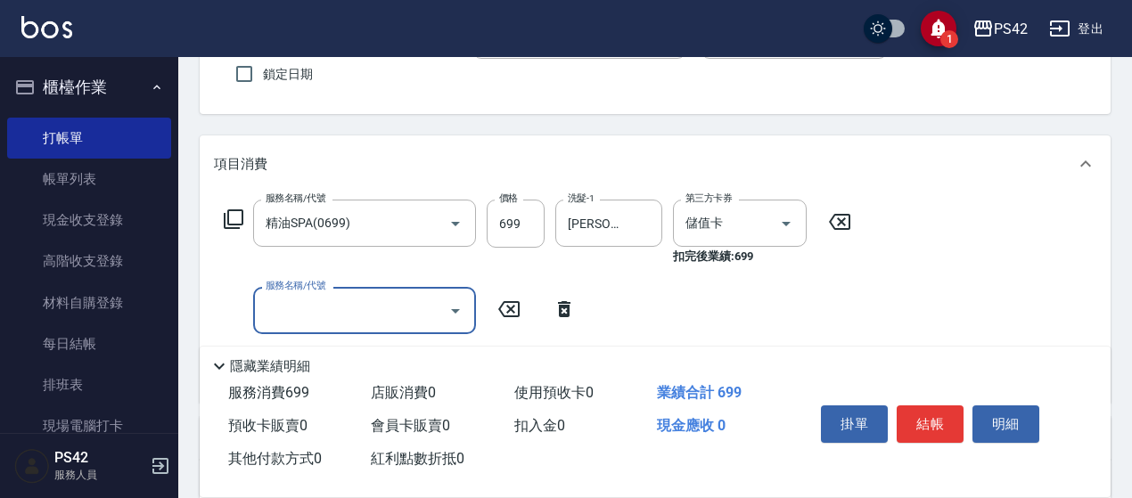
scroll to position [178, 0]
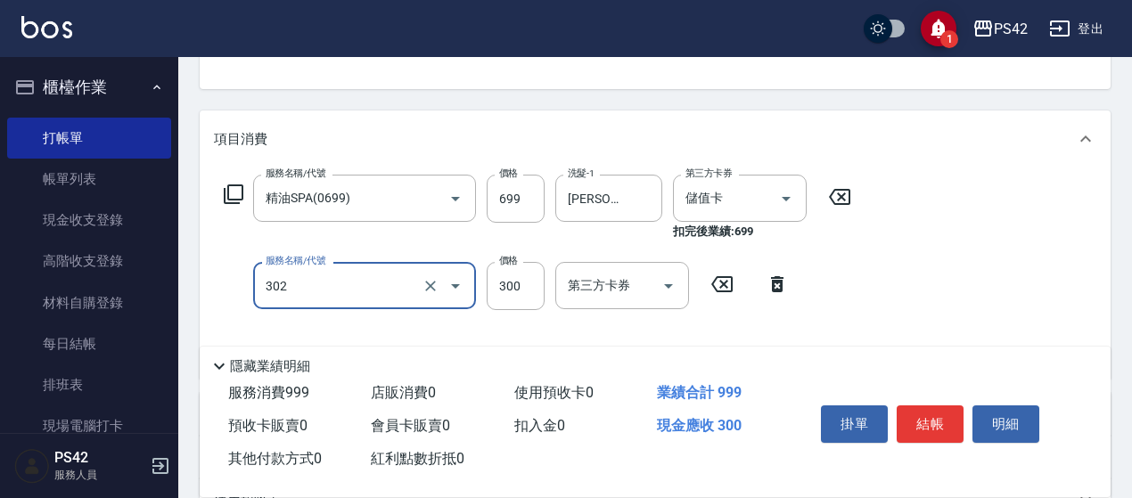
type input "剪髮(302)"
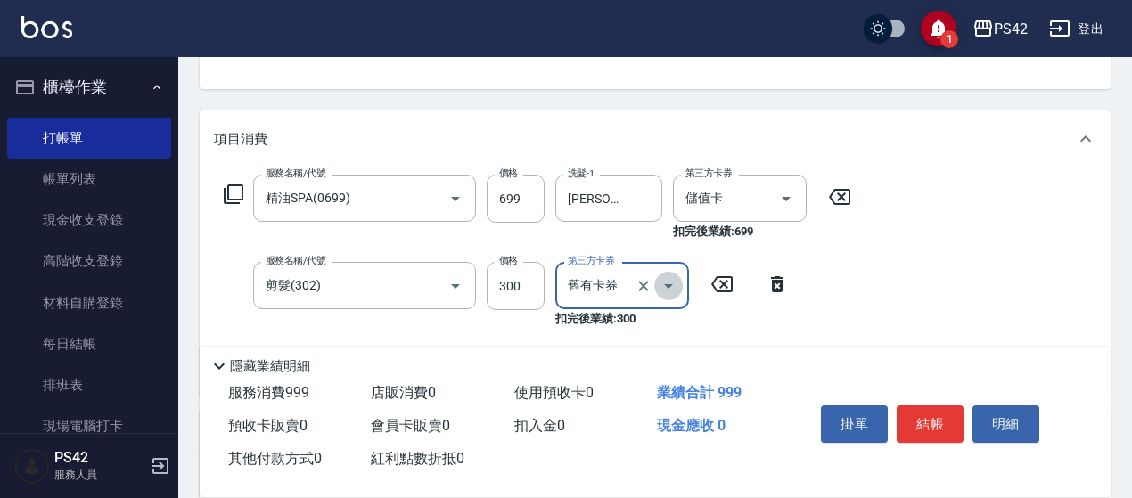
drag, startPoint x: 676, startPoint y: 280, endPoint x: 676, endPoint y: 308, distance: 27.6
click at [676, 280] on icon "Open" at bounding box center [668, 286] width 21 height 21
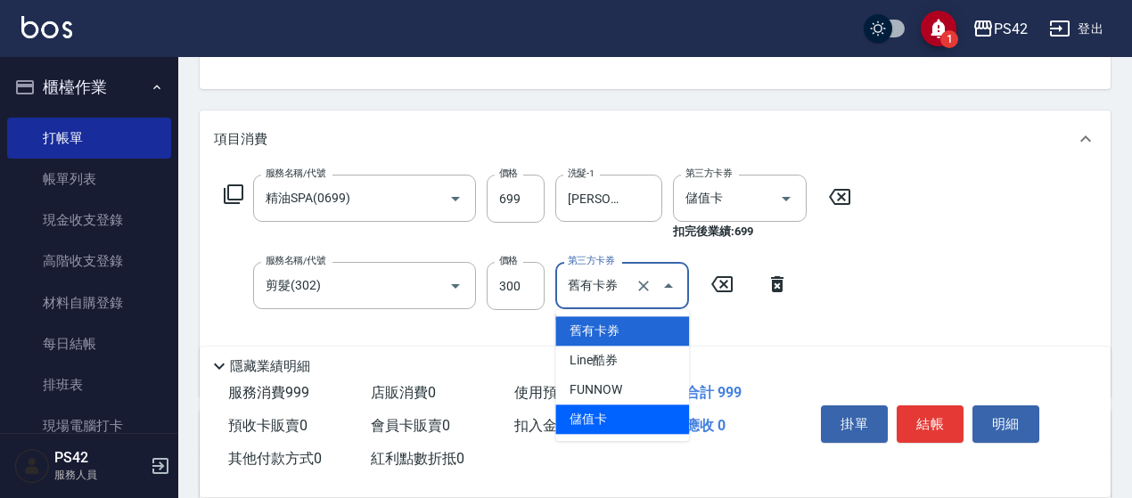
click at [619, 413] on span "儲值卡" at bounding box center [622, 419] width 134 height 29
type input "儲值卡"
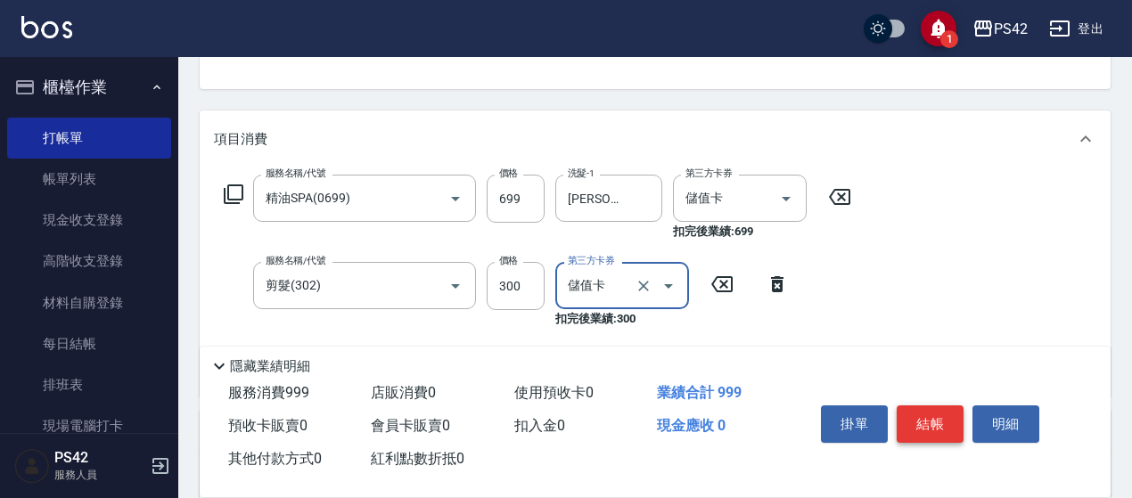
click at [942, 425] on button "結帳" at bounding box center [930, 424] width 67 height 37
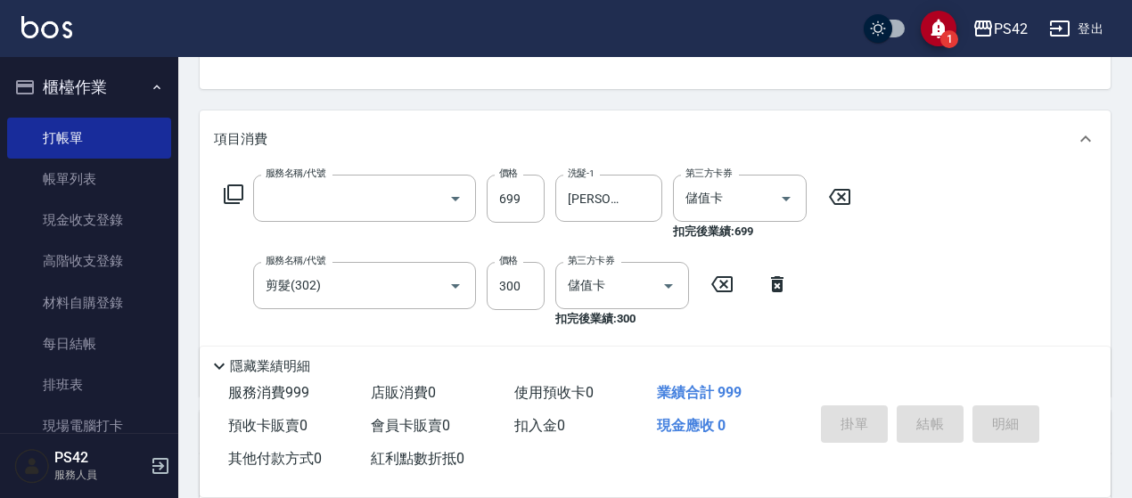
scroll to position [173, 0]
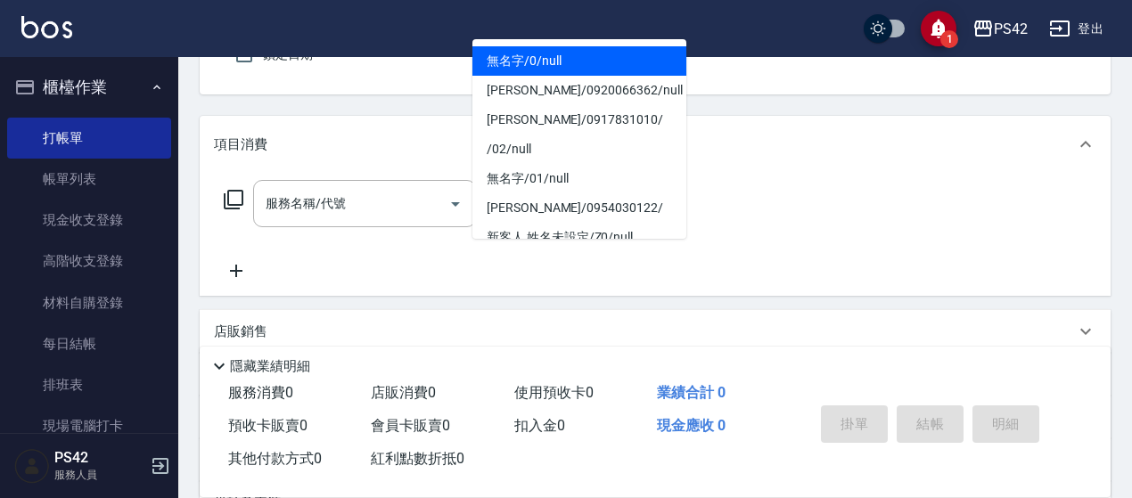
type input "0"
type input "2"
type input "無名字/0/null"
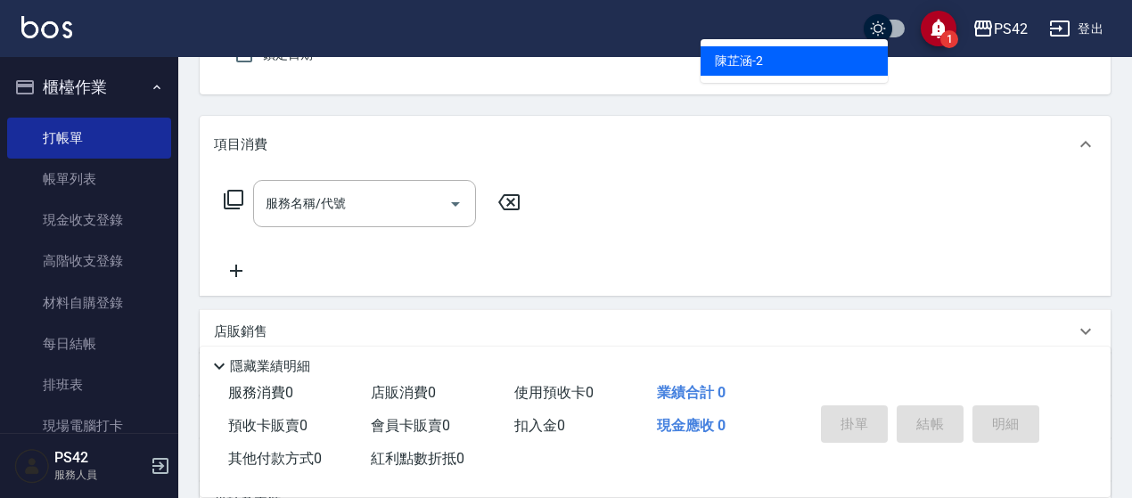
type input "[PERSON_NAME]-2"
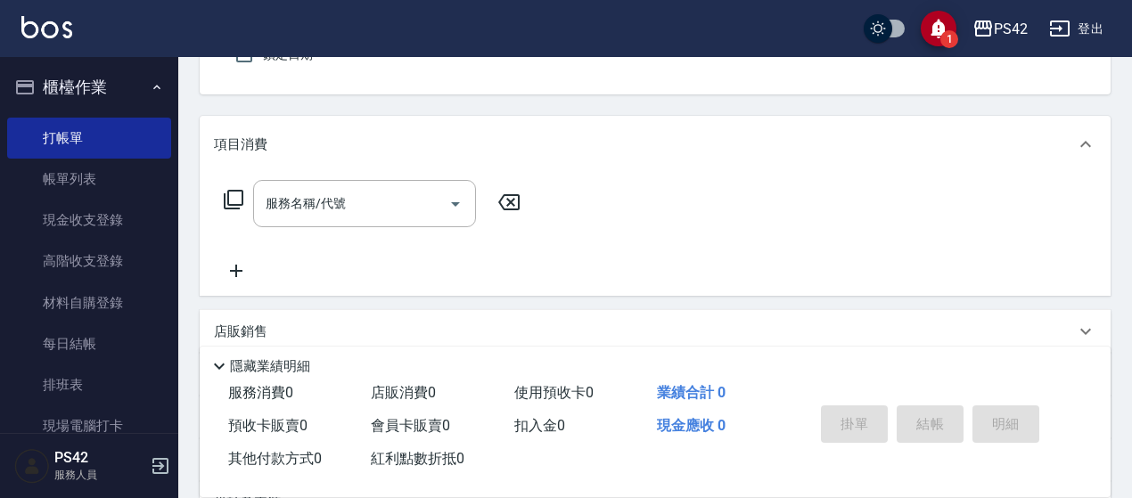
scroll to position [165, 0]
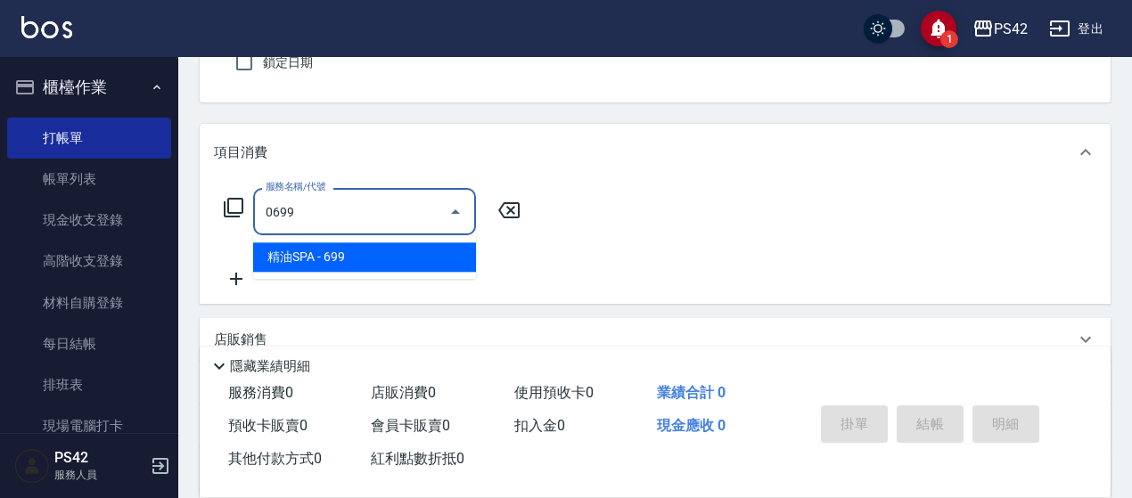
type input "精油SPA(0699)"
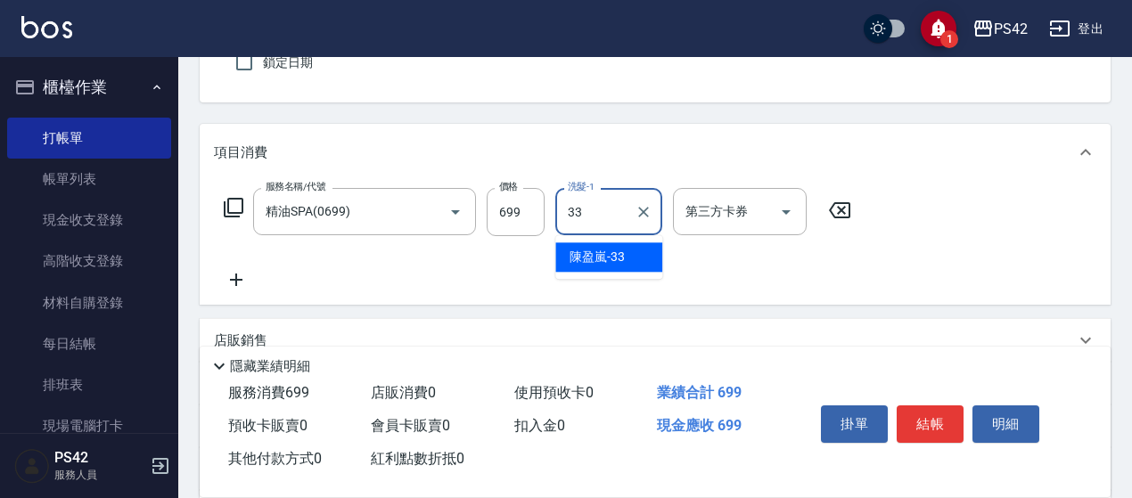
type input "[PERSON_NAME]-33"
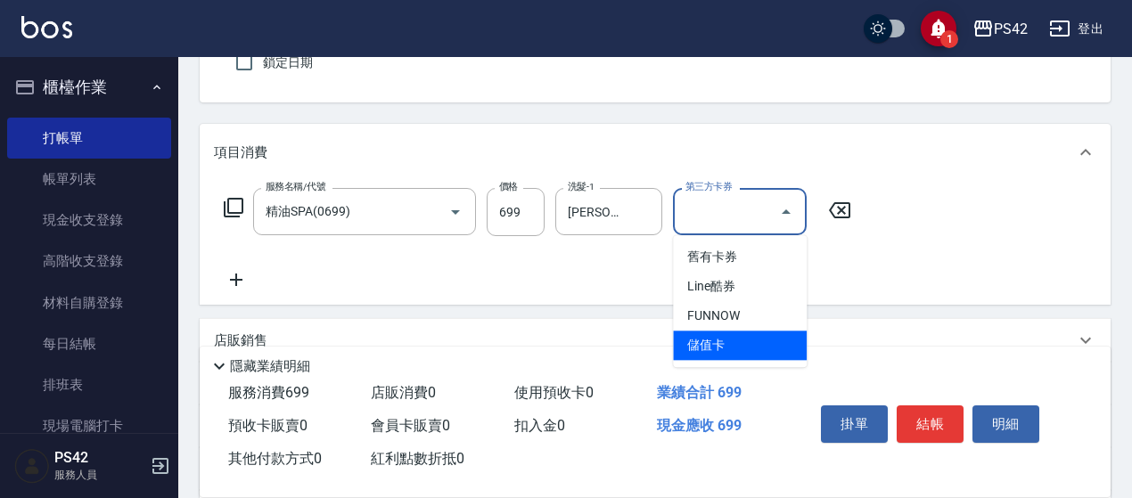
type input "儲值卡"
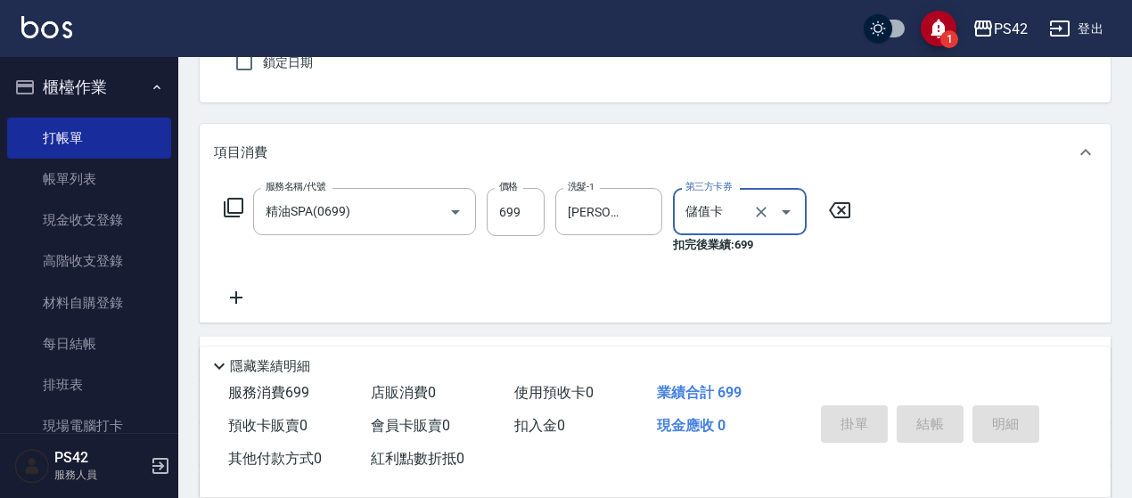
type input "[DATE] 18:17"
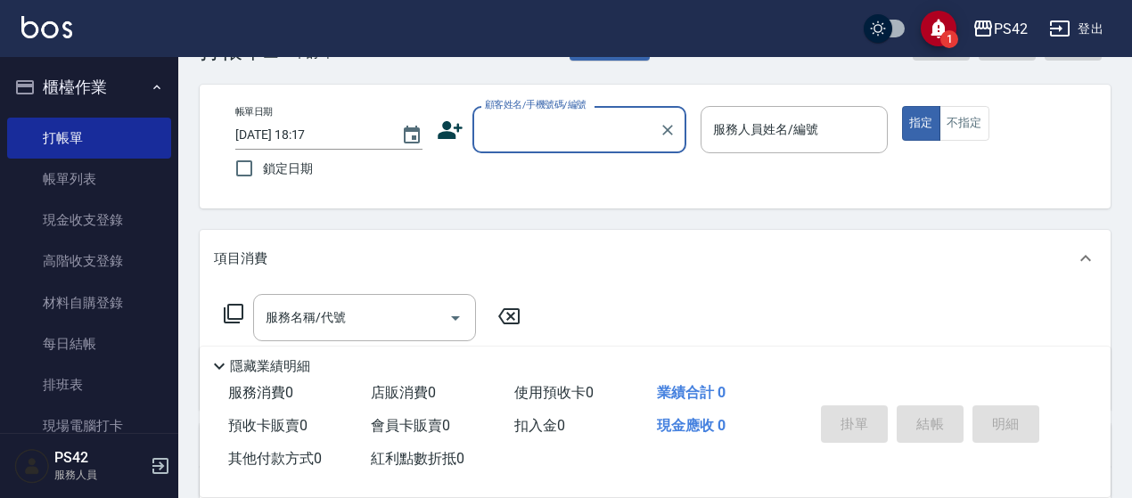
scroll to position [0, 0]
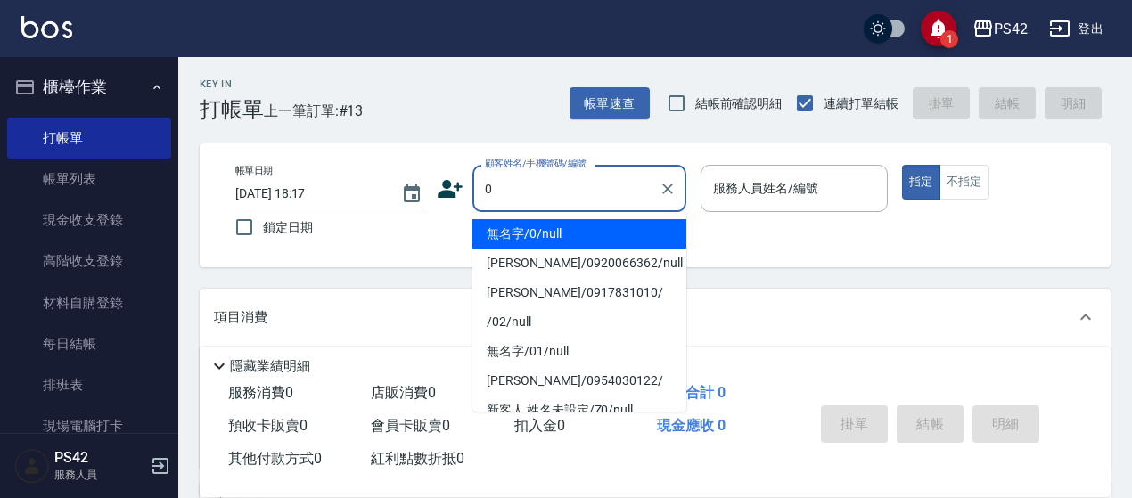
type input "無名字/0/null"
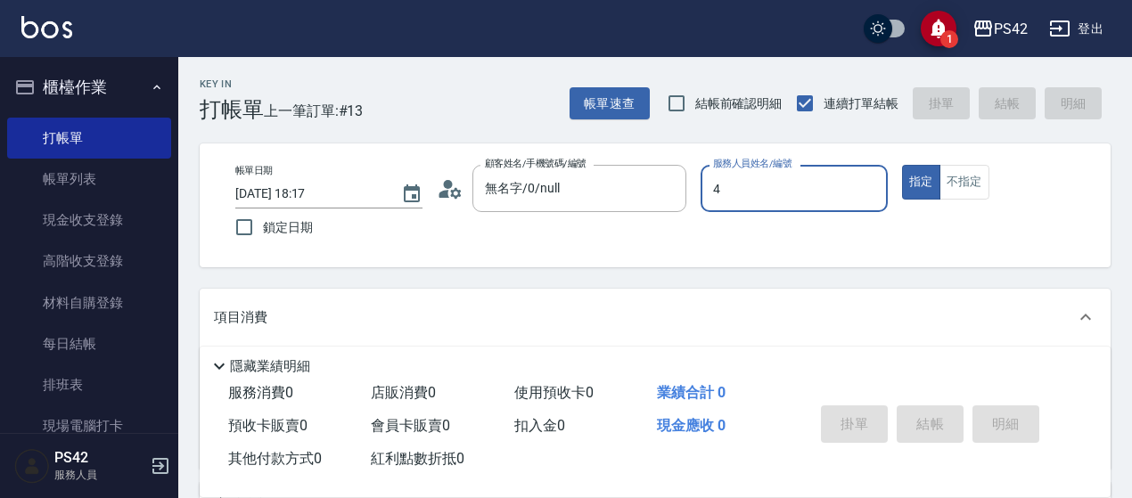
type input "[PERSON_NAME]-4"
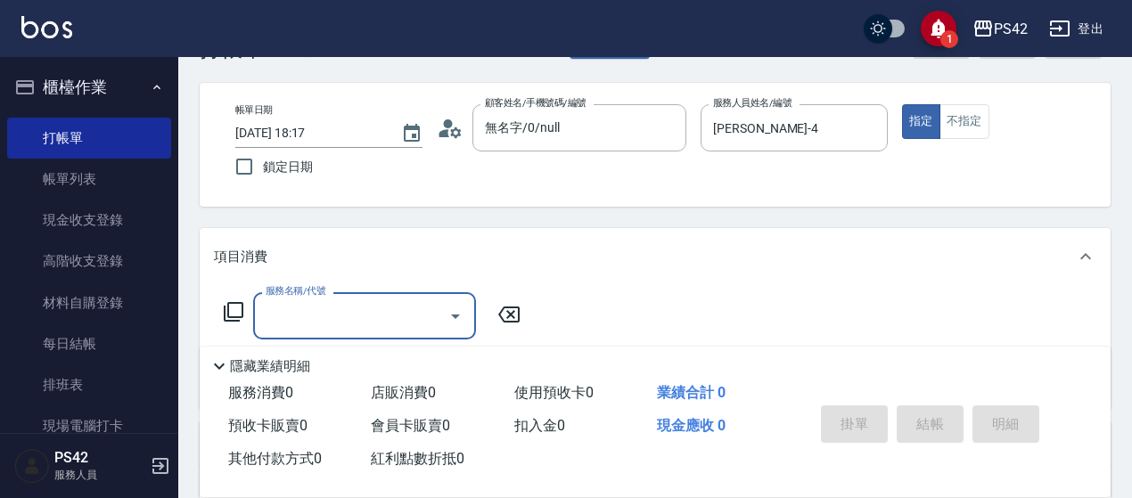
scroll to position [89, 0]
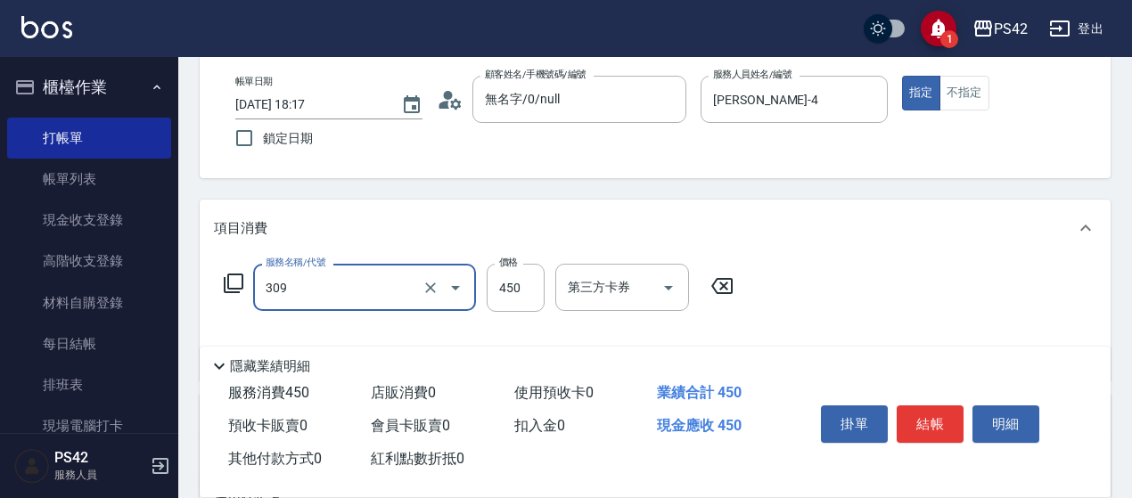
type input "洗+剪(309)"
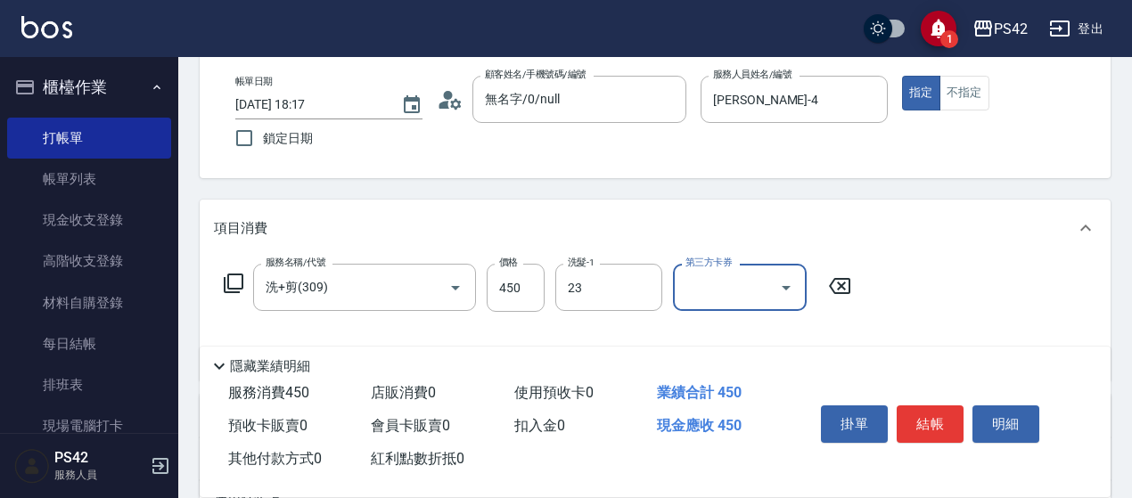
type input "[PERSON_NAME]-23"
click at [833, 281] on icon at bounding box center [839, 286] width 21 height 16
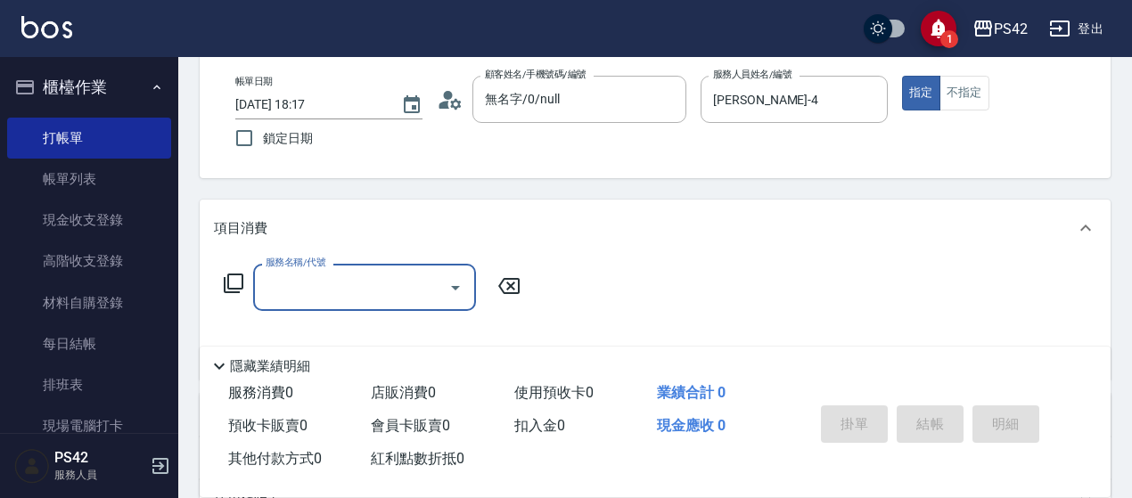
click at [321, 304] on div "服務名稱/代號" at bounding box center [364, 287] width 223 height 47
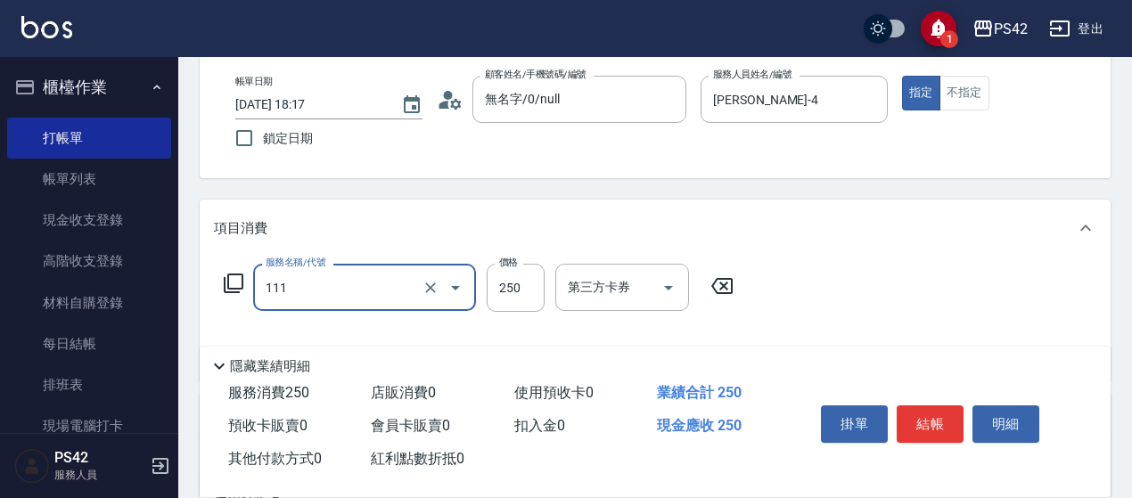
type input "200(111)"
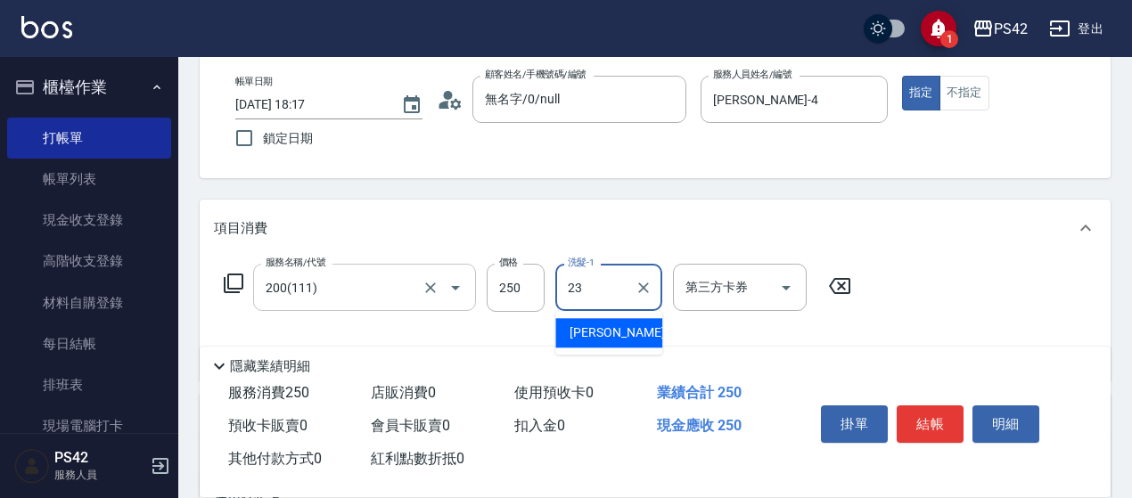
type input "[PERSON_NAME]-23"
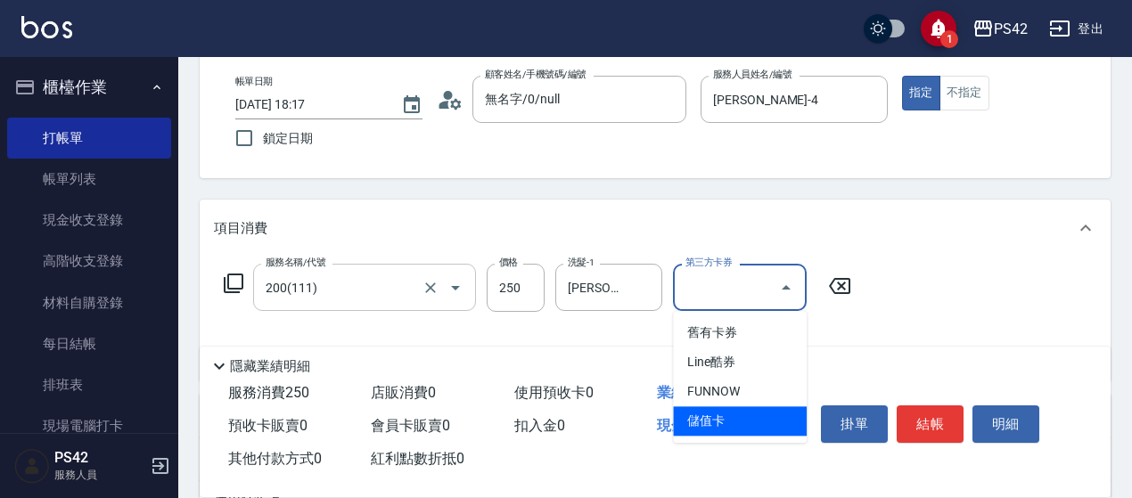
type input "儲值卡"
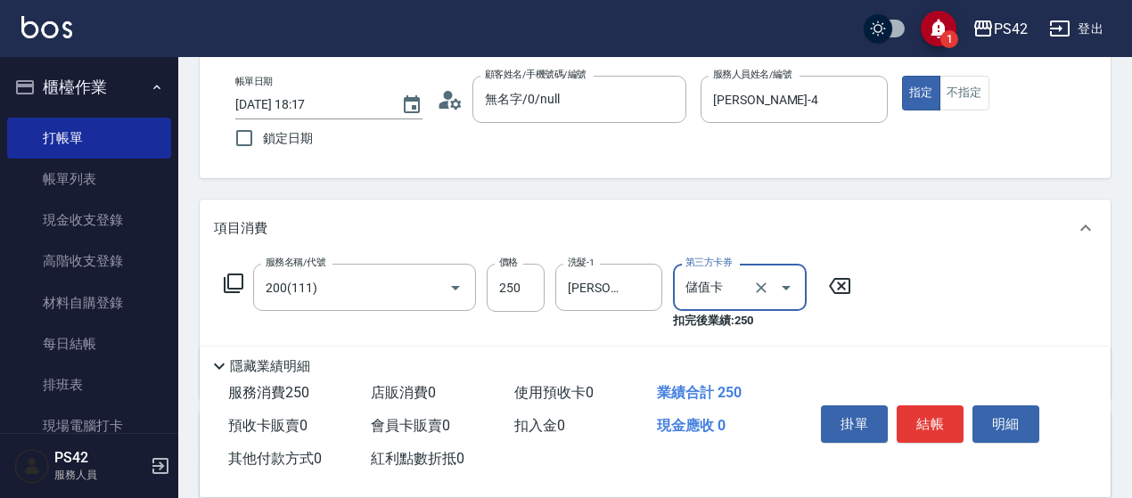
click at [925, 416] on button "結帳" at bounding box center [930, 424] width 67 height 37
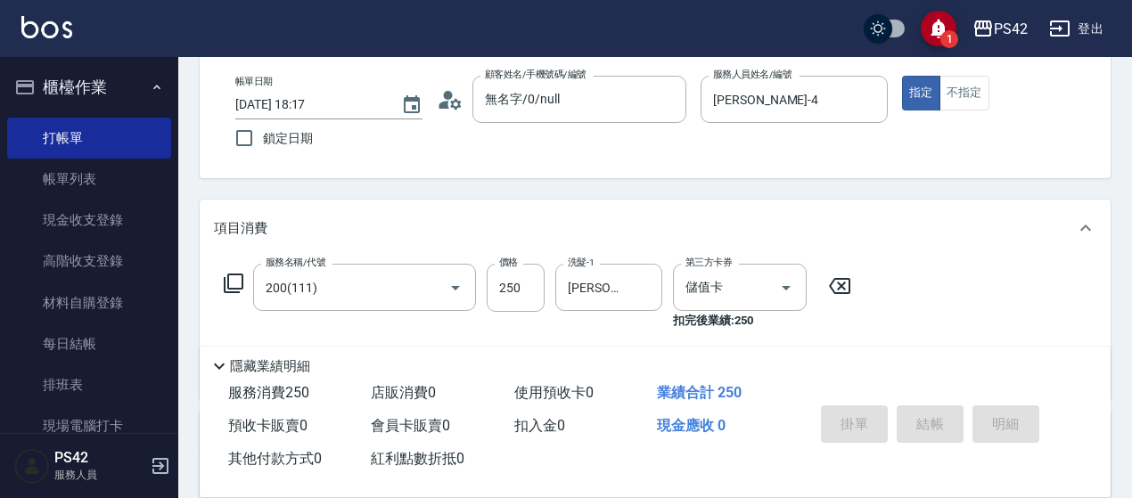
type input "[DATE] 18:19"
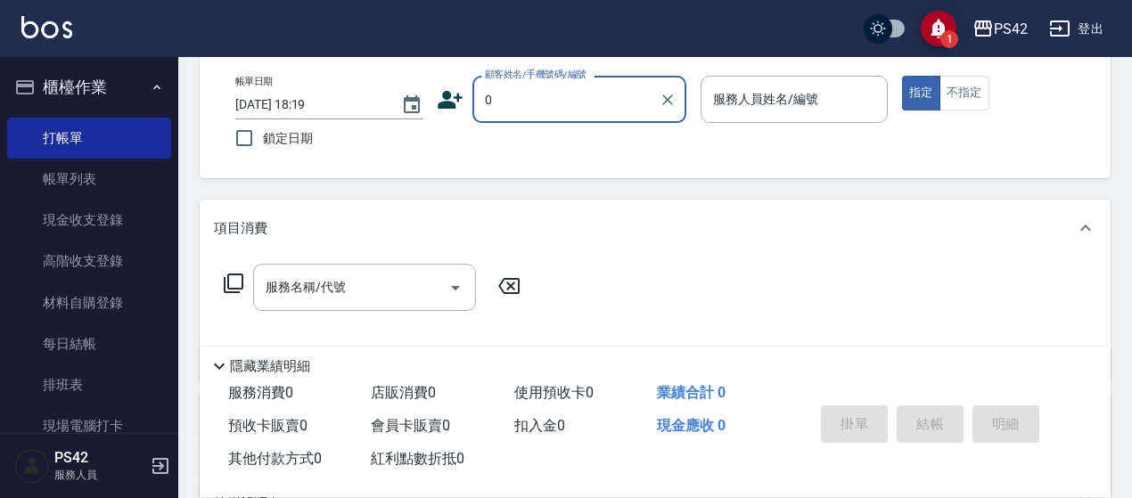
type input "無名字/0/null"
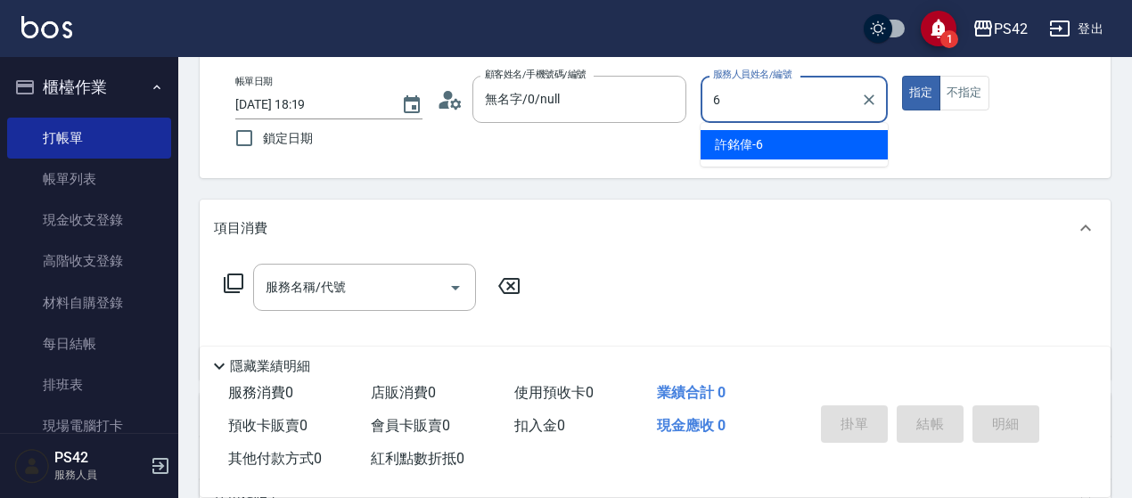
type input "[PERSON_NAME]-6"
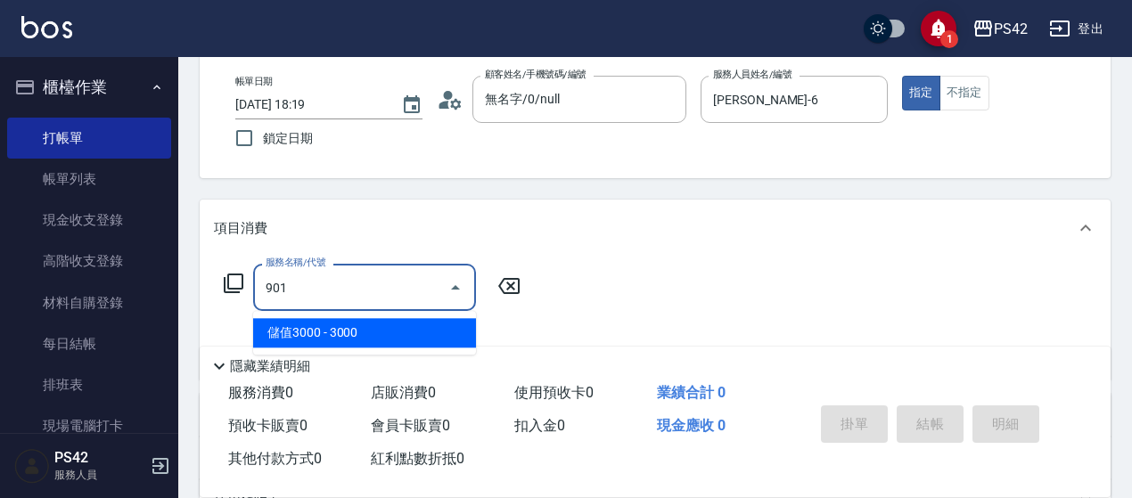
type input "儲值3000(901)"
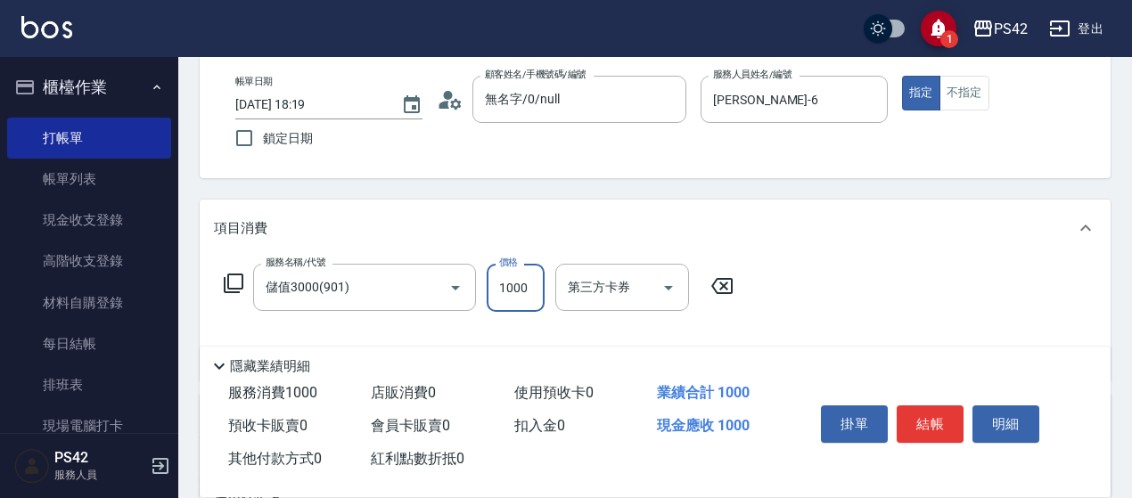
type input "1000"
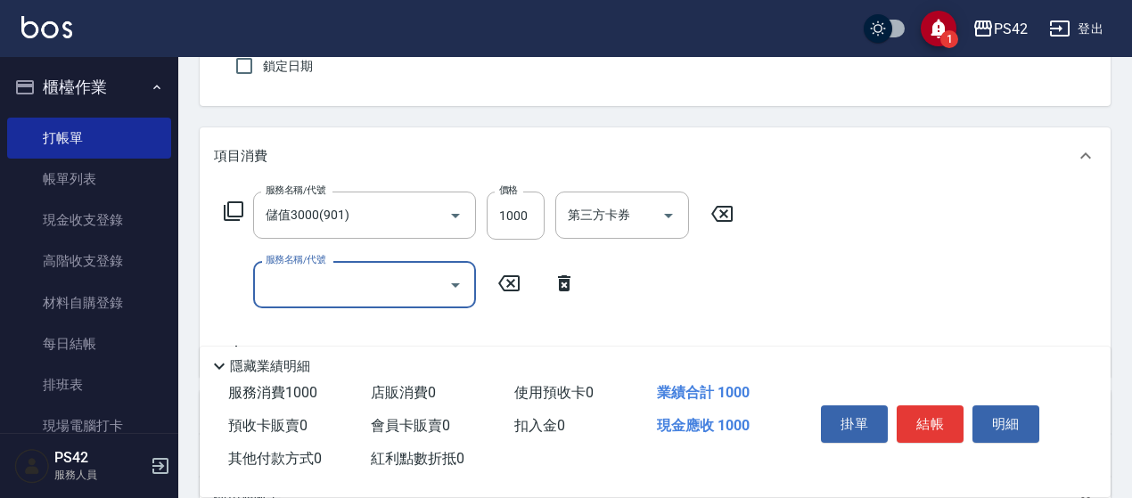
scroll to position [178, 0]
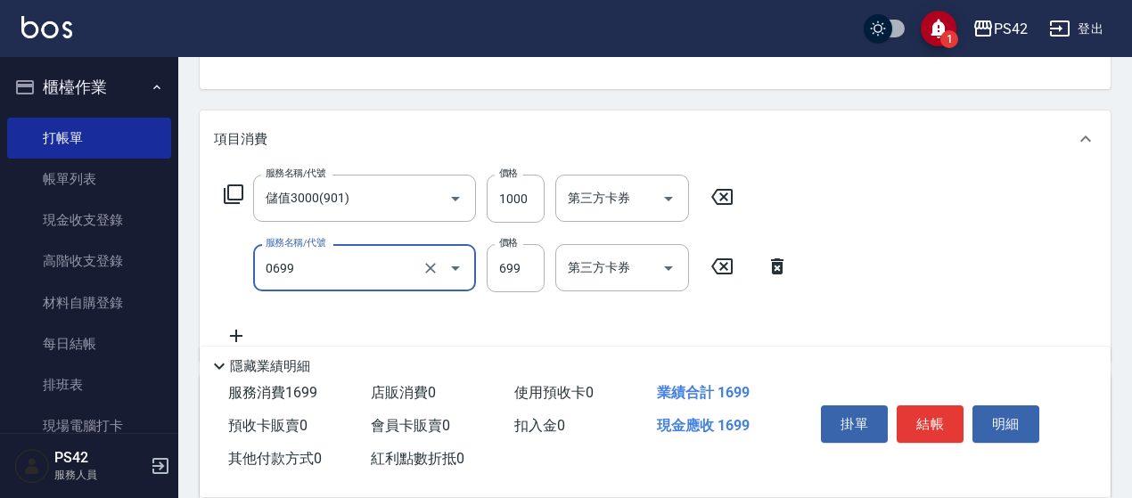
type input "精油SPA(0699)"
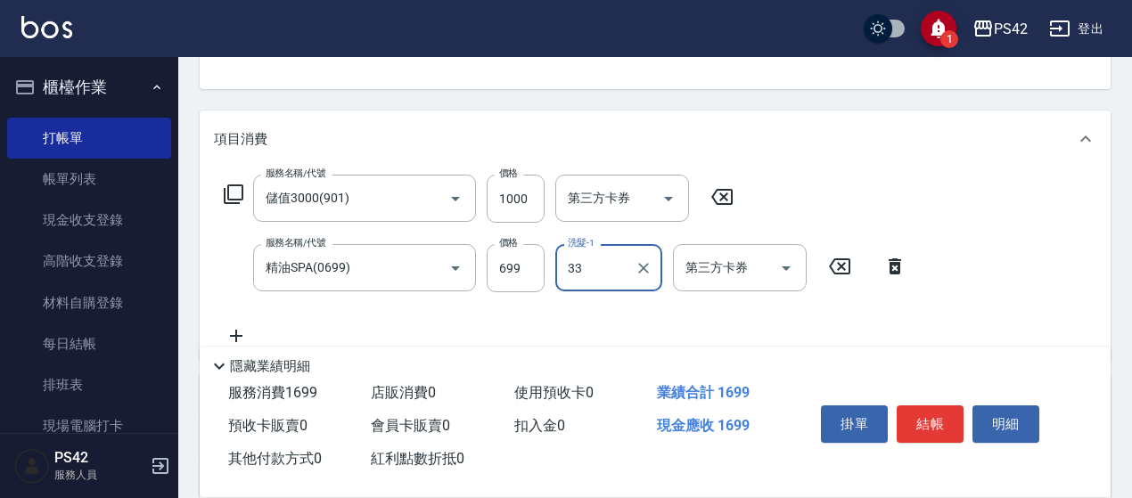
type input "[PERSON_NAME]-33"
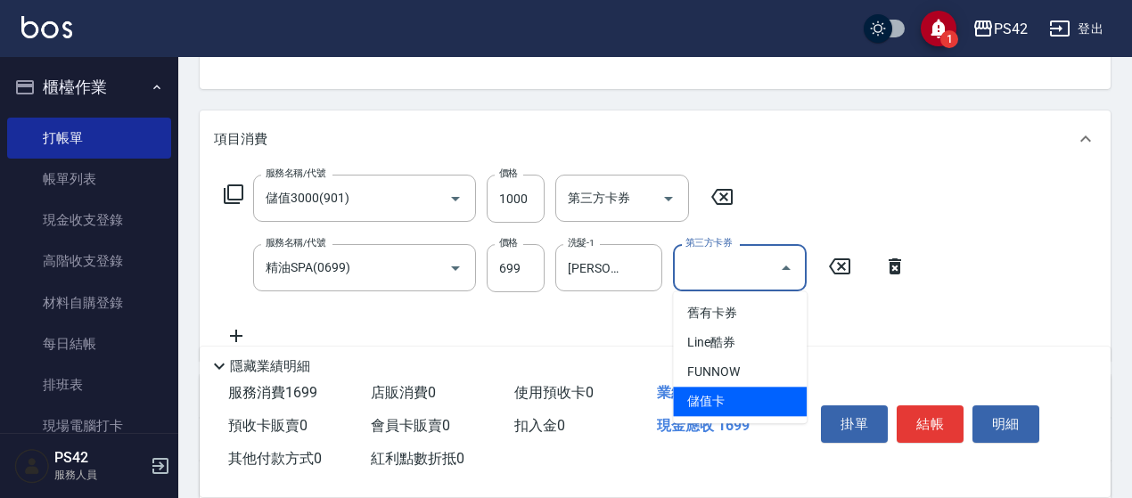
type input "儲值卡"
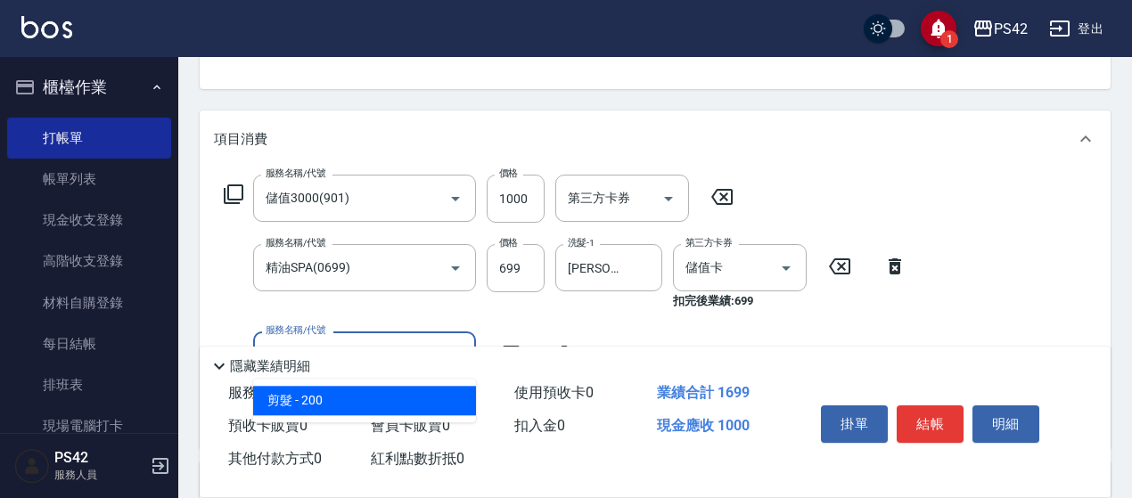
type input "剪髮(301)"
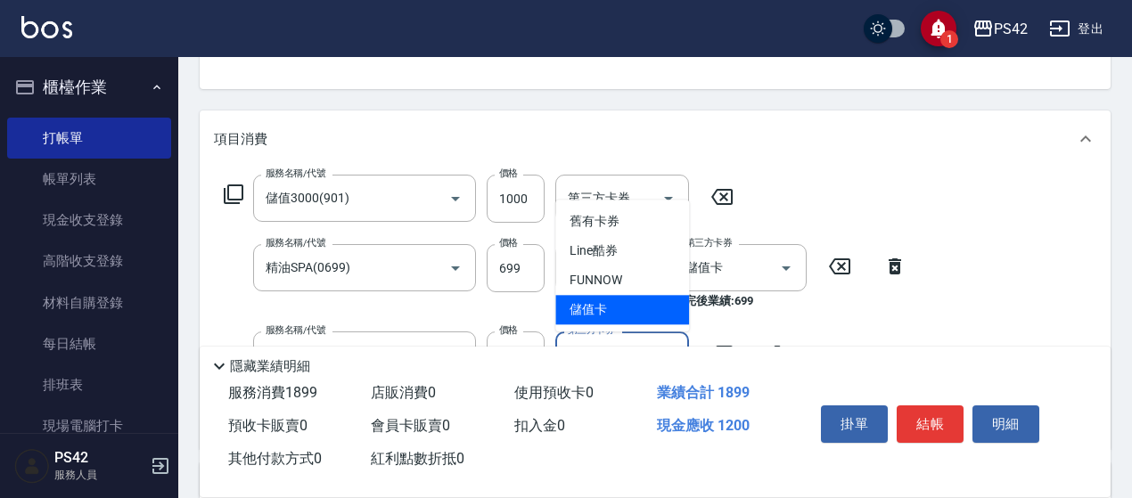
type input "儲值卡"
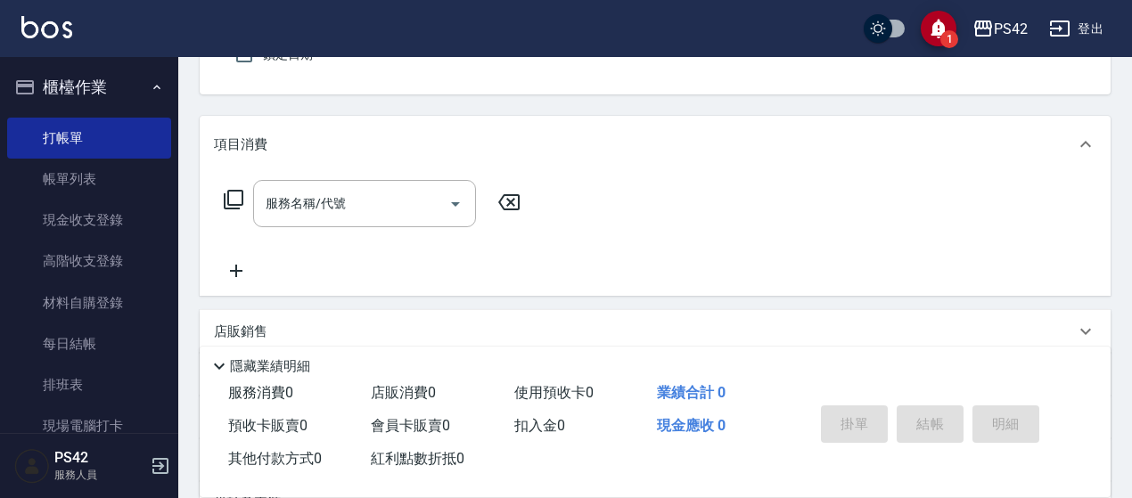
scroll to position [84, 0]
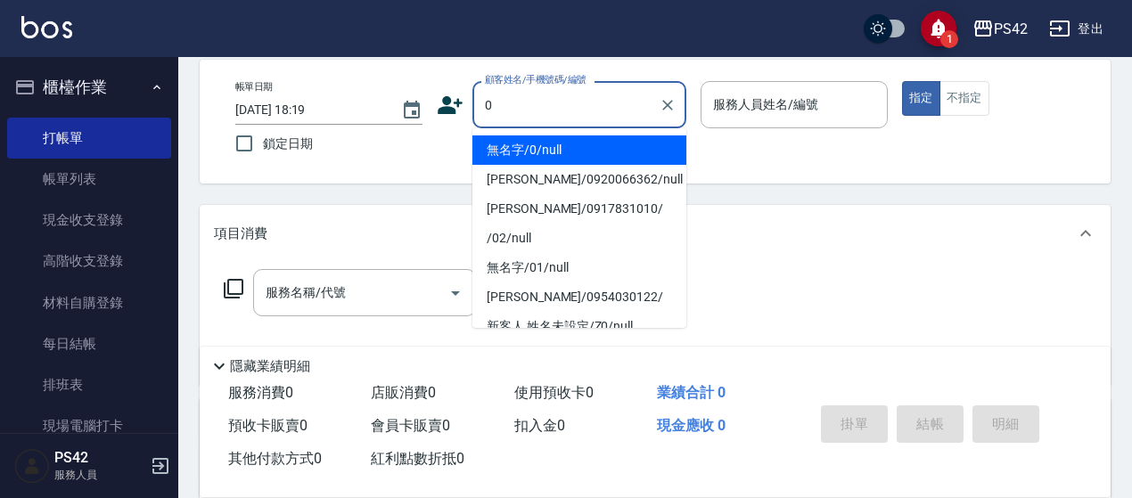
type input "無名字/0/null"
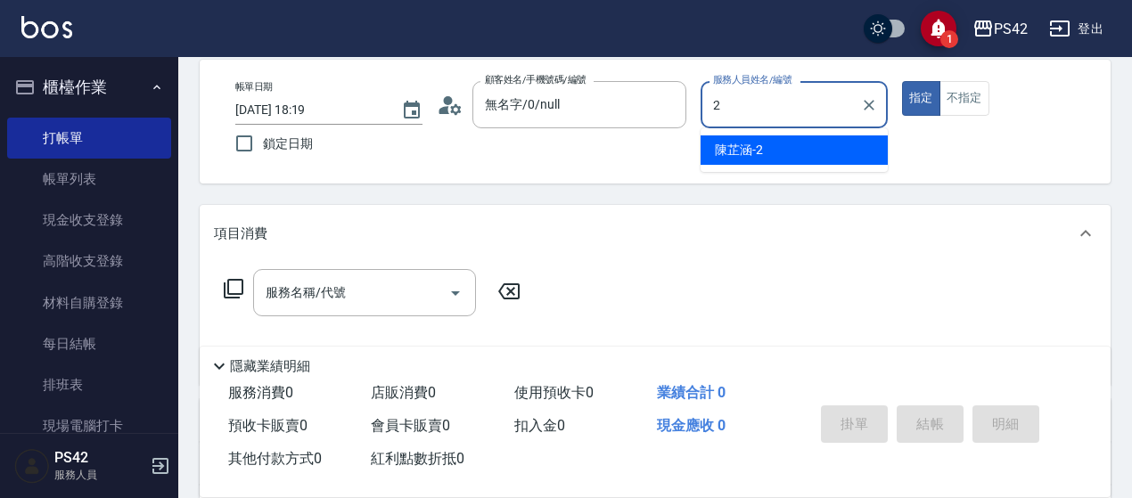
type input "[PERSON_NAME]-2"
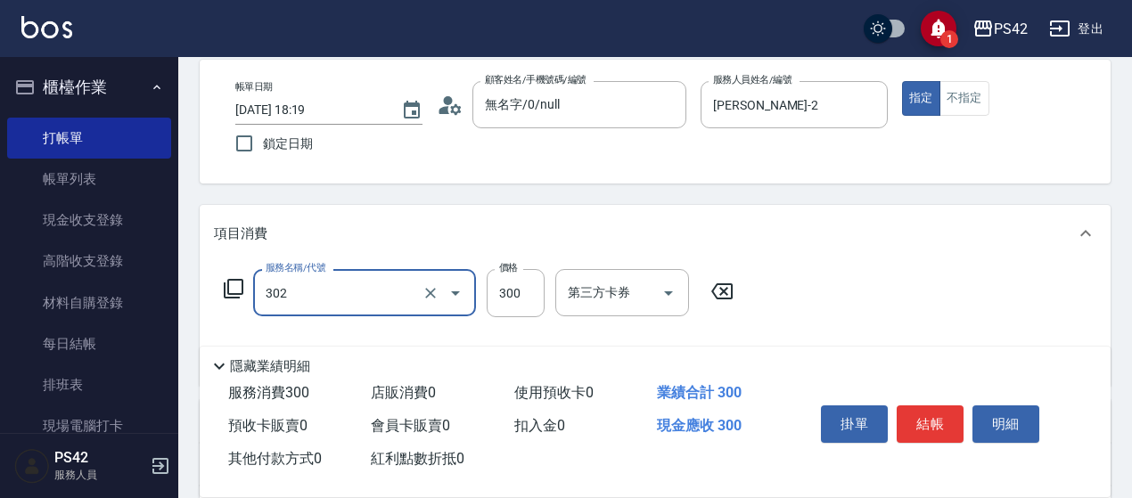
type input "剪髮(302)"
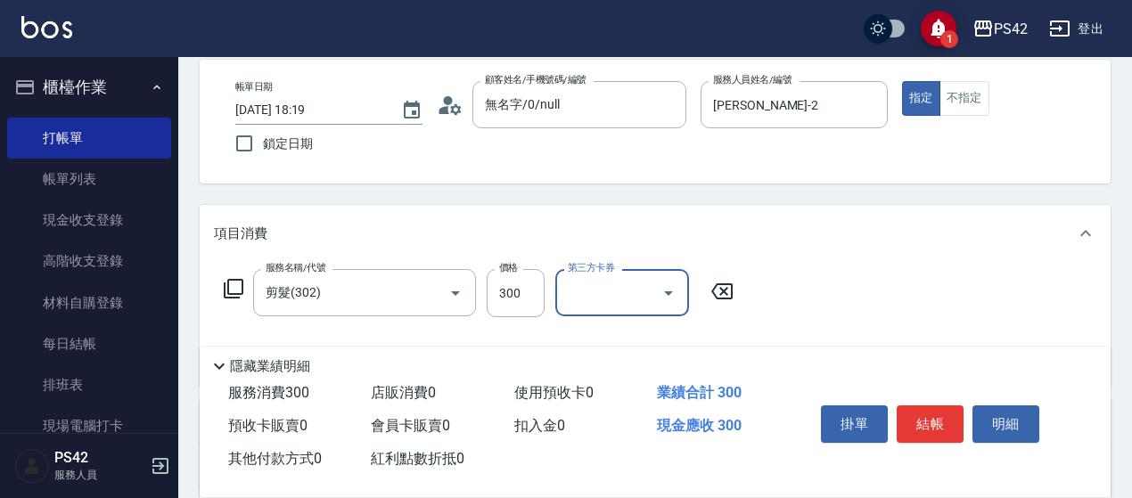
scroll to position [173, 0]
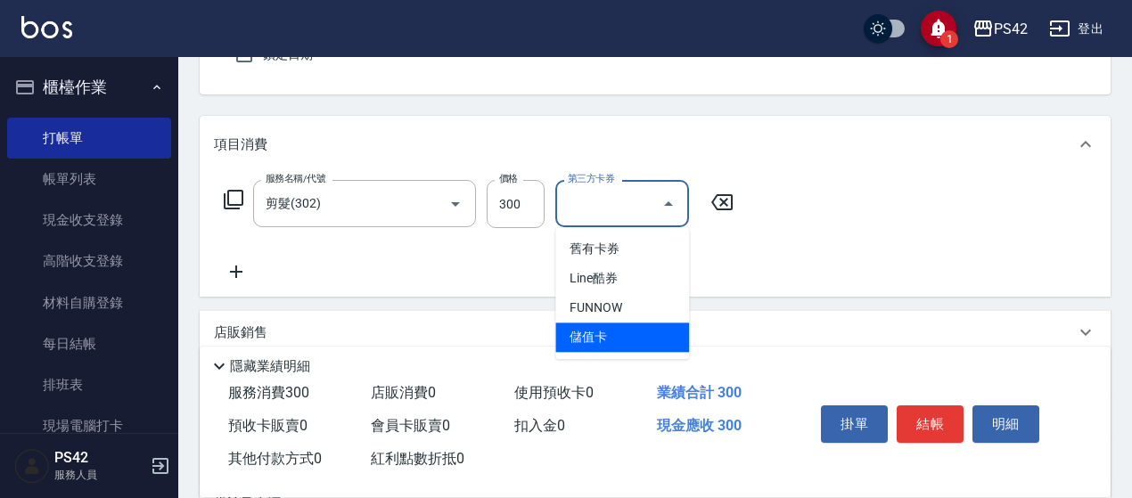
type input "儲值卡"
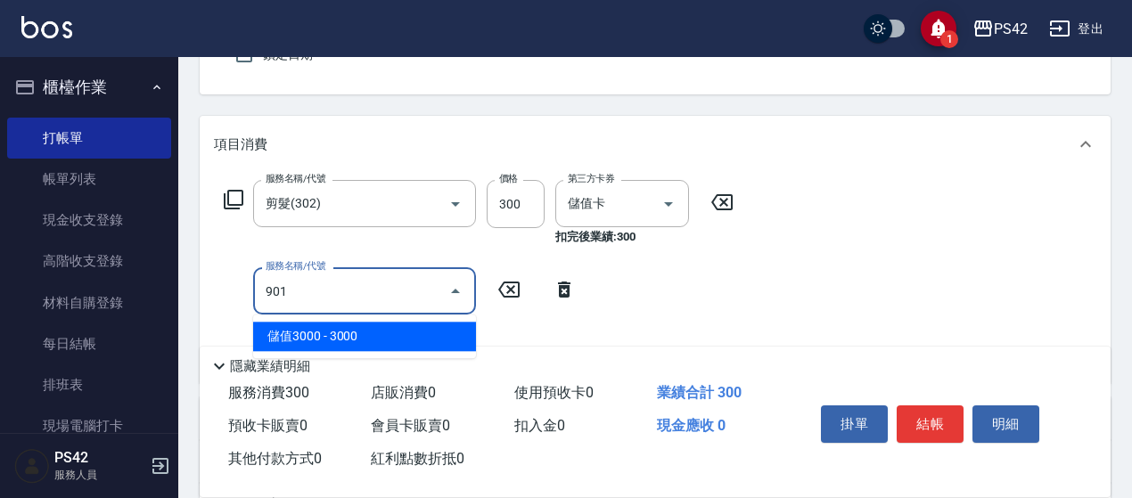
type input "儲值3000(901)"
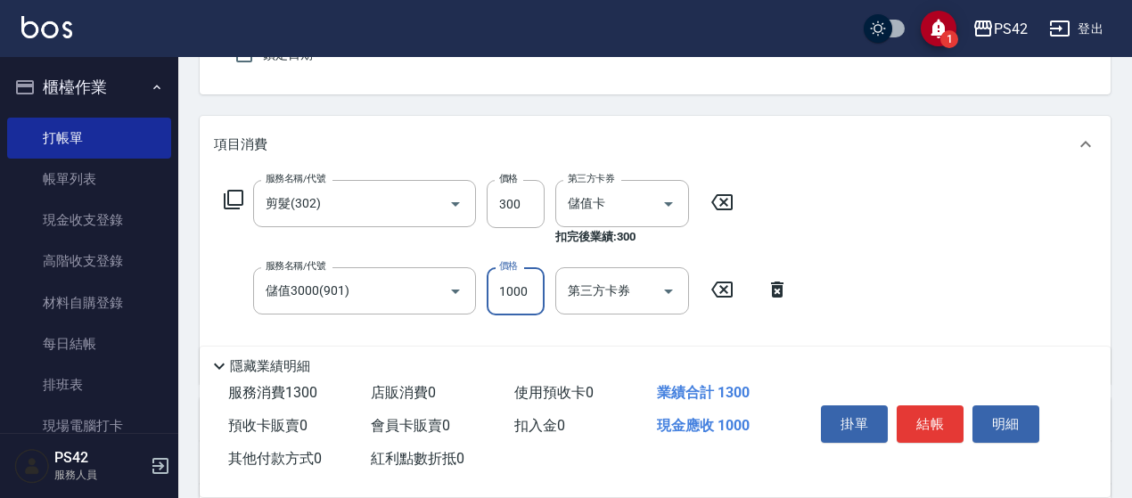
type input "1000"
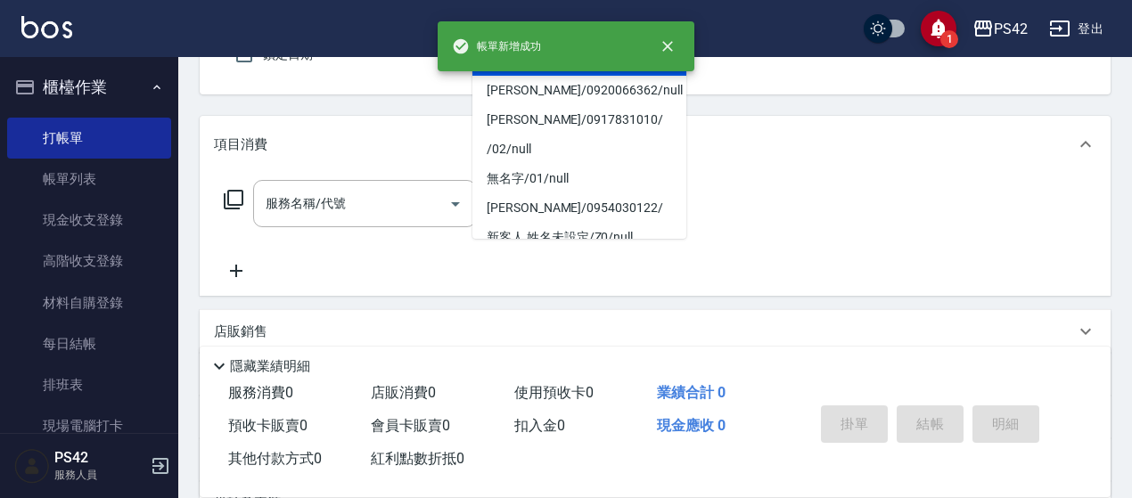
type input "無名字/0/null"
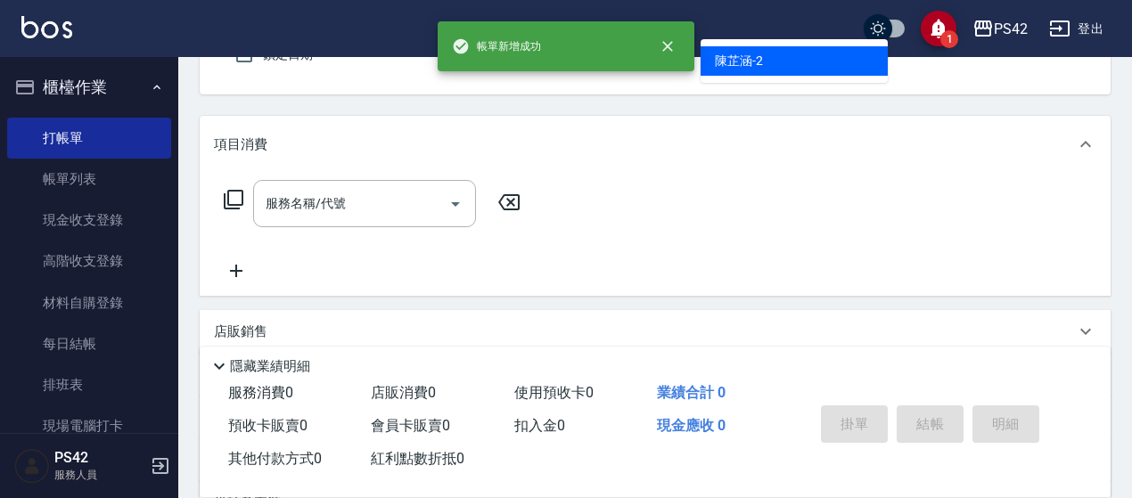
type input "[PERSON_NAME]-2"
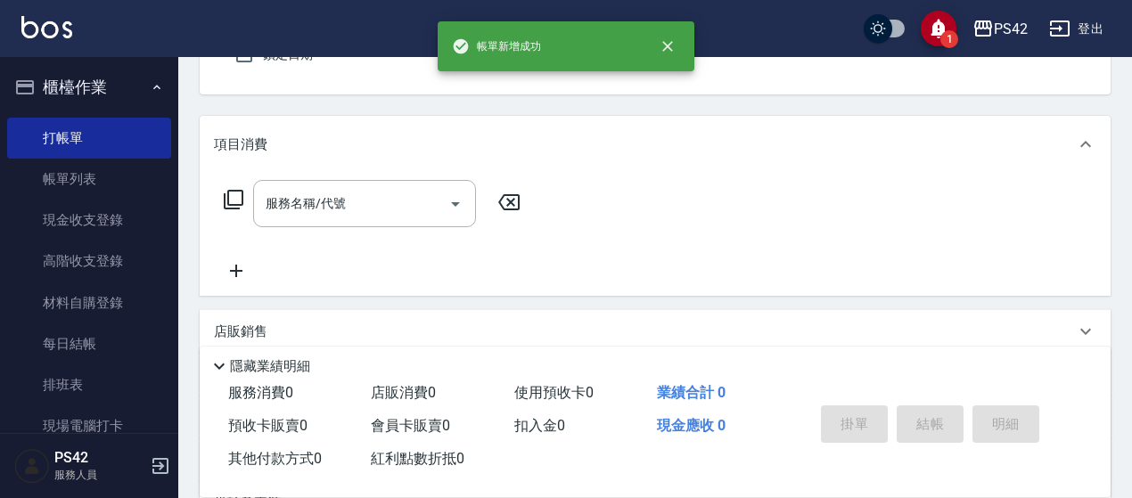
scroll to position [165, 0]
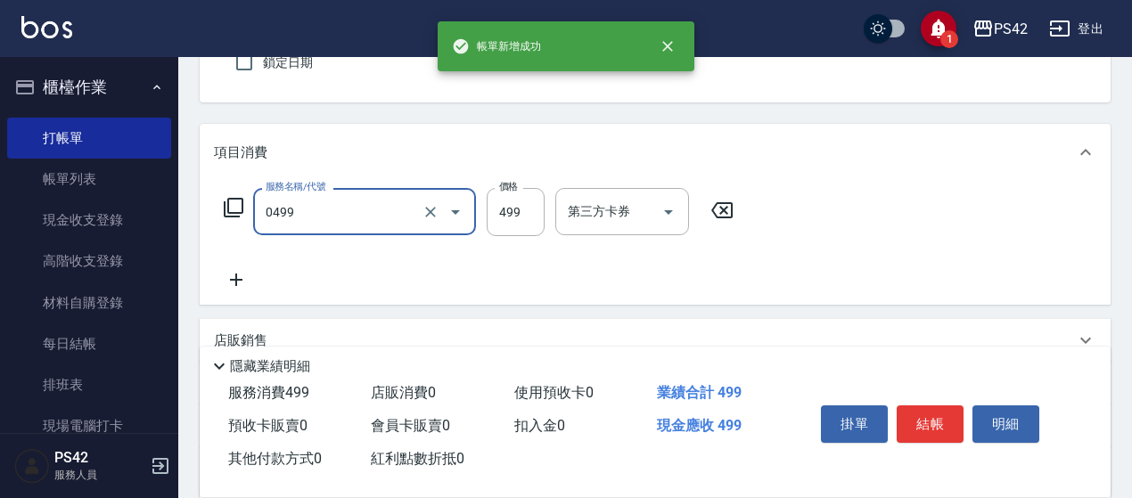
type input "[PERSON_NAME]499(0499)"
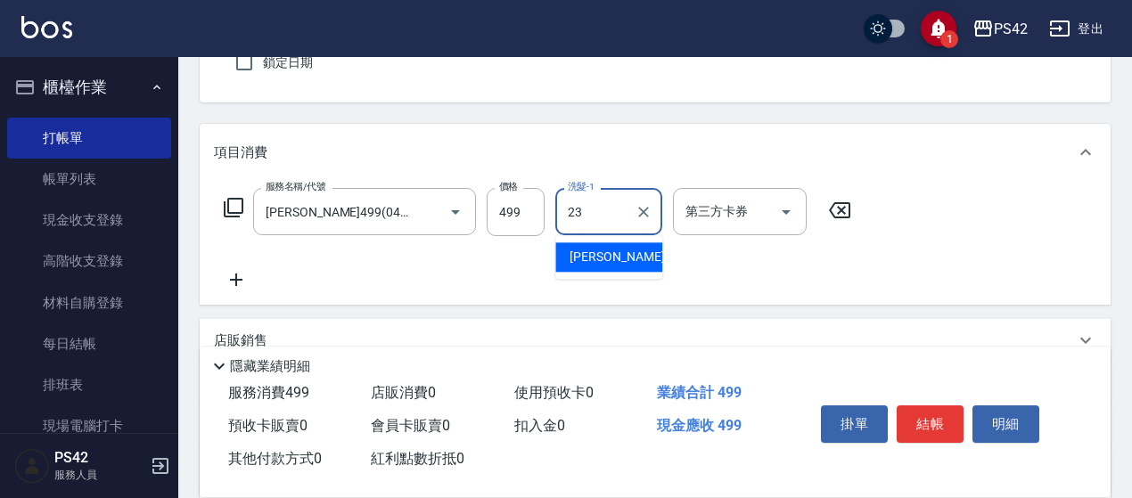
type input "[PERSON_NAME]-23"
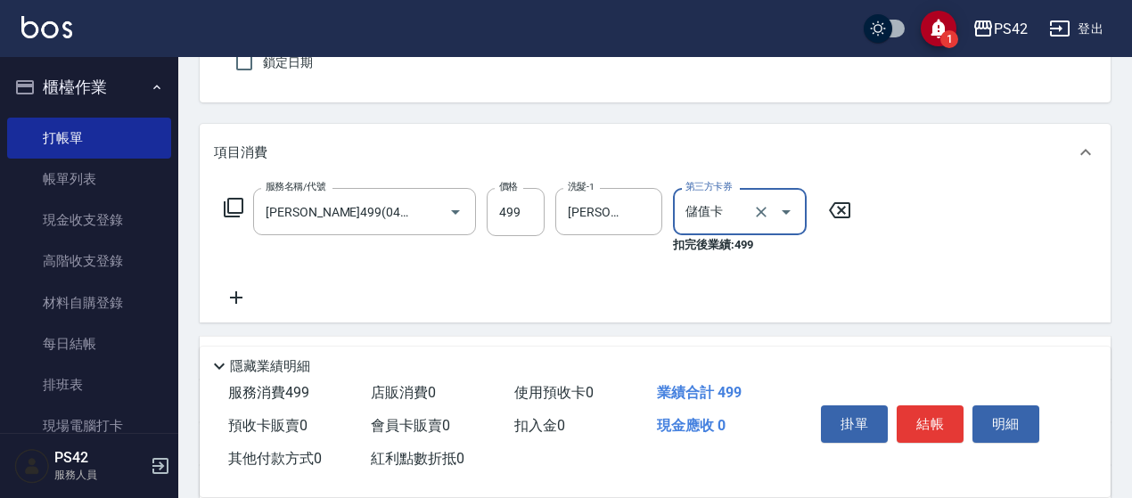
type input "儲值卡"
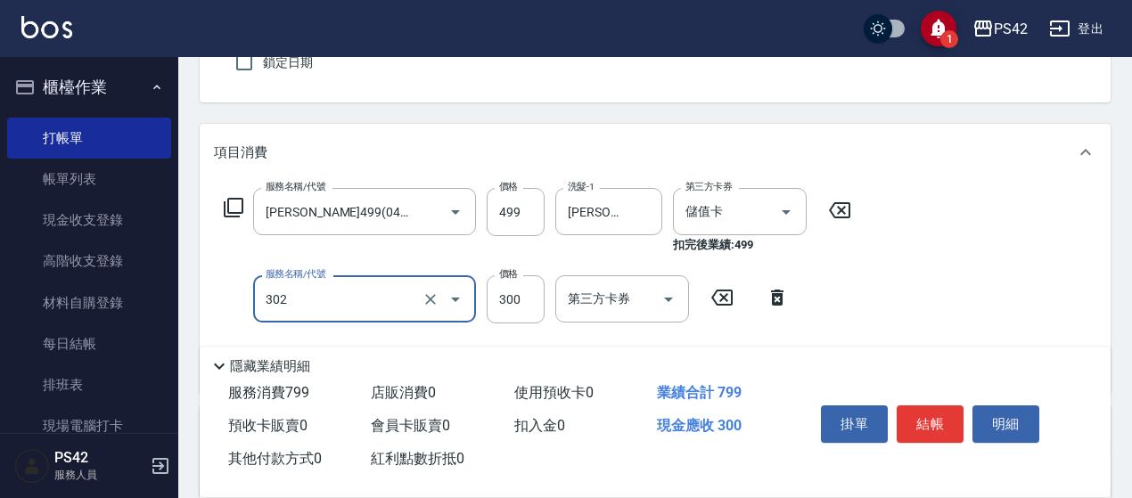
type input "剪髮(302)"
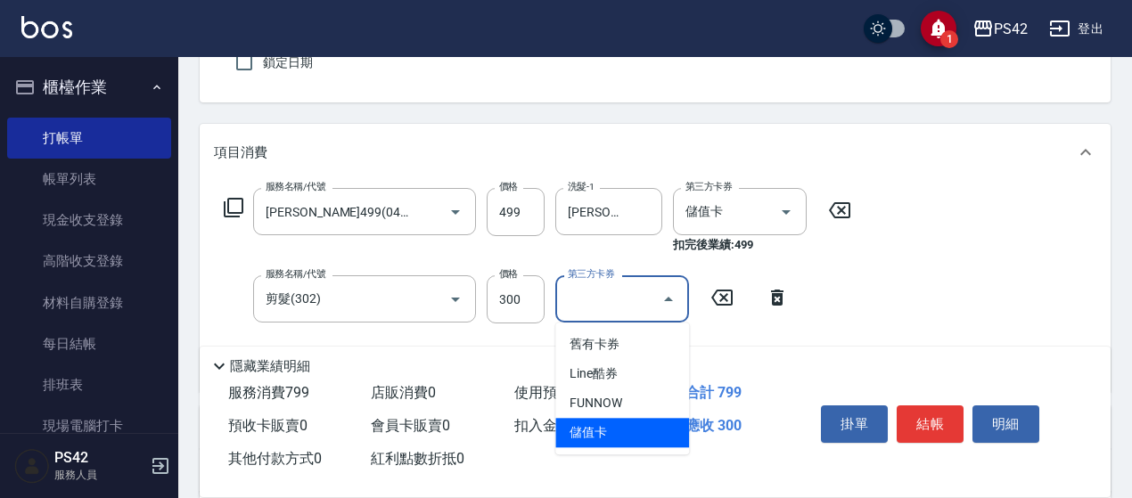
type input "儲值卡"
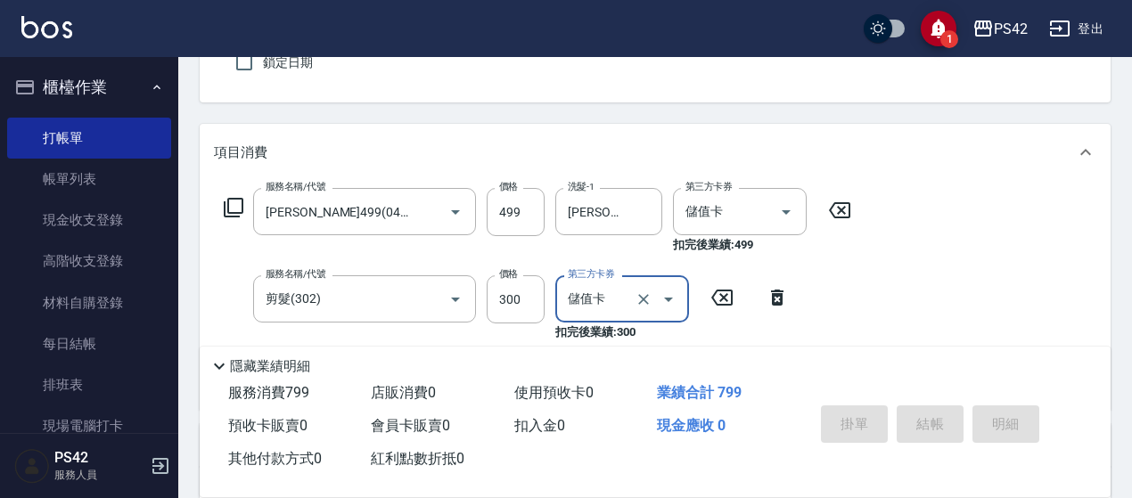
type input "[DATE] 18:20"
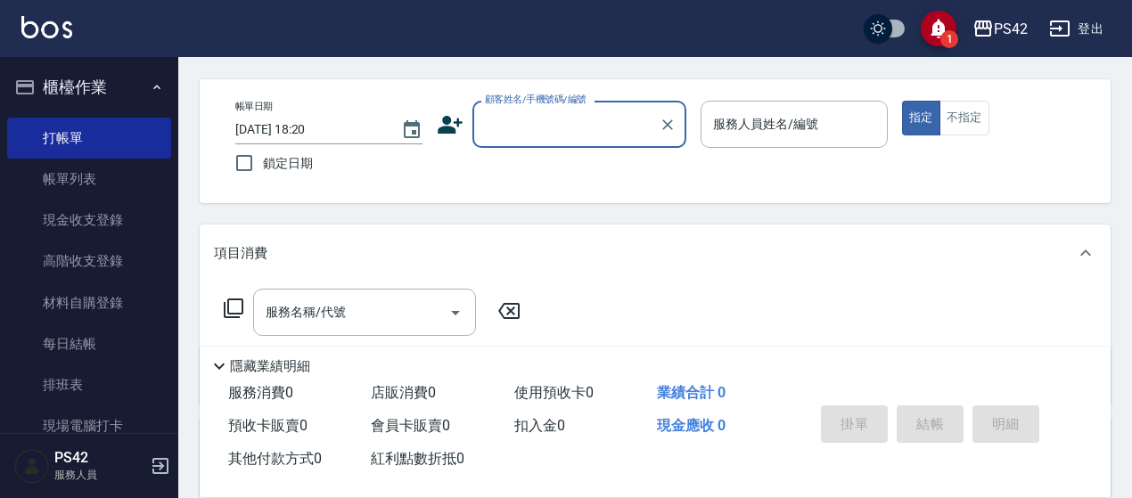
scroll to position [0, 0]
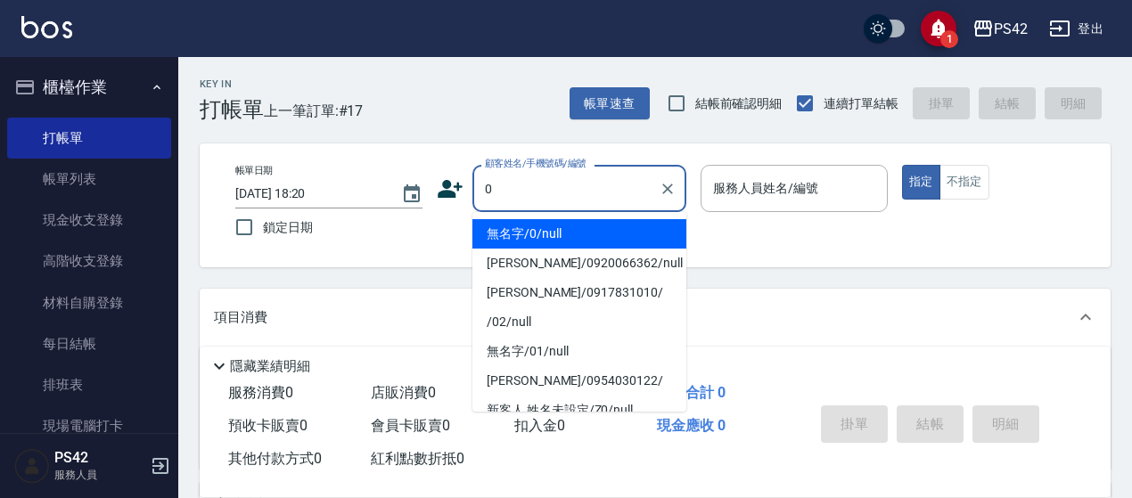
type input "無名字/0/null"
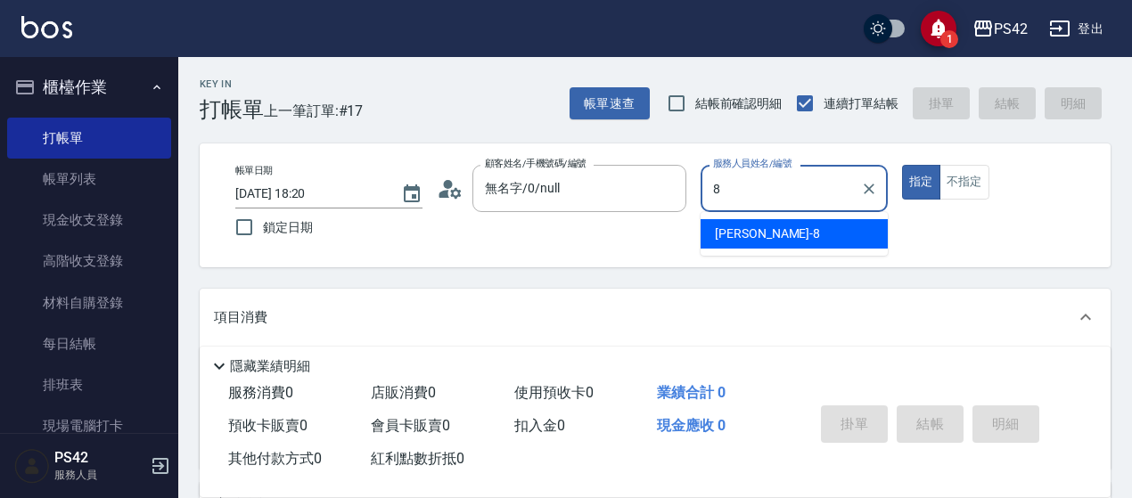
type input "[PERSON_NAME]-8"
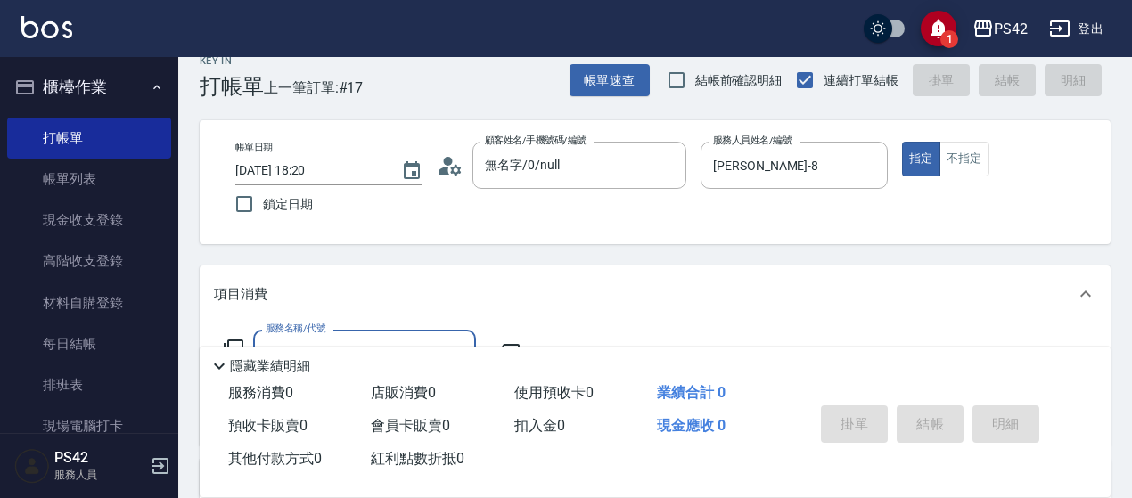
scroll to position [89, 0]
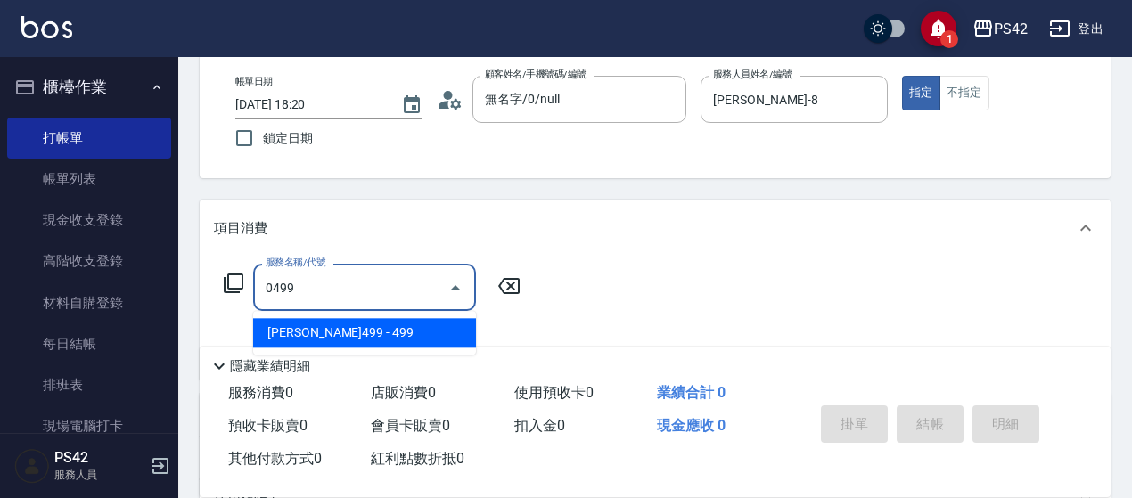
type input "[PERSON_NAME]499(0499)"
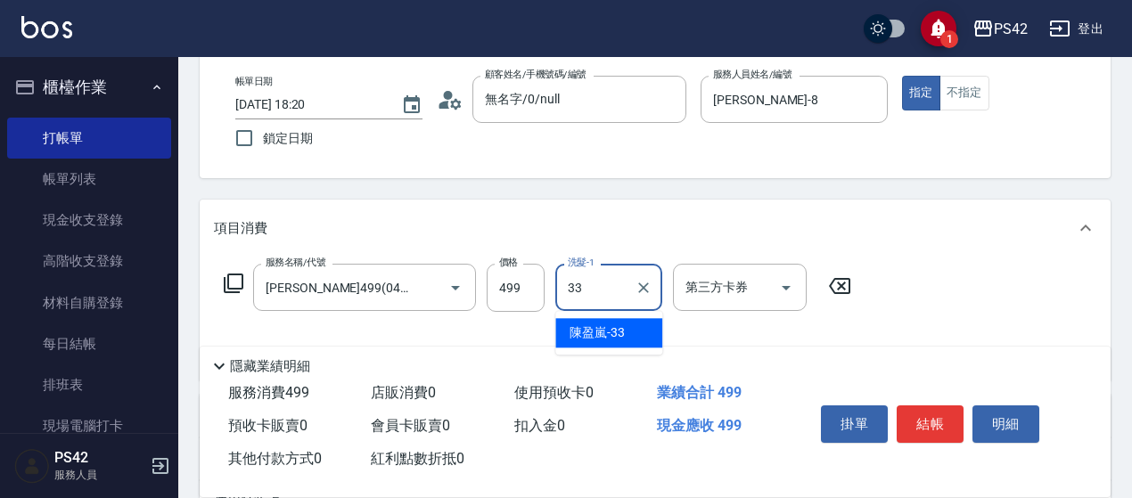
type input "[PERSON_NAME]-33"
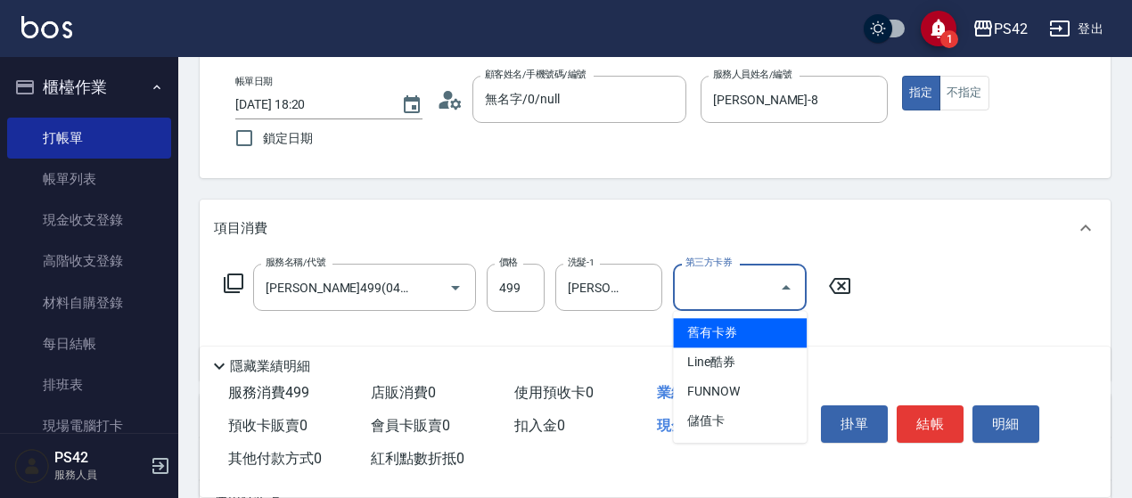
type input "儲值卡"
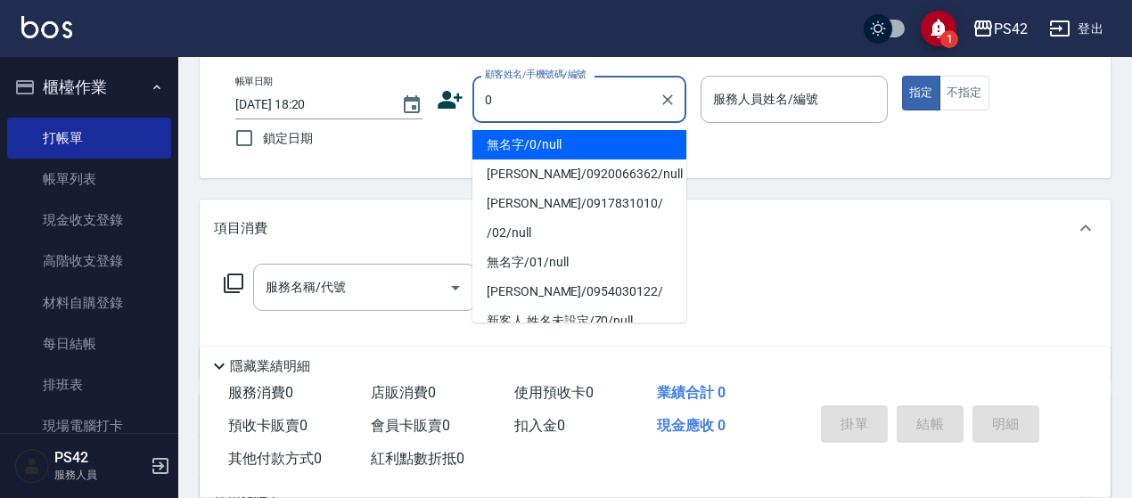
type input "無名字/0/null"
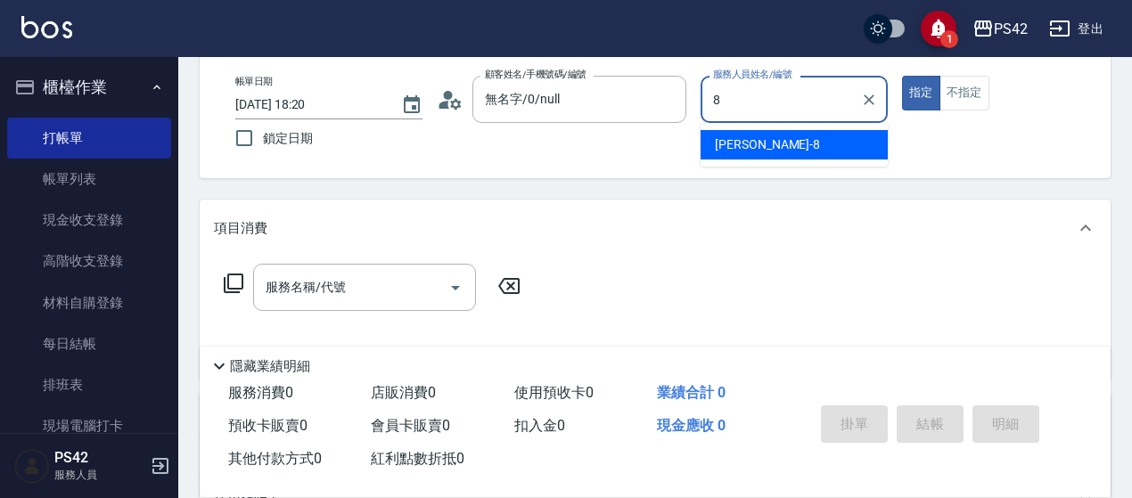
type input "[PERSON_NAME]-8"
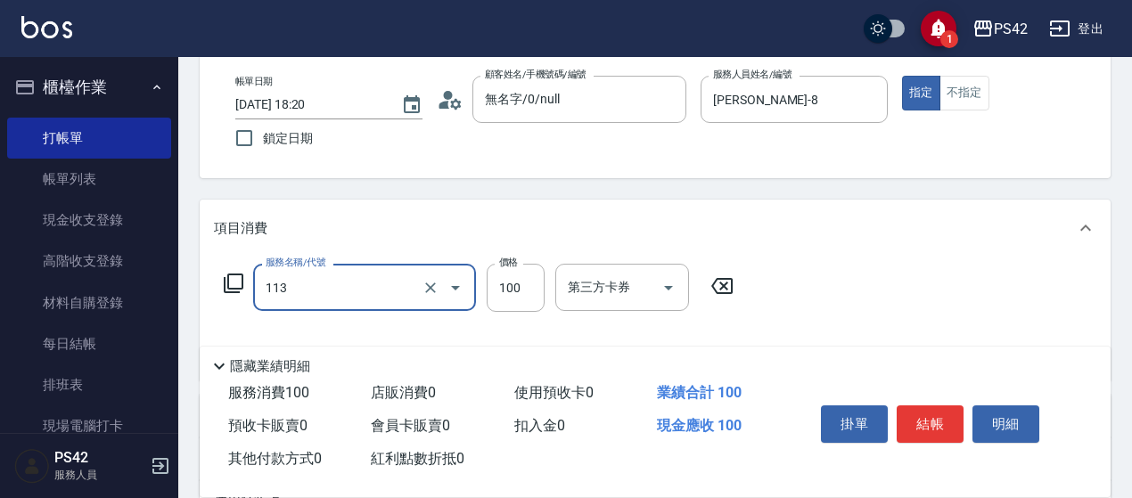
type input "瞬護100(113)"
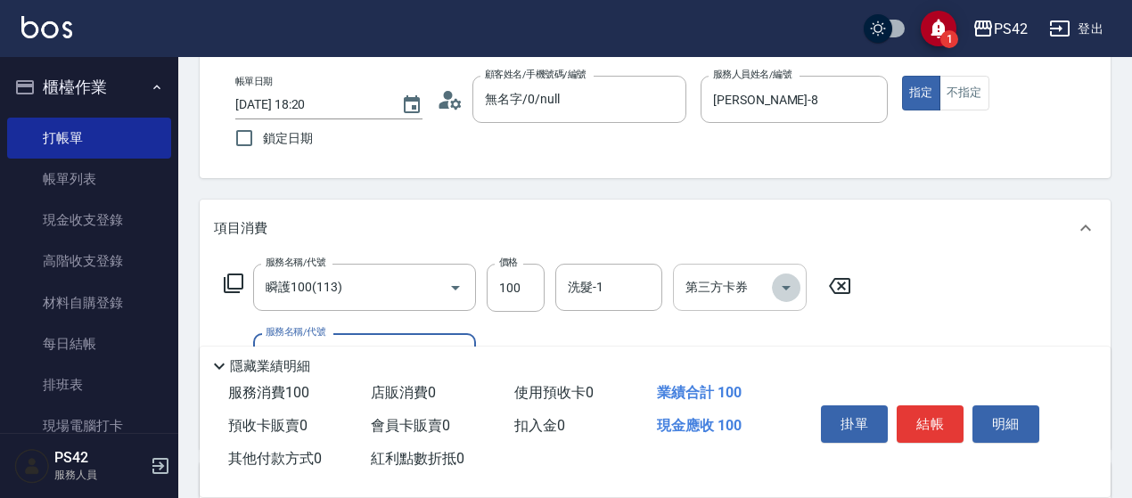
click at [788, 283] on icon "Open" at bounding box center [786, 287] width 21 height 21
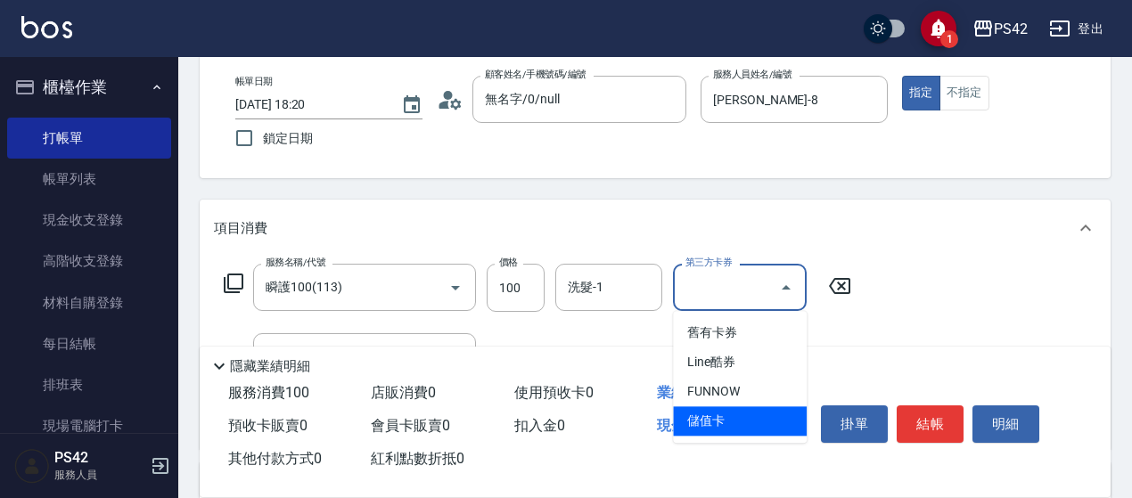
click at [742, 408] on span "儲值卡" at bounding box center [740, 421] width 134 height 29
type input "儲值卡"
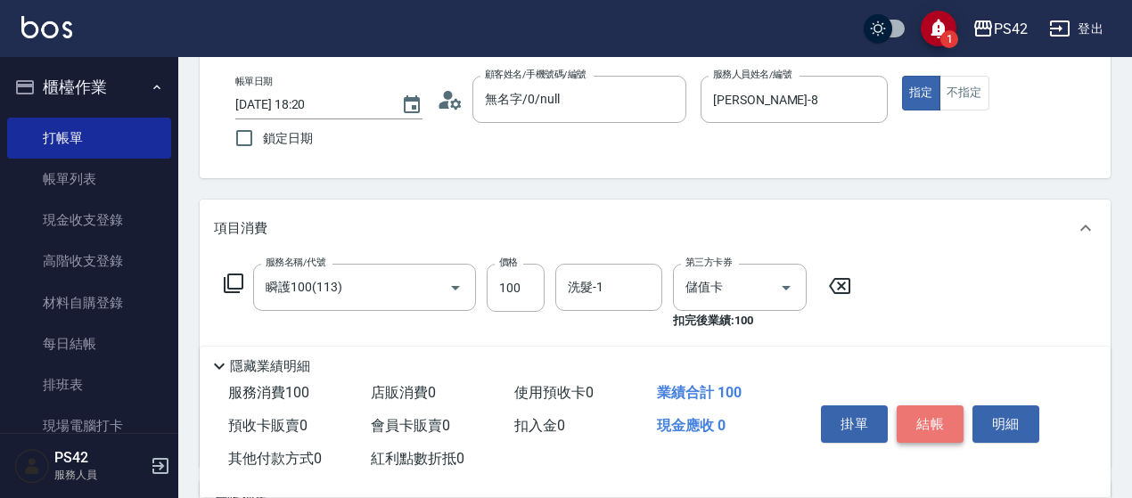
click at [920, 407] on button "結帳" at bounding box center [930, 424] width 67 height 37
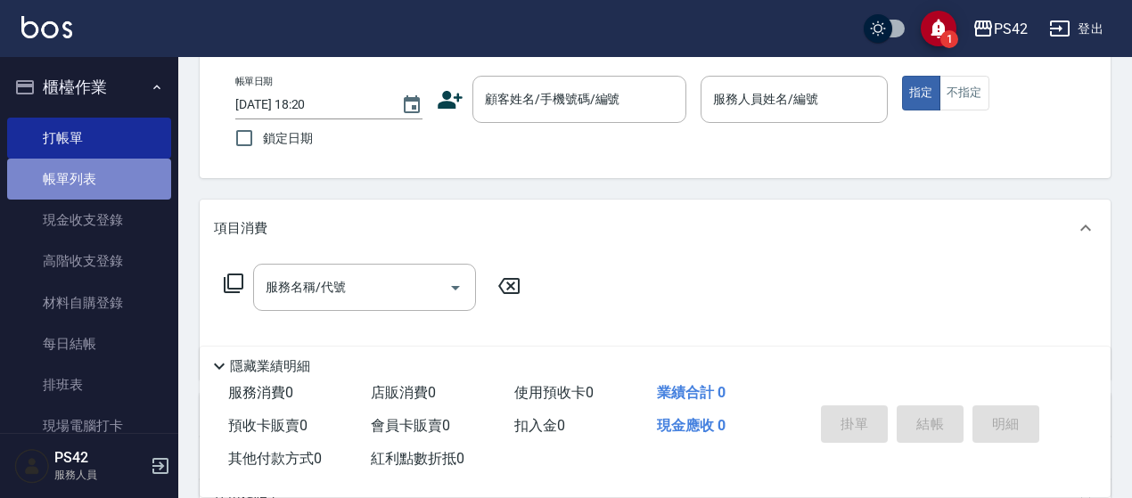
click at [119, 175] on link "帳單列表" at bounding box center [89, 179] width 164 height 41
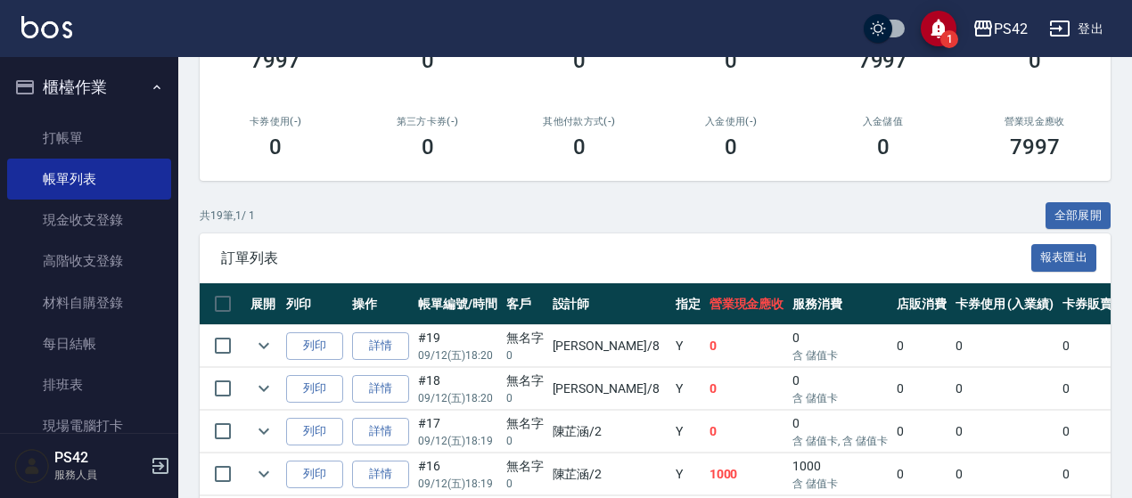
scroll to position [357, 0]
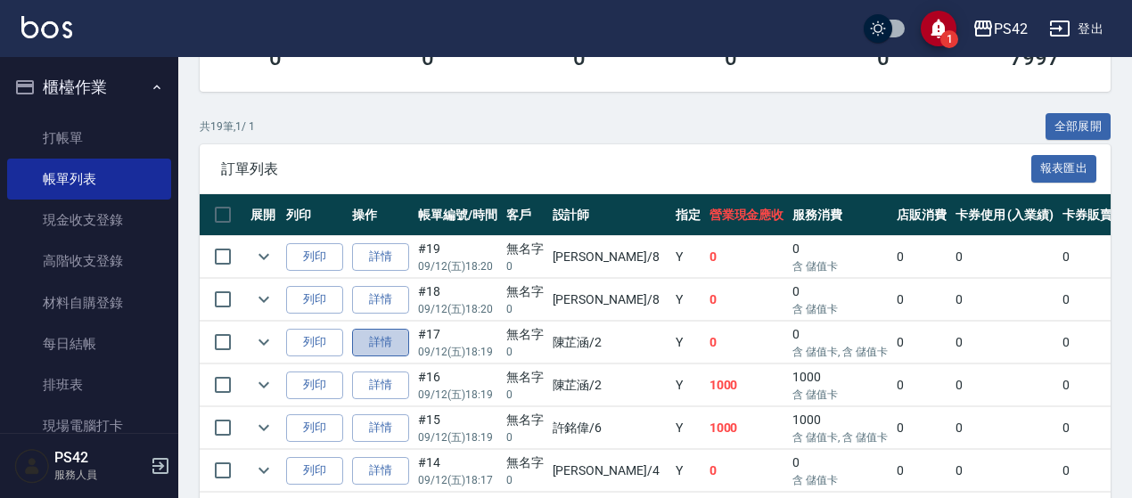
click at [380, 333] on link "詳情" at bounding box center [380, 343] width 57 height 28
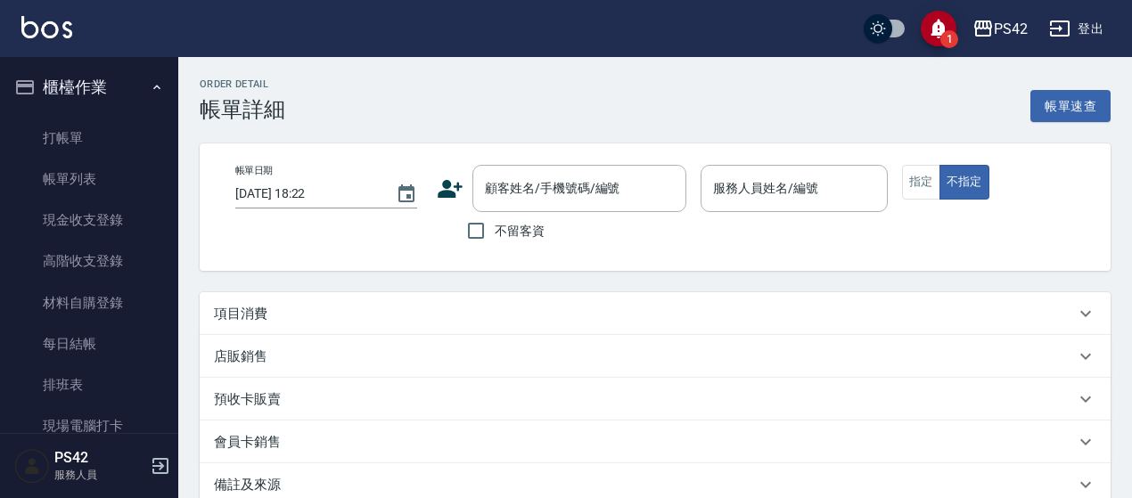
type input "[DATE] 18:19"
type input "[PERSON_NAME]-2"
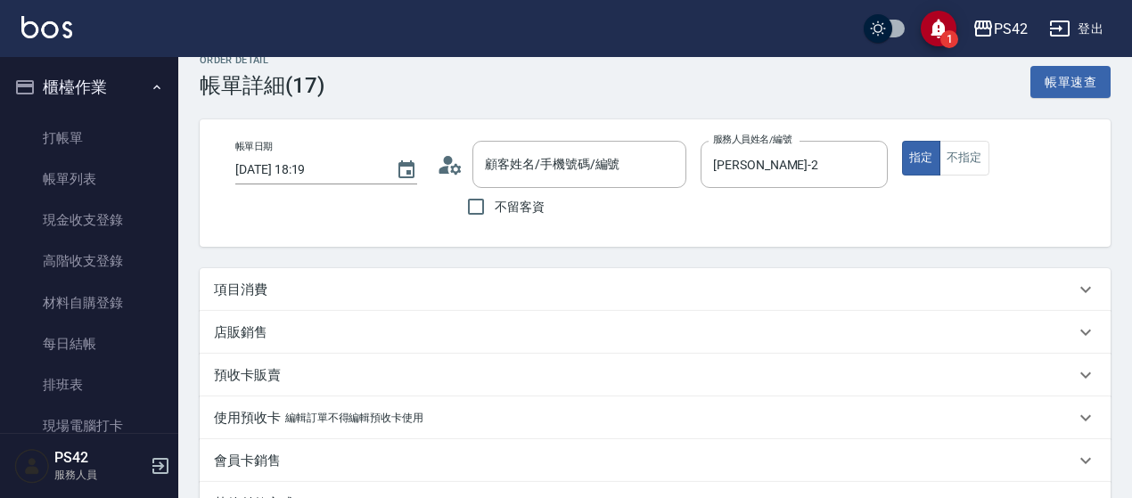
type input "無名字/0/null"
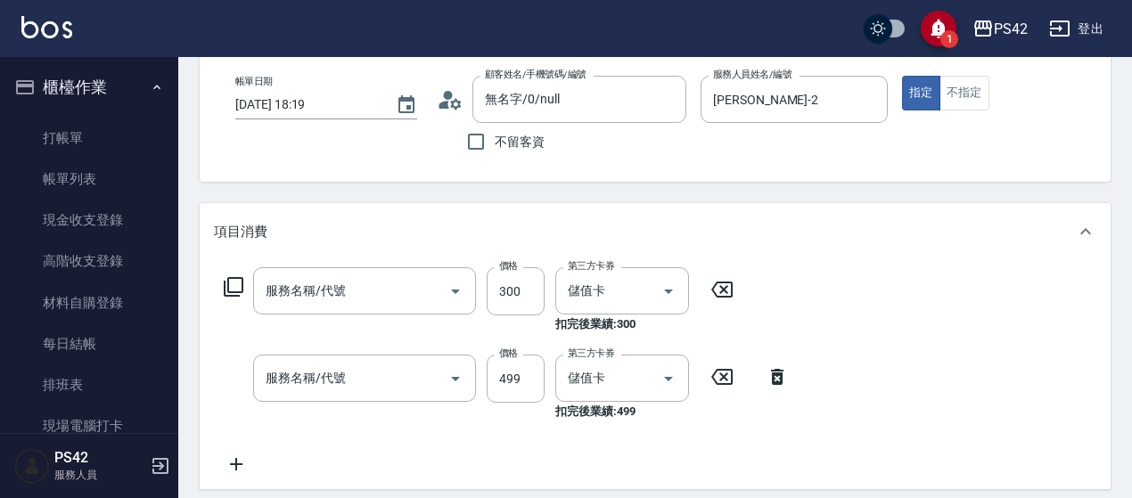
type input "剪髮(302)"
type input "[PERSON_NAME]499(0499)"
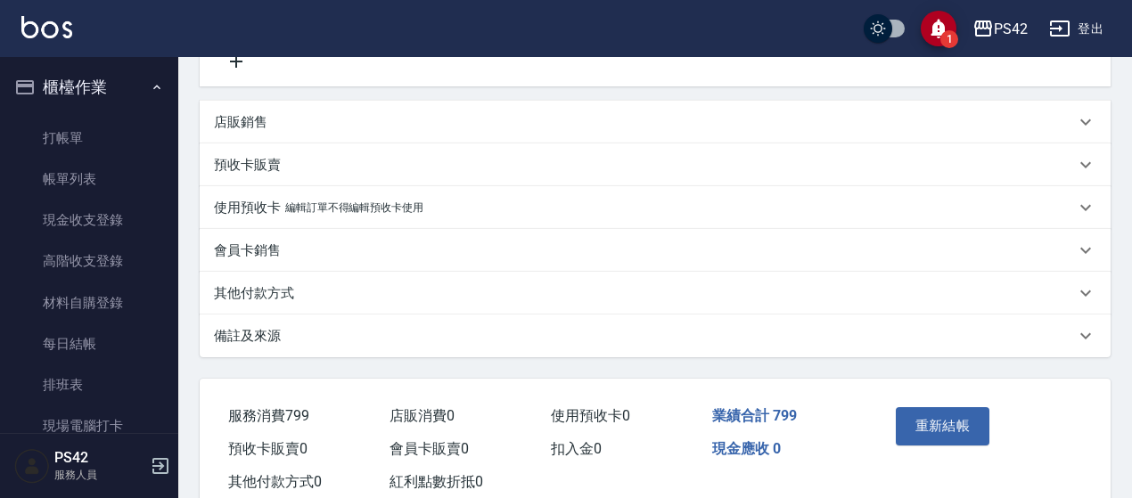
scroll to position [535, 0]
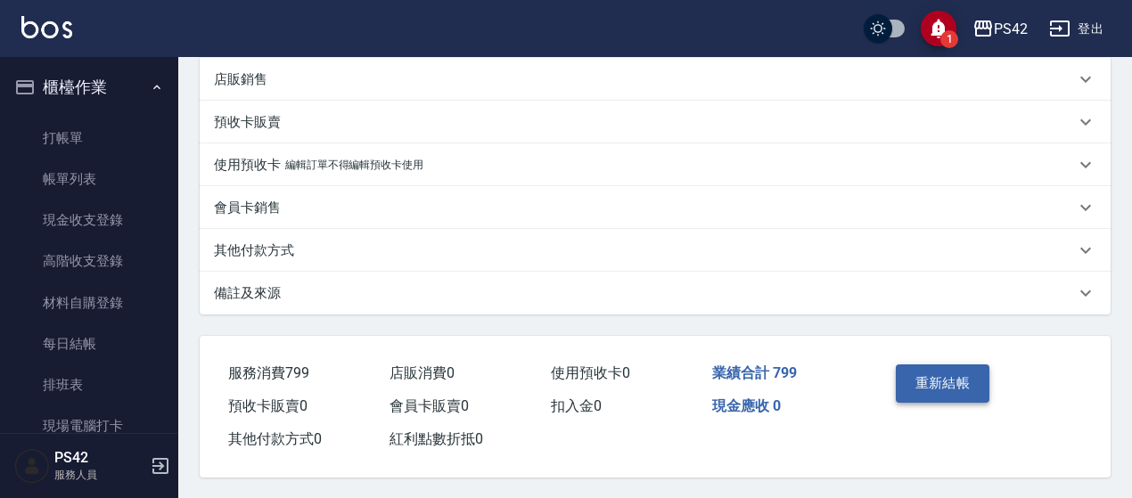
click at [949, 396] on button "重新結帳" at bounding box center [943, 383] width 95 height 37
